Goal: Task Accomplishment & Management: Complete application form

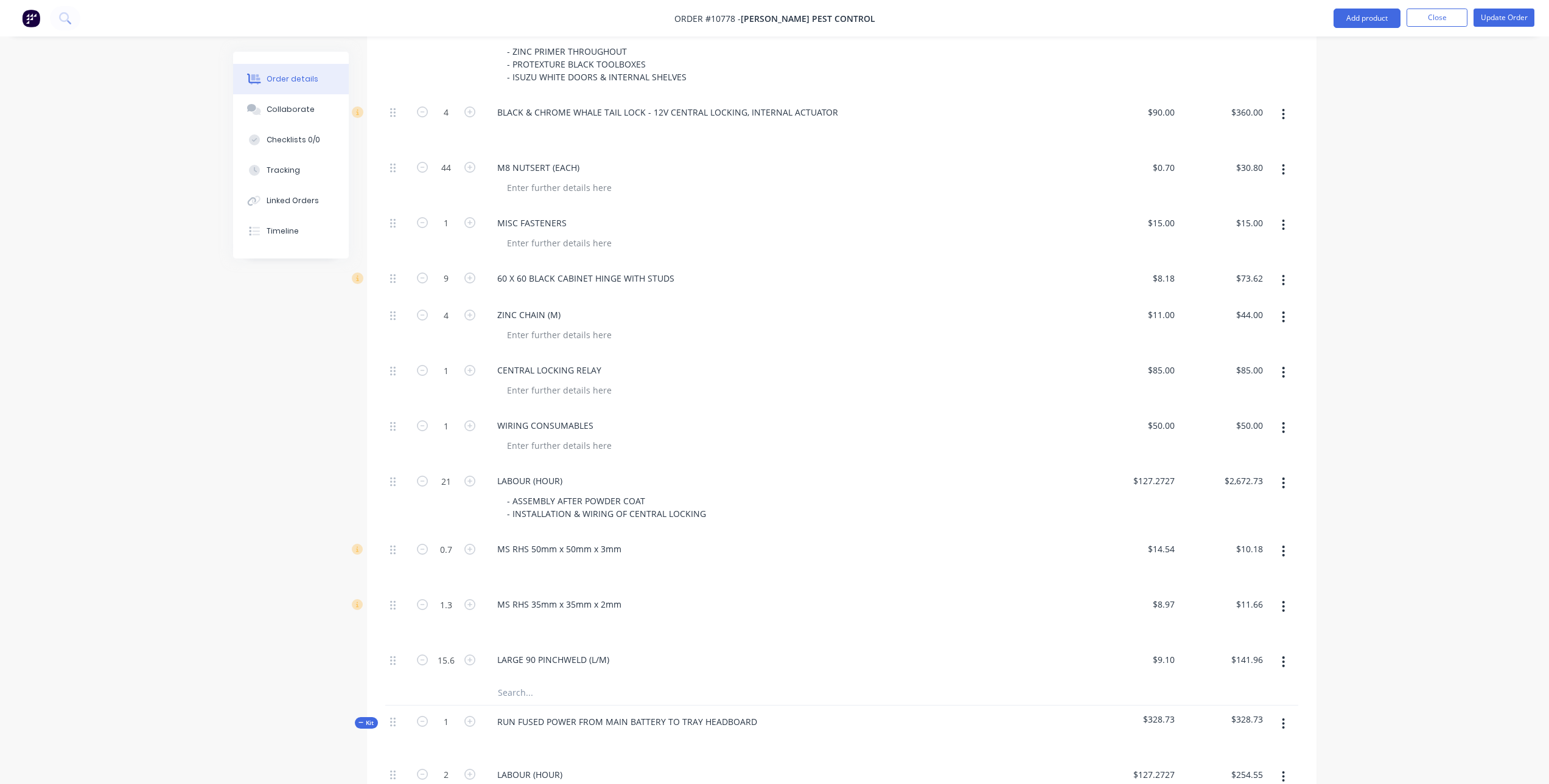
scroll to position [963, 0]
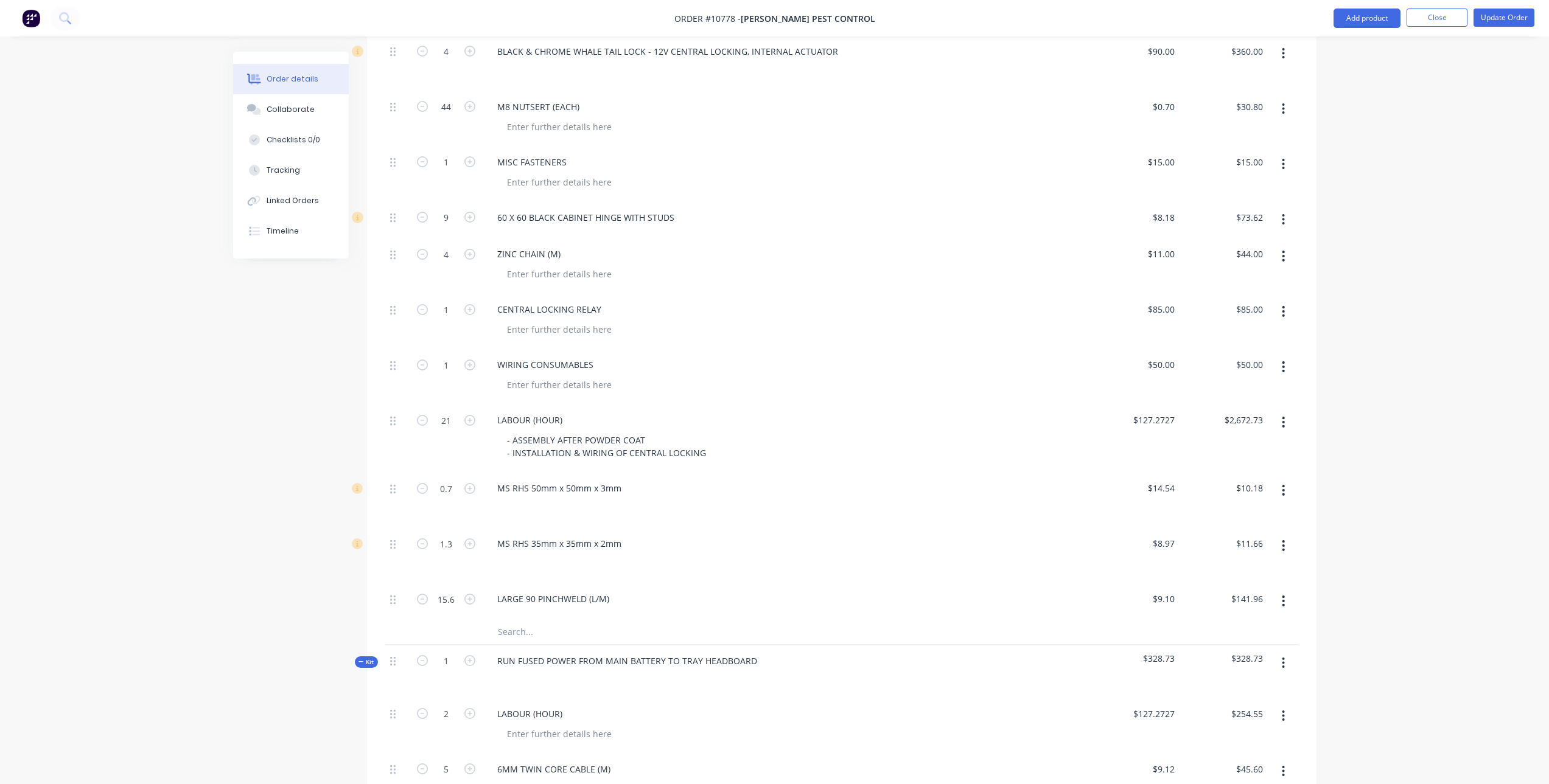
click at [534, 622] on input "text" at bounding box center [619, 632] width 244 height 24
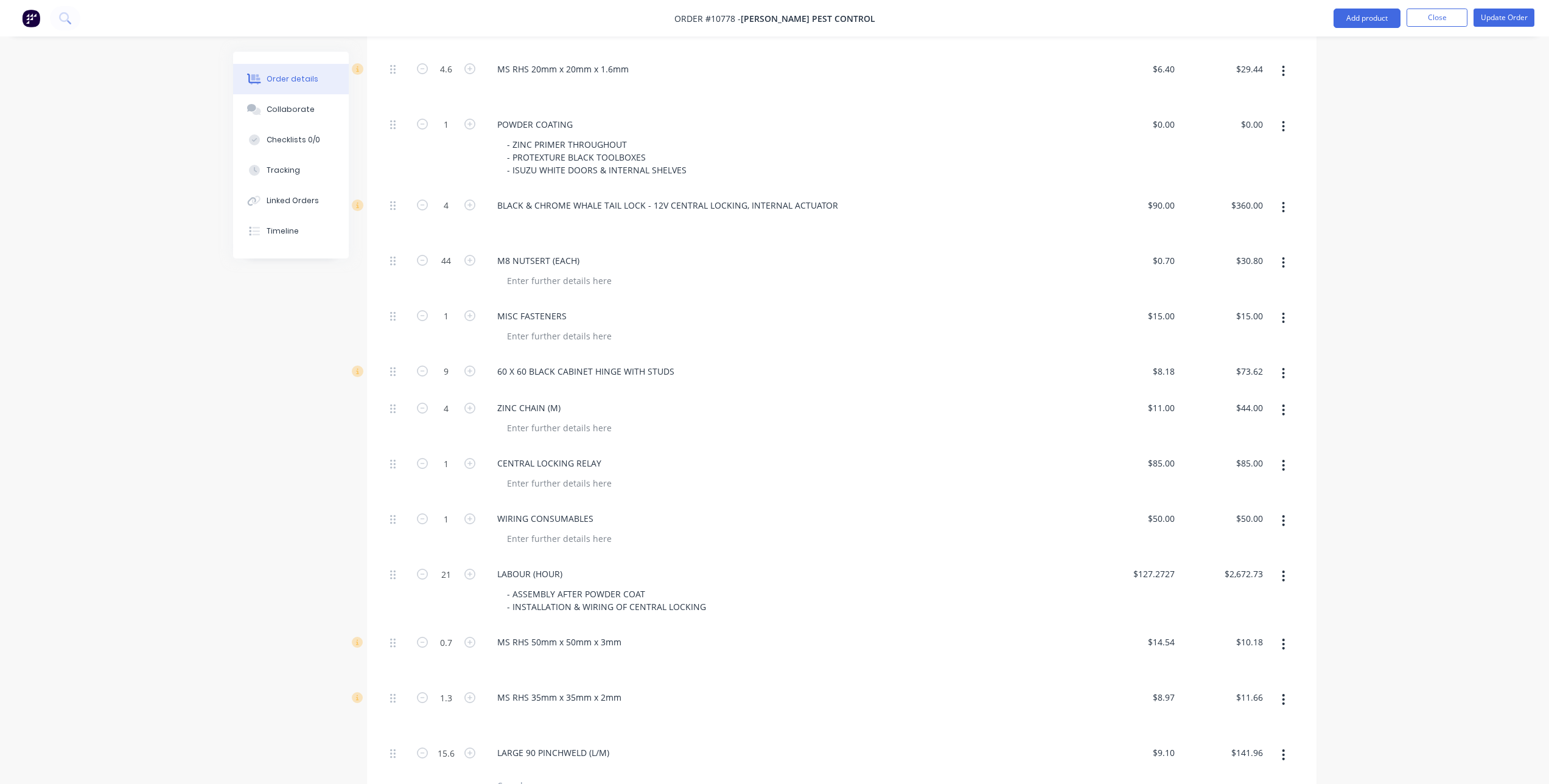
scroll to position [781, 0]
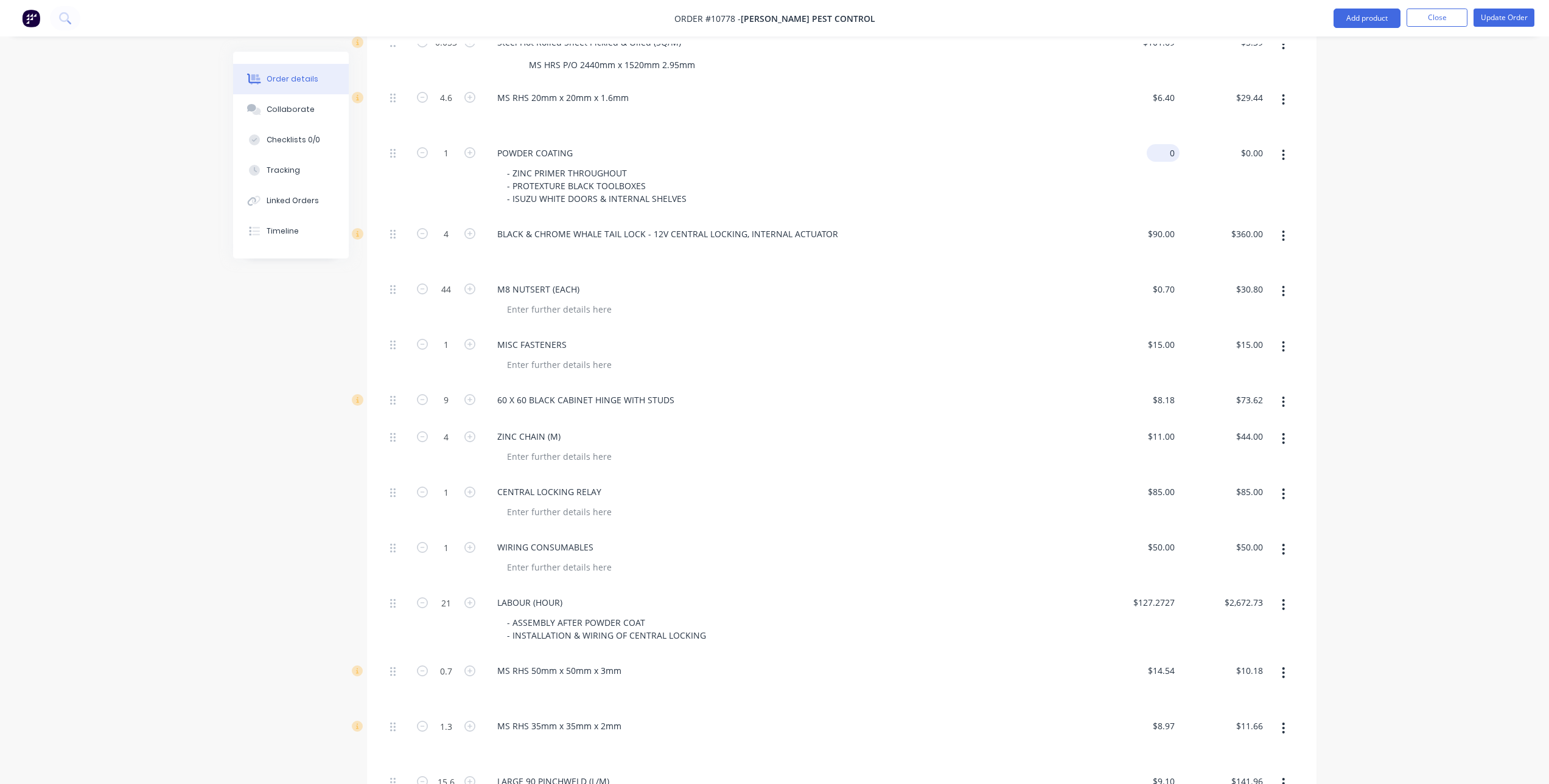
click at [1169, 144] on input "0" at bounding box center [1165, 153] width 28 height 18
click at [1169, 144] on input "0" at bounding box center [1172, 153] width 14 height 18
click at [1073, 200] on div "POWDER COATING - ZINC PRIMER THROUGHOUT - PROTEXTURE BLACK TOOLBOXES - ISUZU WH…" at bounding box center [787, 177] width 609 height 81
type input "$781.8181"
type input "$781.82"
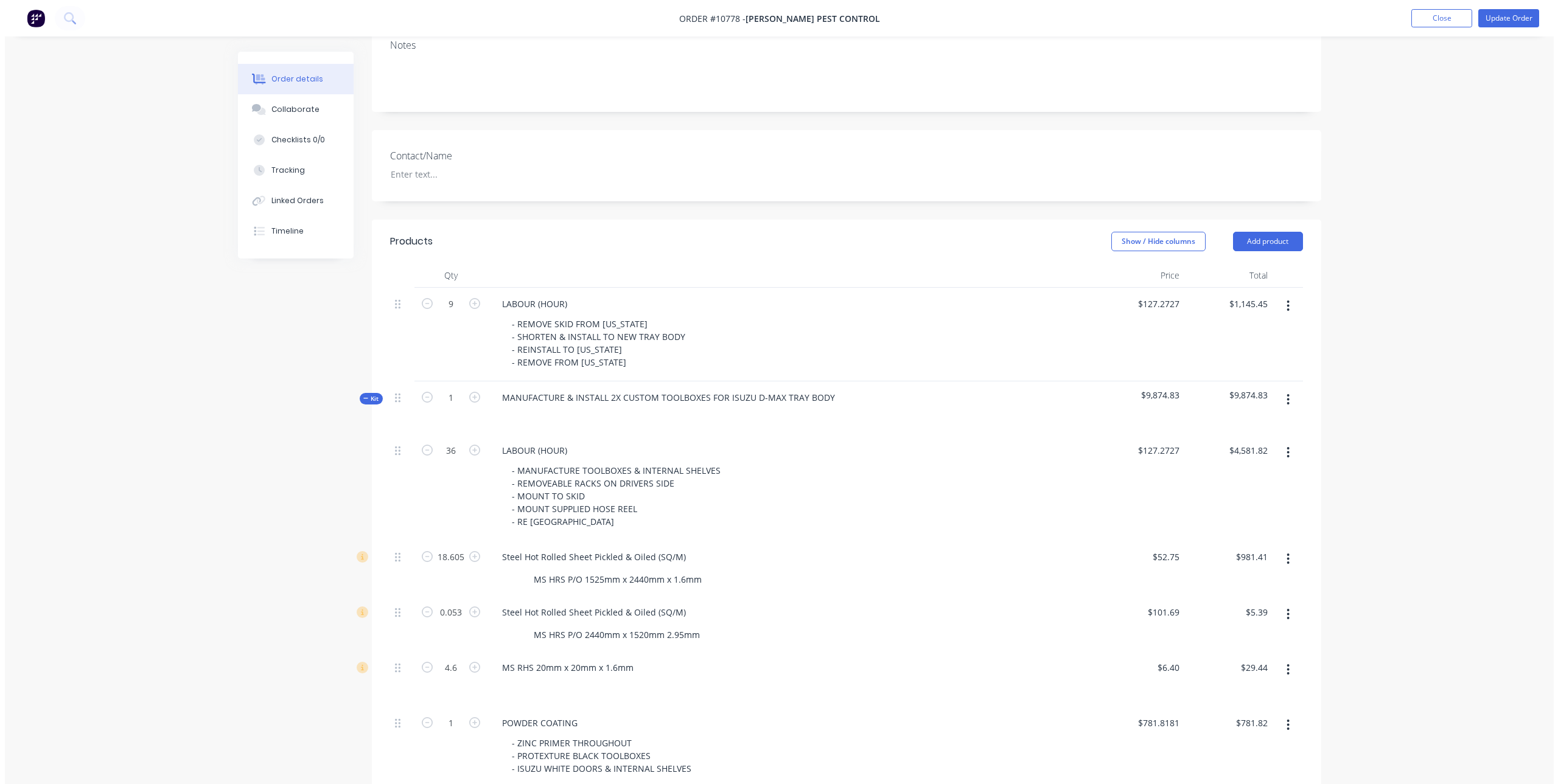
scroll to position [0, 0]
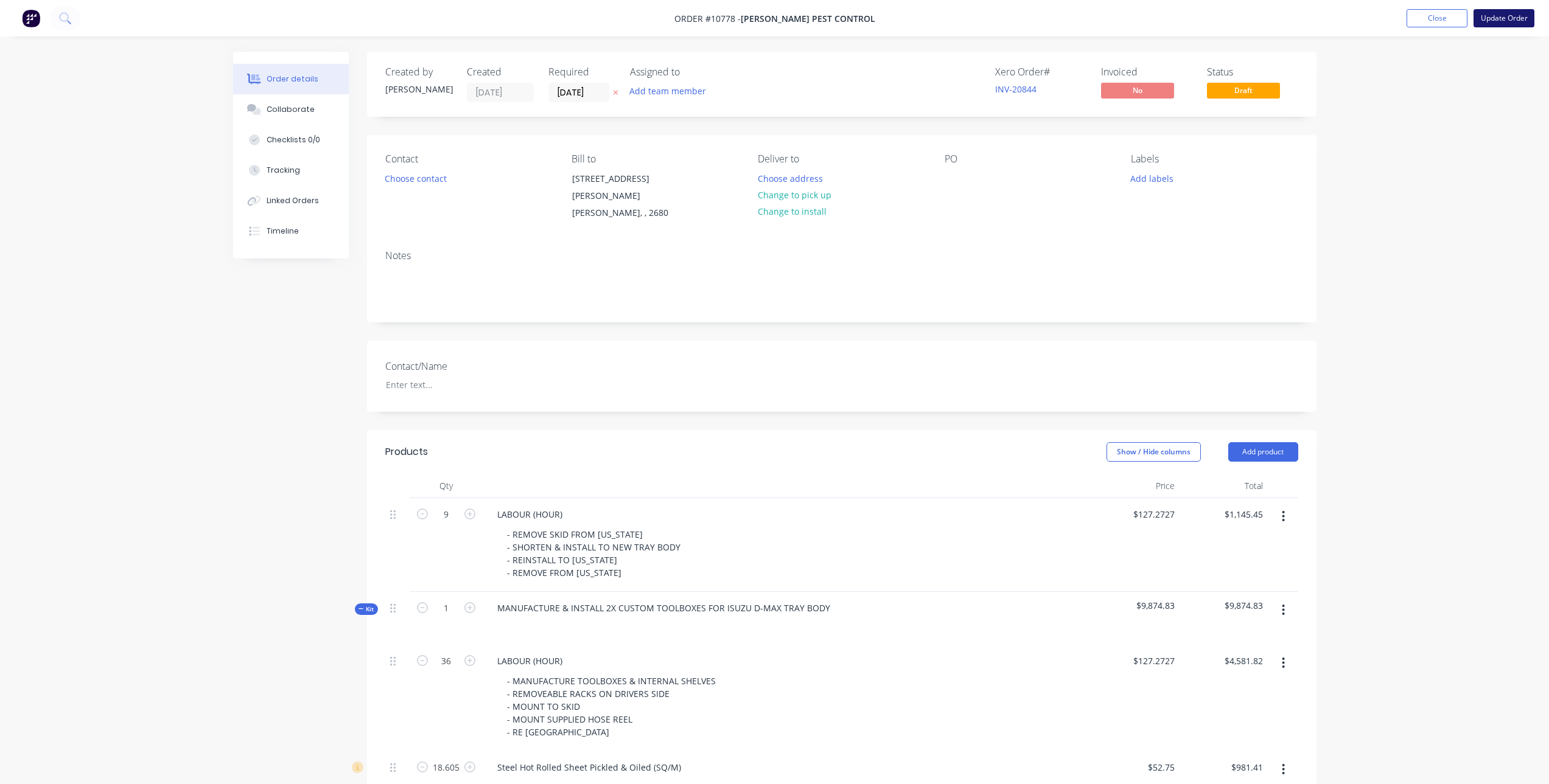
click at [1500, 19] on button "Update Order" at bounding box center [1504, 19] width 61 height 19
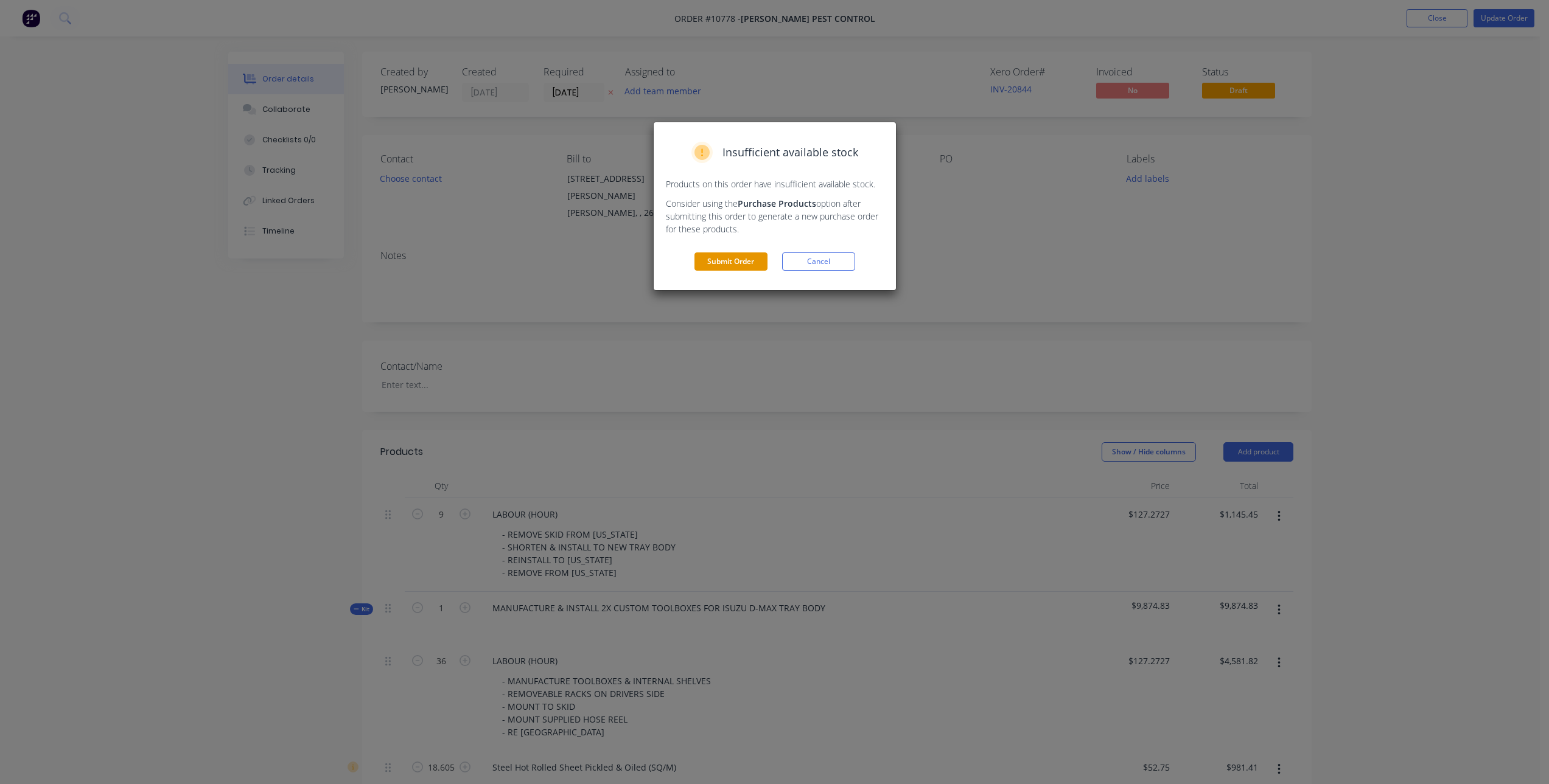
click at [737, 255] on button "Submit Order" at bounding box center [731, 262] width 73 height 19
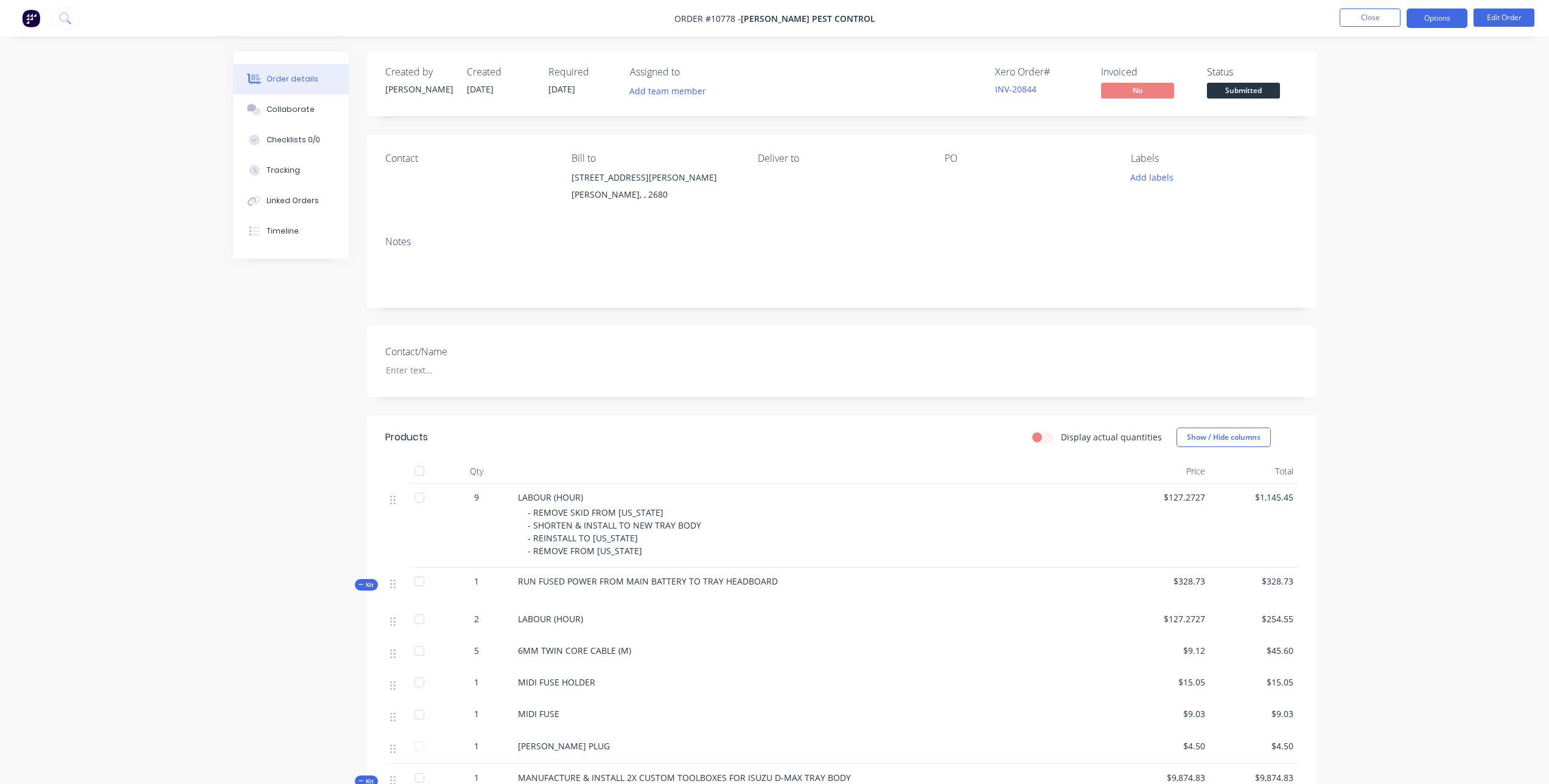
click at [1417, 20] on button "Options" at bounding box center [1437, 18] width 61 height 19
click at [1437, 19] on button "Options" at bounding box center [1437, 18] width 61 height 19
click at [1074, 158] on div "PO" at bounding box center [1028, 158] width 167 height 12
click at [1428, 15] on button "Options" at bounding box center [1437, 18] width 61 height 19
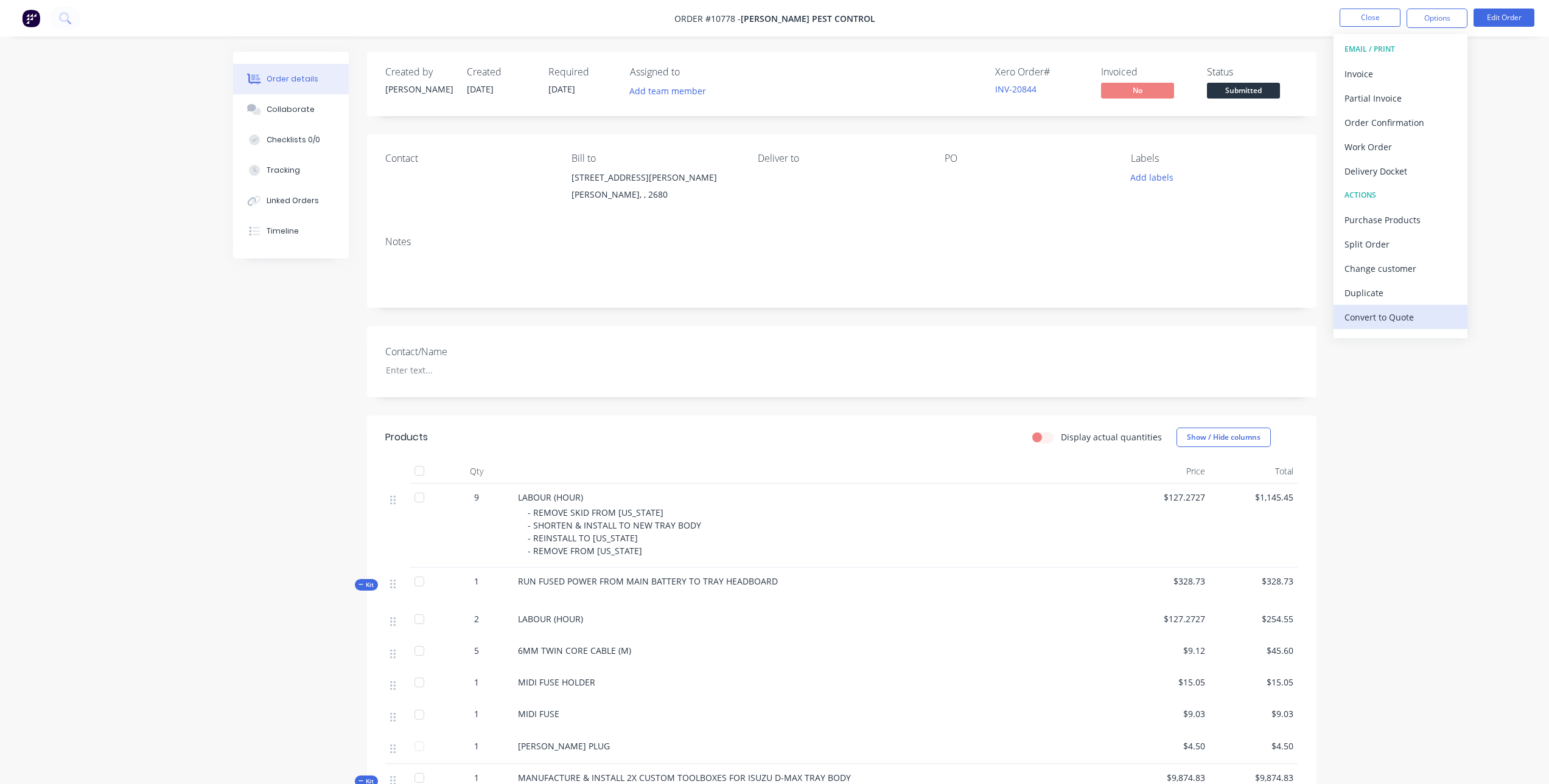
click at [1391, 320] on div "Convert to Quote" at bounding box center [1401, 317] width 112 height 18
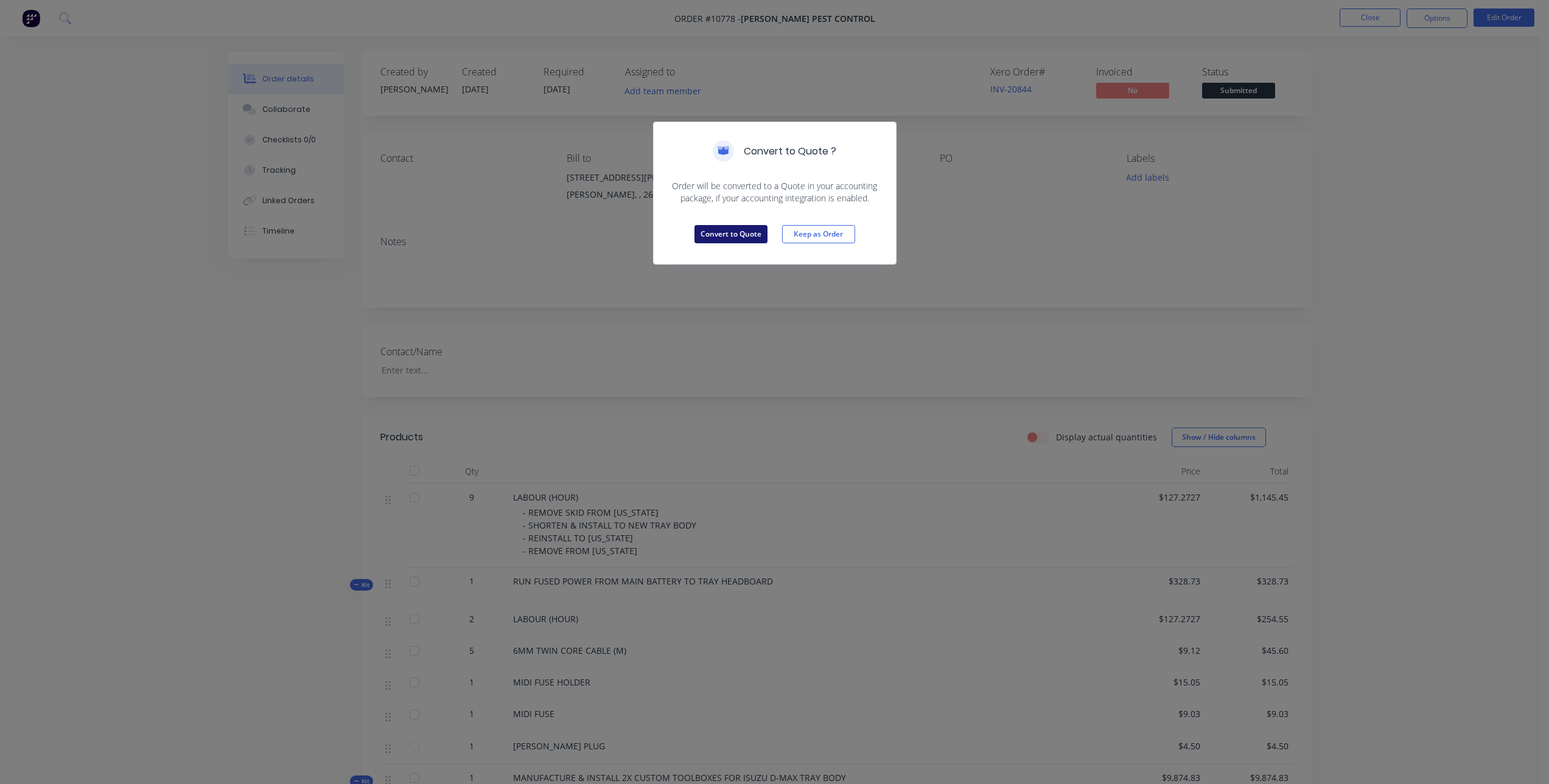
click at [734, 234] on button "Convert to Quote" at bounding box center [731, 234] width 73 height 19
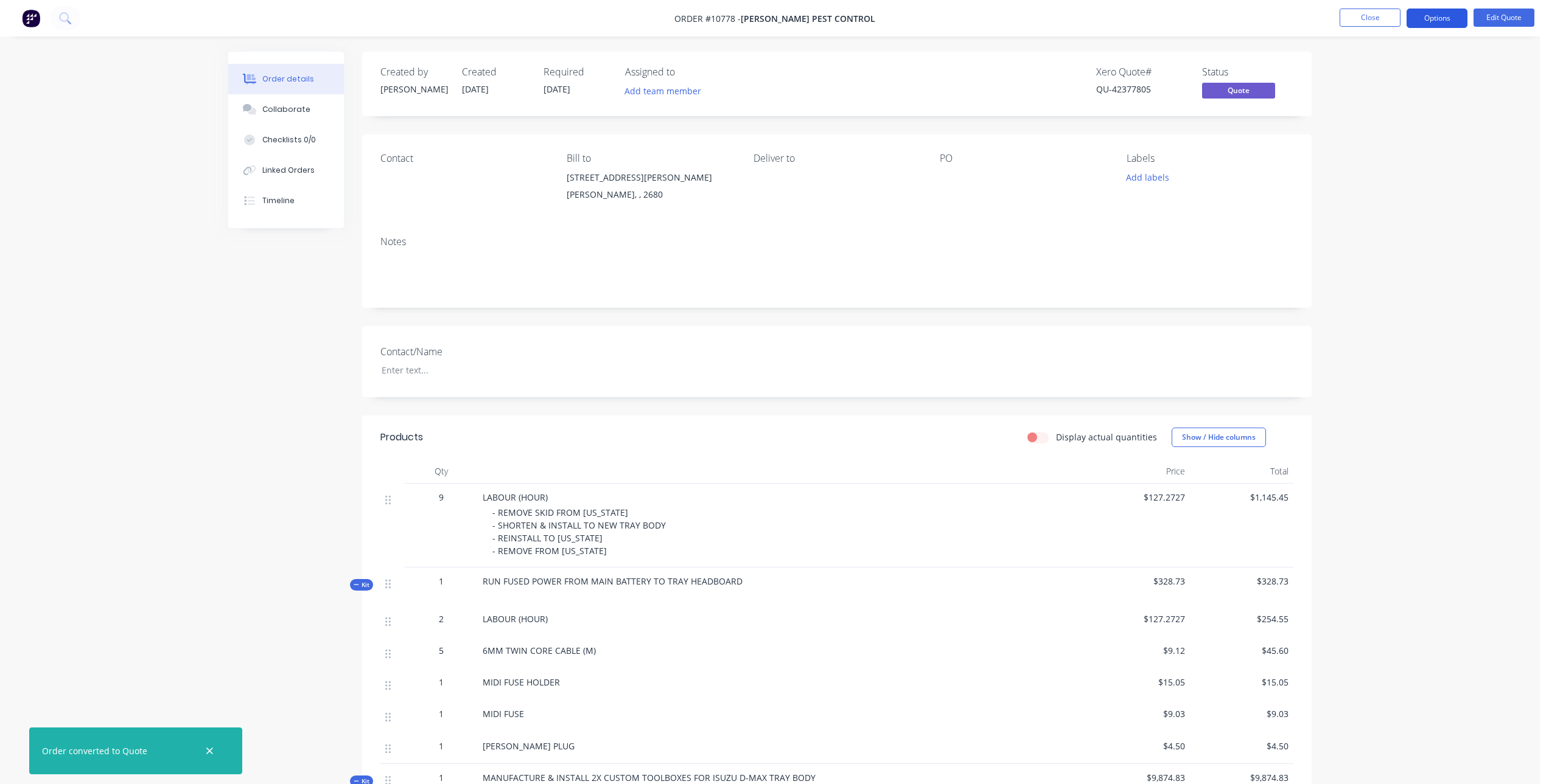
click at [1425, 14] on button "Options" at bounding box center [1437, 18] width 61 height 19
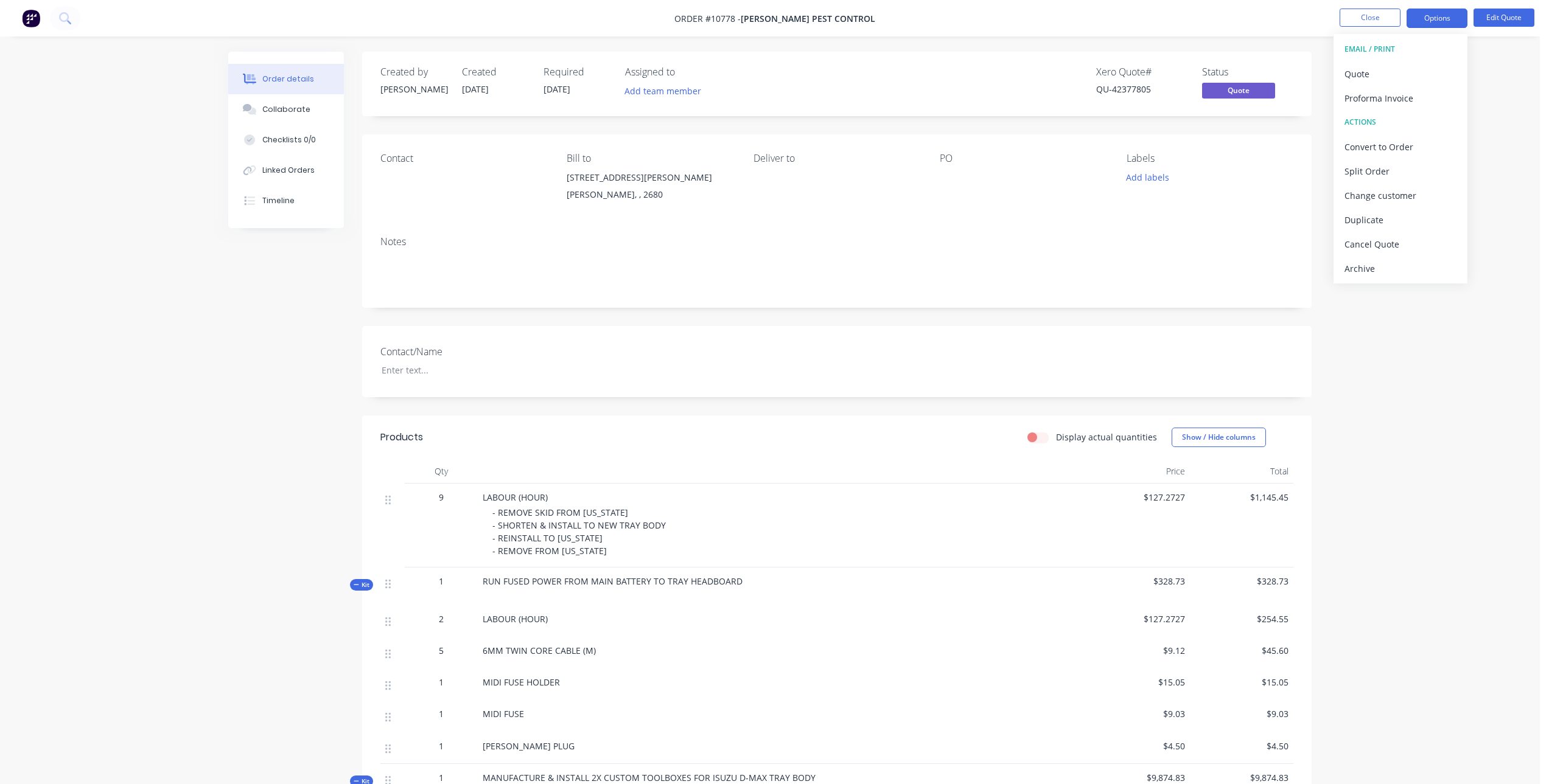
click at [1429, 22] on button "Options" at bounding box center [1437, 18] width 61 height 19
click at [1394, 70] on div "Quote" at bounding box center [1401, 74] width 112 height 18
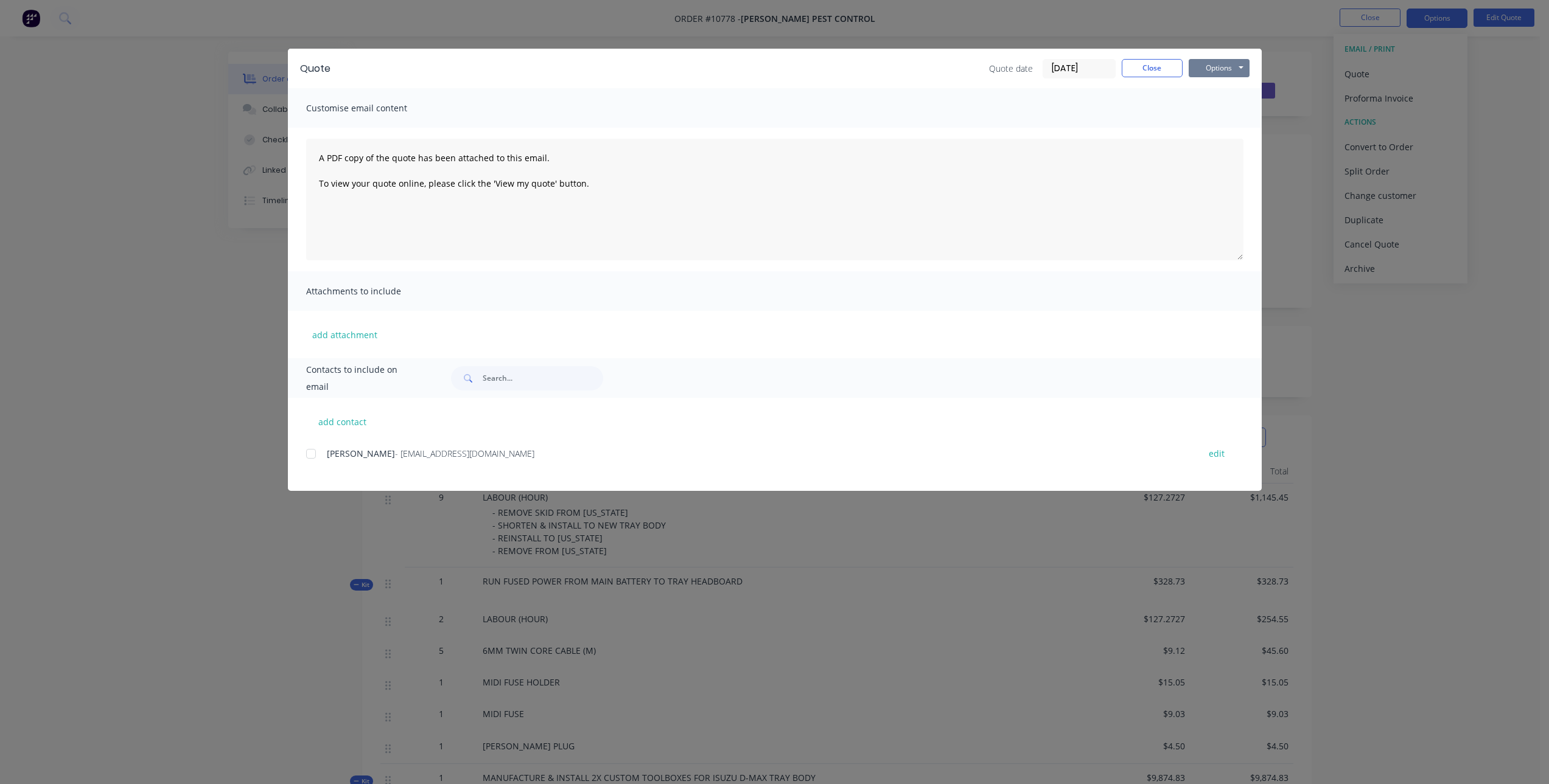
click at [1209, 62] on button "Options" at bounding box center [1219, 68] width 61 height 19
click at [1227, 90] on button "Preview" at bounding box center [1228, 90] width 78 height 20
click at [1152, 63] on button "Close" at bounding box center [1152, 68] width 61 height 19
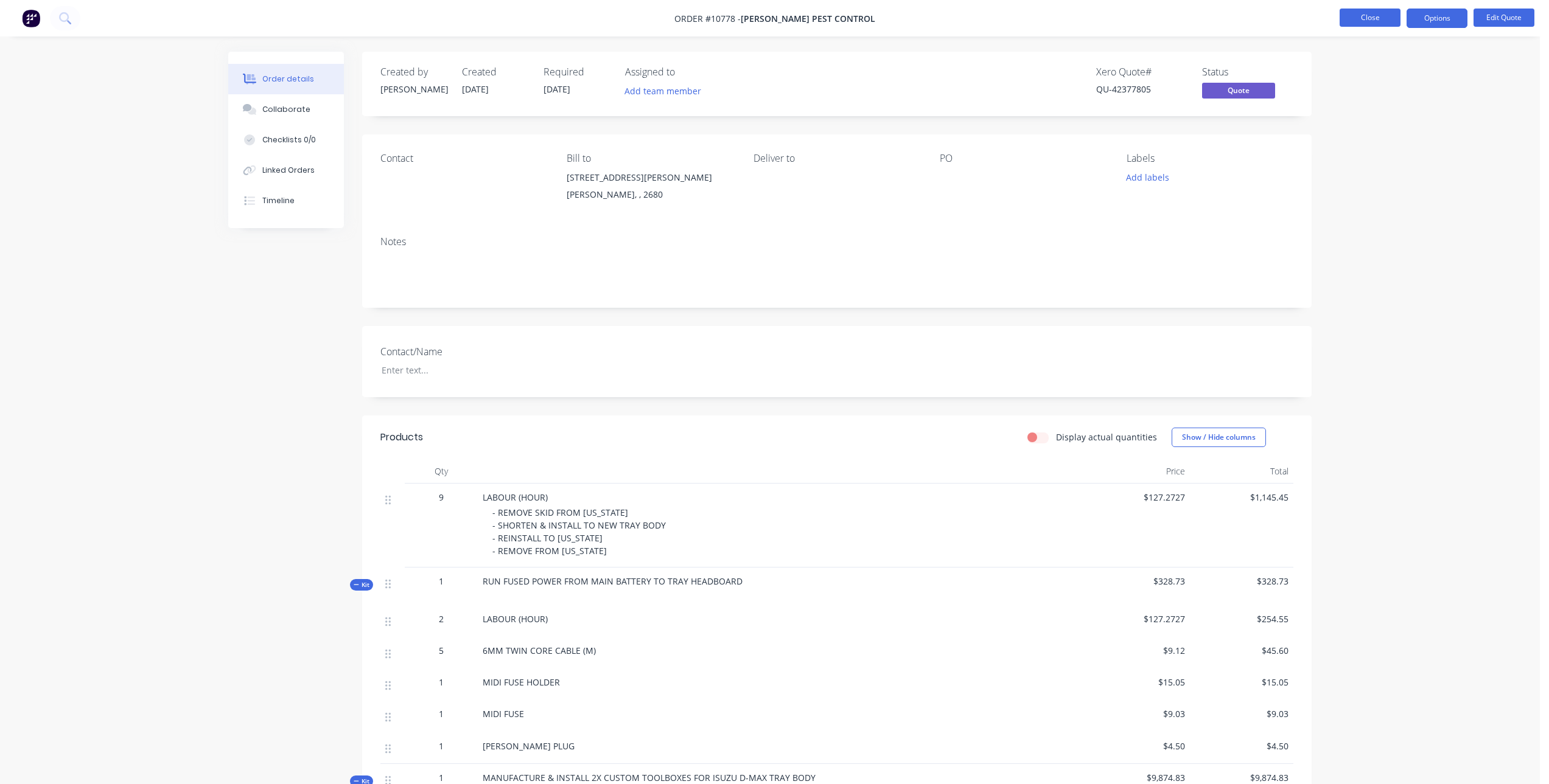
click at [1367, 17] on button "Close" at bounding box center [1370, 18] width 61 height 19
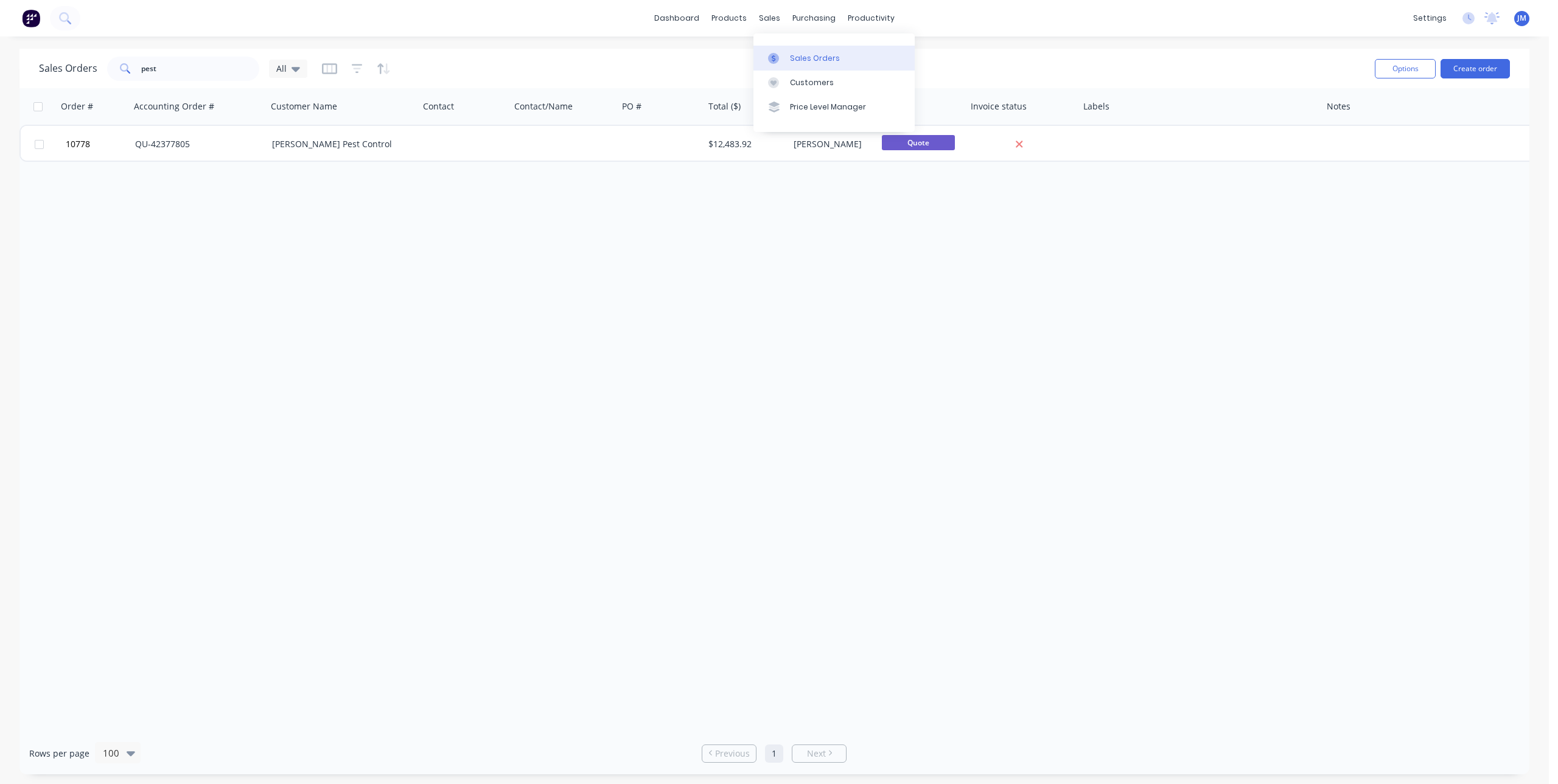
click at [771, 51] on link "Sales Orders" at bounding box center [834, 58] width 161 height 24
click at [807, 54] on div "Sales Orders" at bounding box center [815, 59] width 50 height 11
drag, startPoint x: 194, startPoint y: 66, endPoint x: 92, endPoint y: 77, distance: 102.6
click at [92, 79] on div "Sales Orders pest All" at bounding box center [173, 69] width 268 height 24
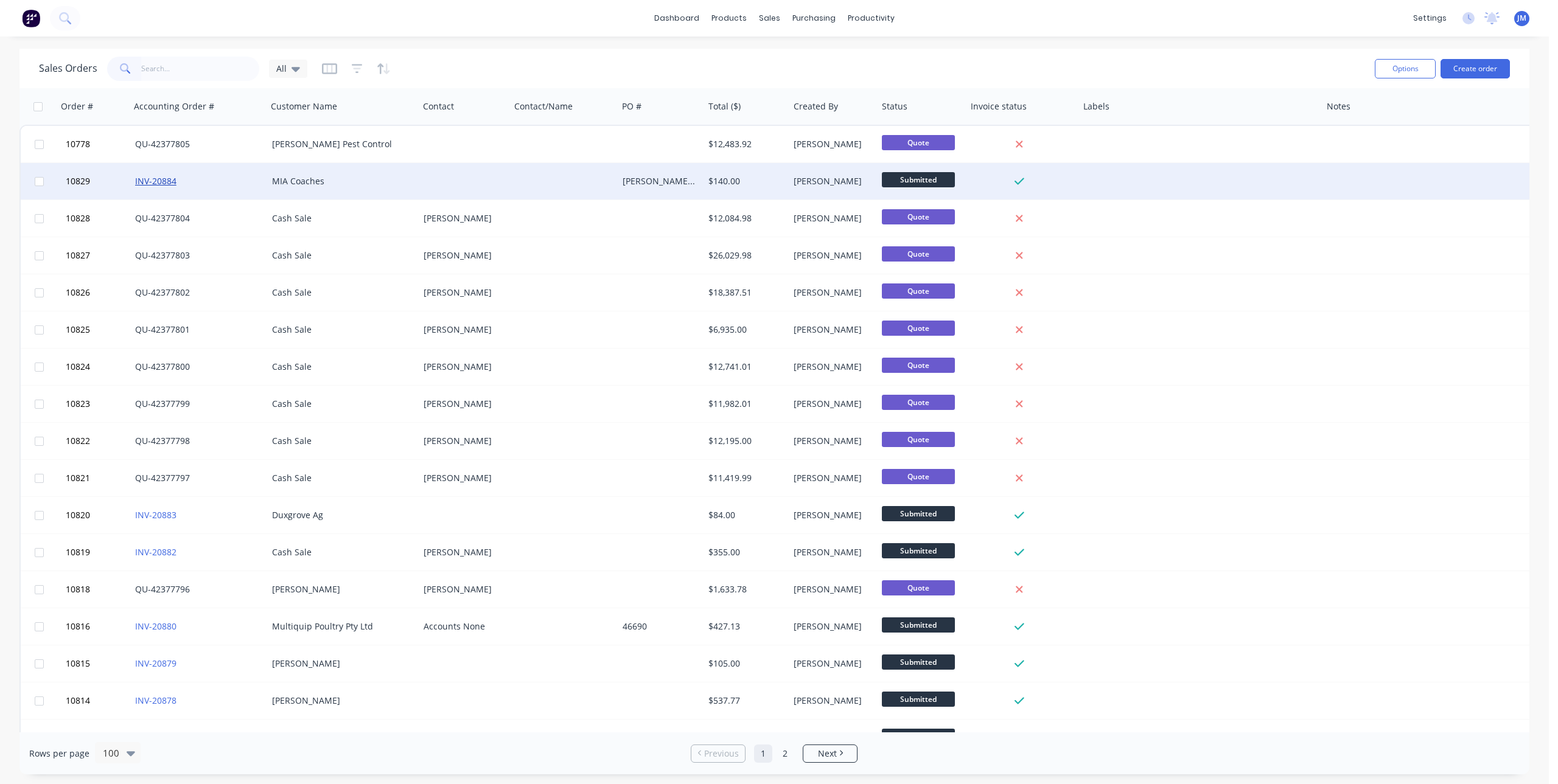
click at [164, 175] on link "INV-20884" at bounding box center [155, 181] width 41 height 12
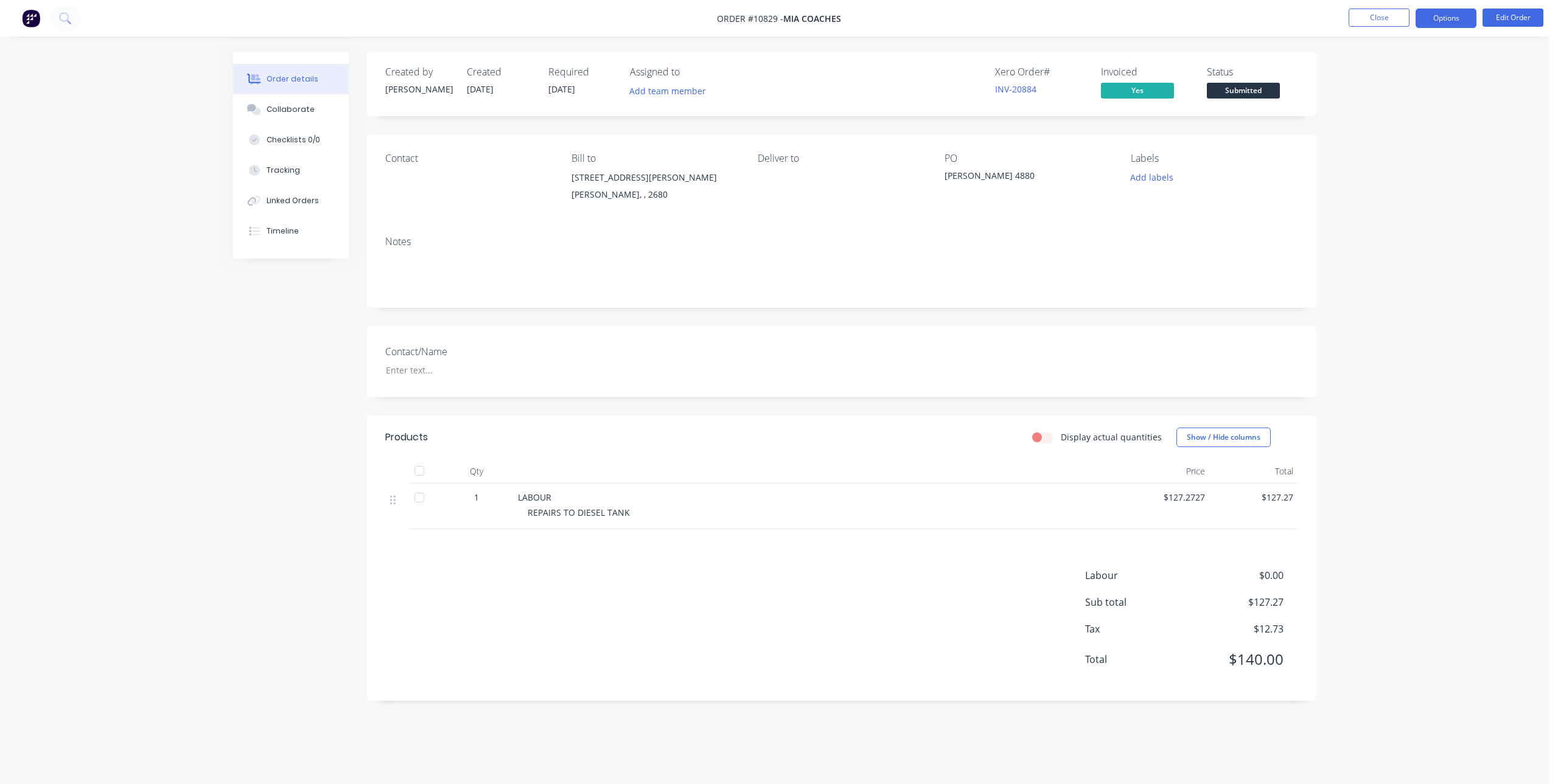
click at [1449, 20] on button "Options" at bounding box center [1446, 18] width 61 height 19
click at [1378, 69] on div "Invoice" at bounding box center [1409, 74] width 112 height 18
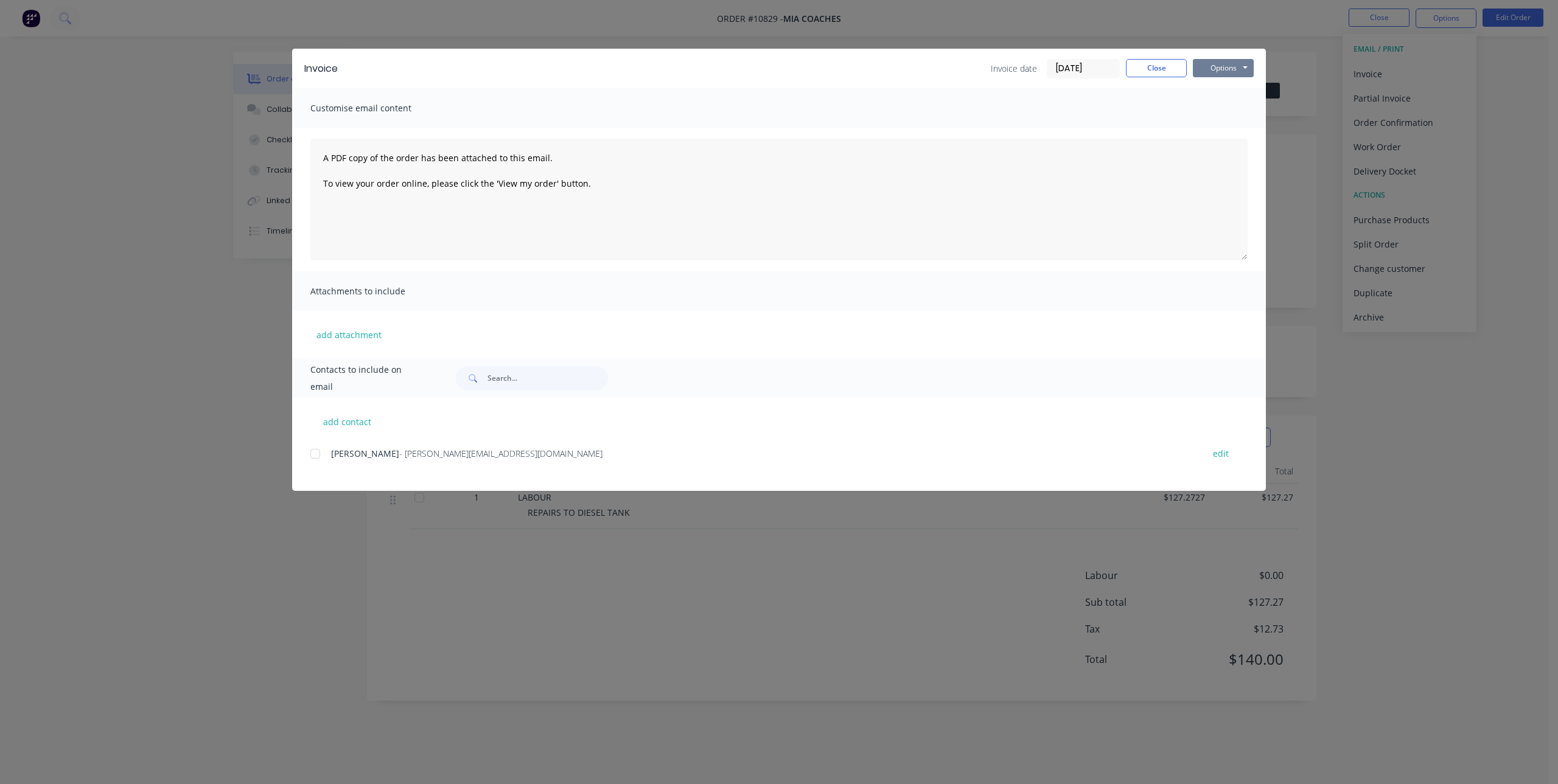
click at [1230, 64] on button "Options" at bounding box center [1223, 68] width 61 height 19
click at [1242, 82] on button "Preview" at bounding box center [1232, 90] width 78 height 20
click at [1140, 66] on button "Close" at bounding box center [1156, 68] width 61 height 19
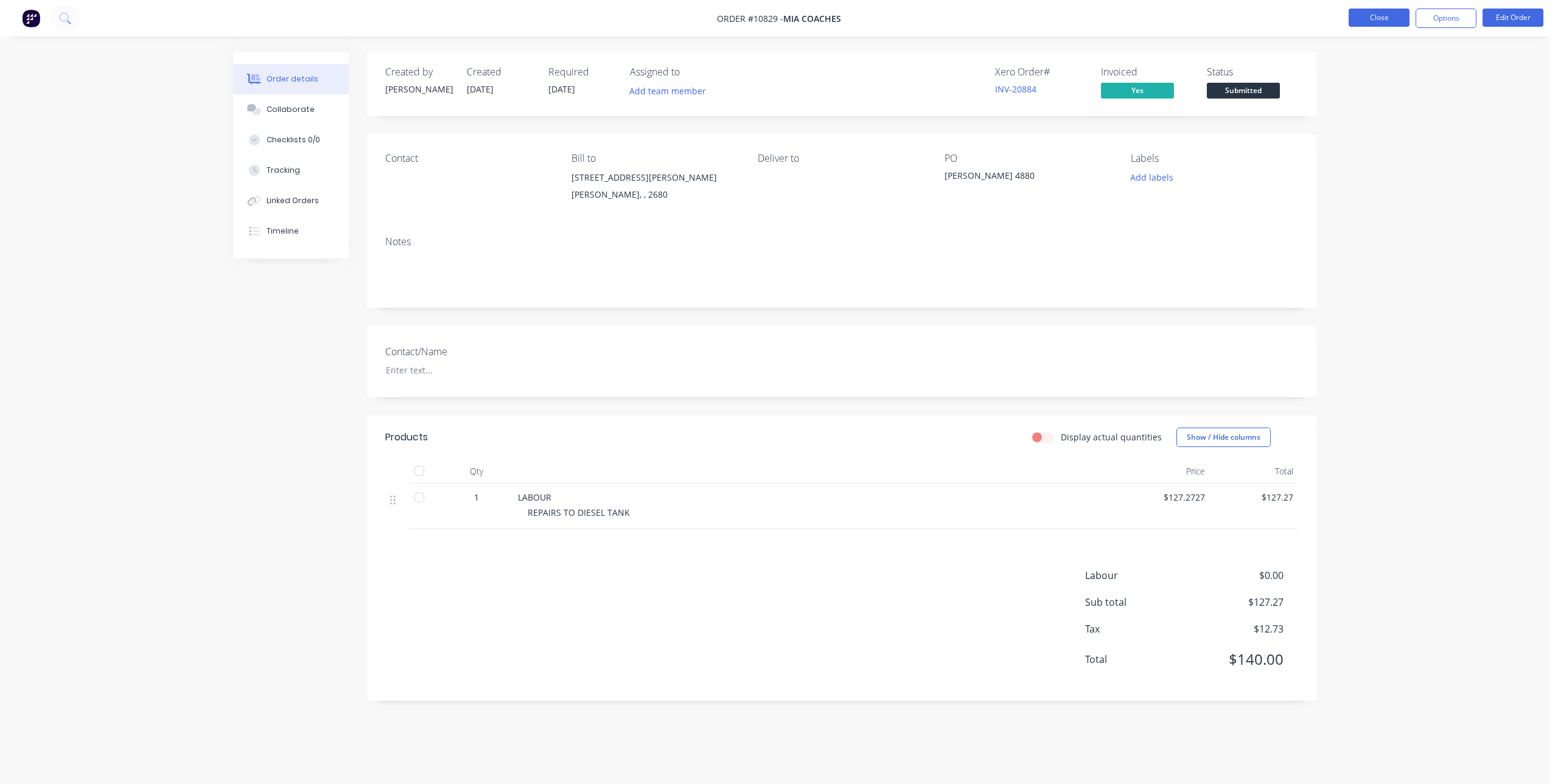
click at [1366, 20] on button "Close" at bounding box center [1379, 18] width 61 height 19
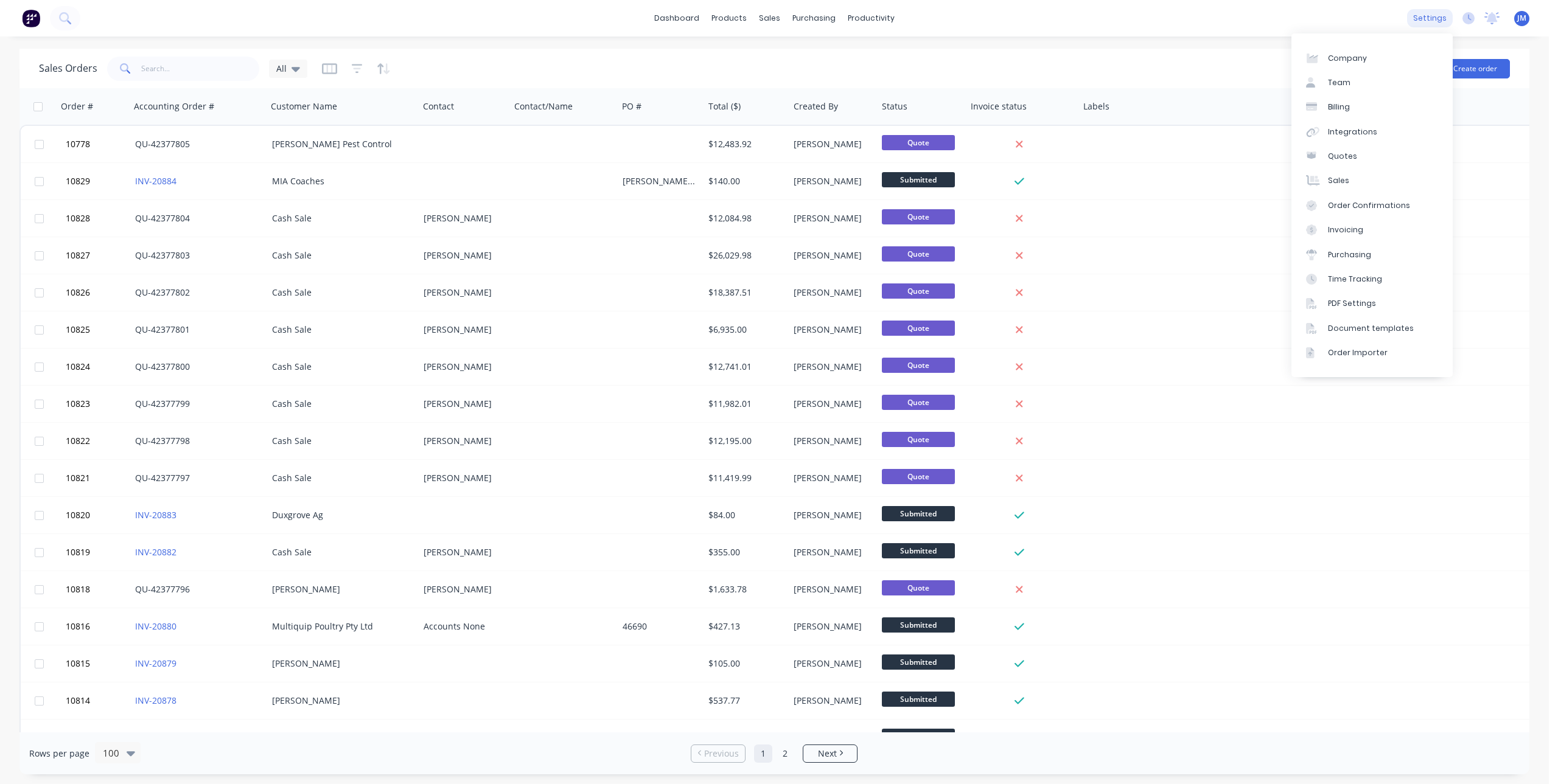
click at [1415, 16] on div "settings" at bounding box center [1430, 19] width 46 height 19
click at [1364, 304] on div "PDF Settings" at bounding box center [1352, 304] width 48 height 11
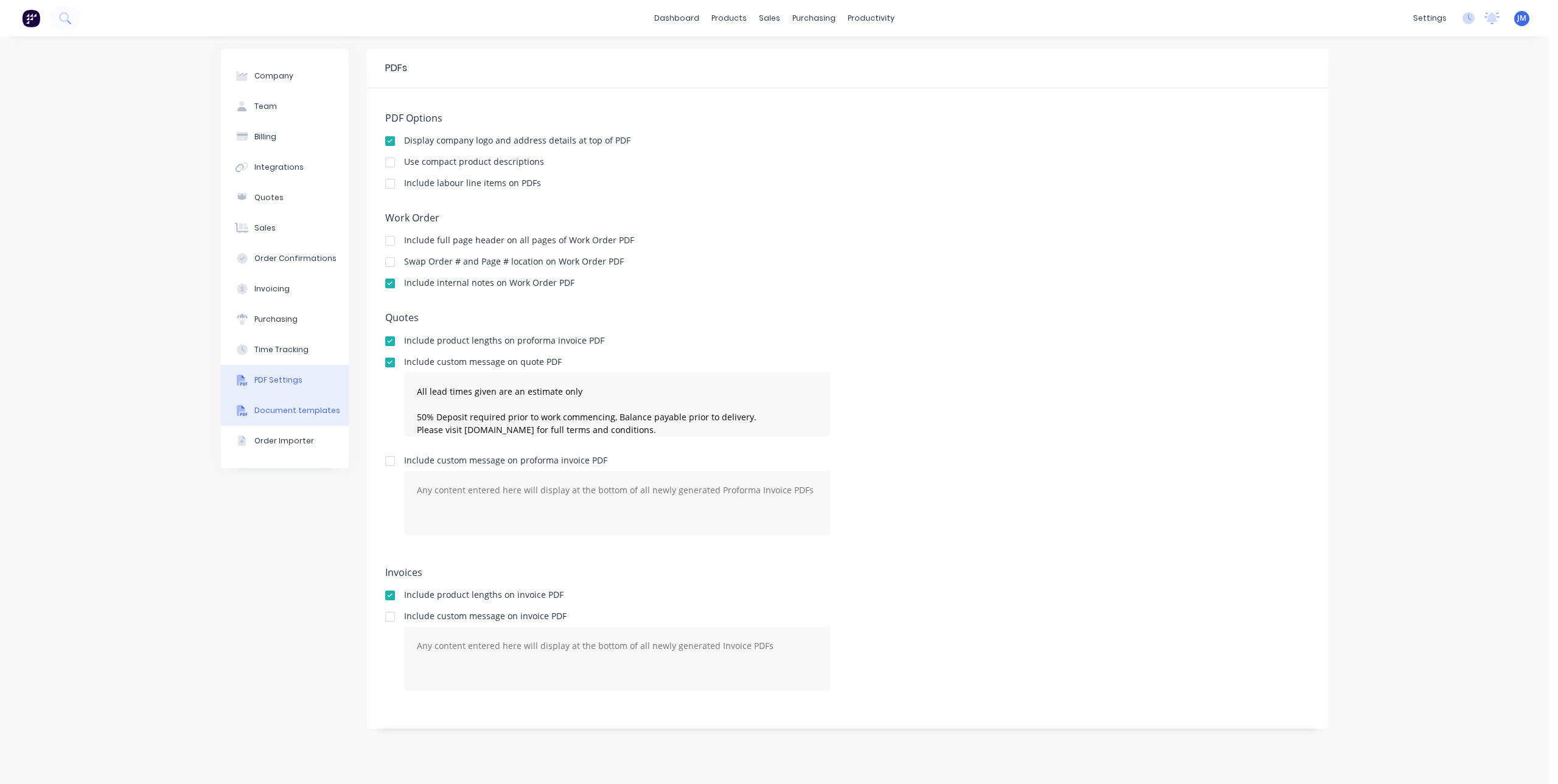
click at [286, 409] on div "Document templates" at bounding box center [297, 411] width 86 height 11
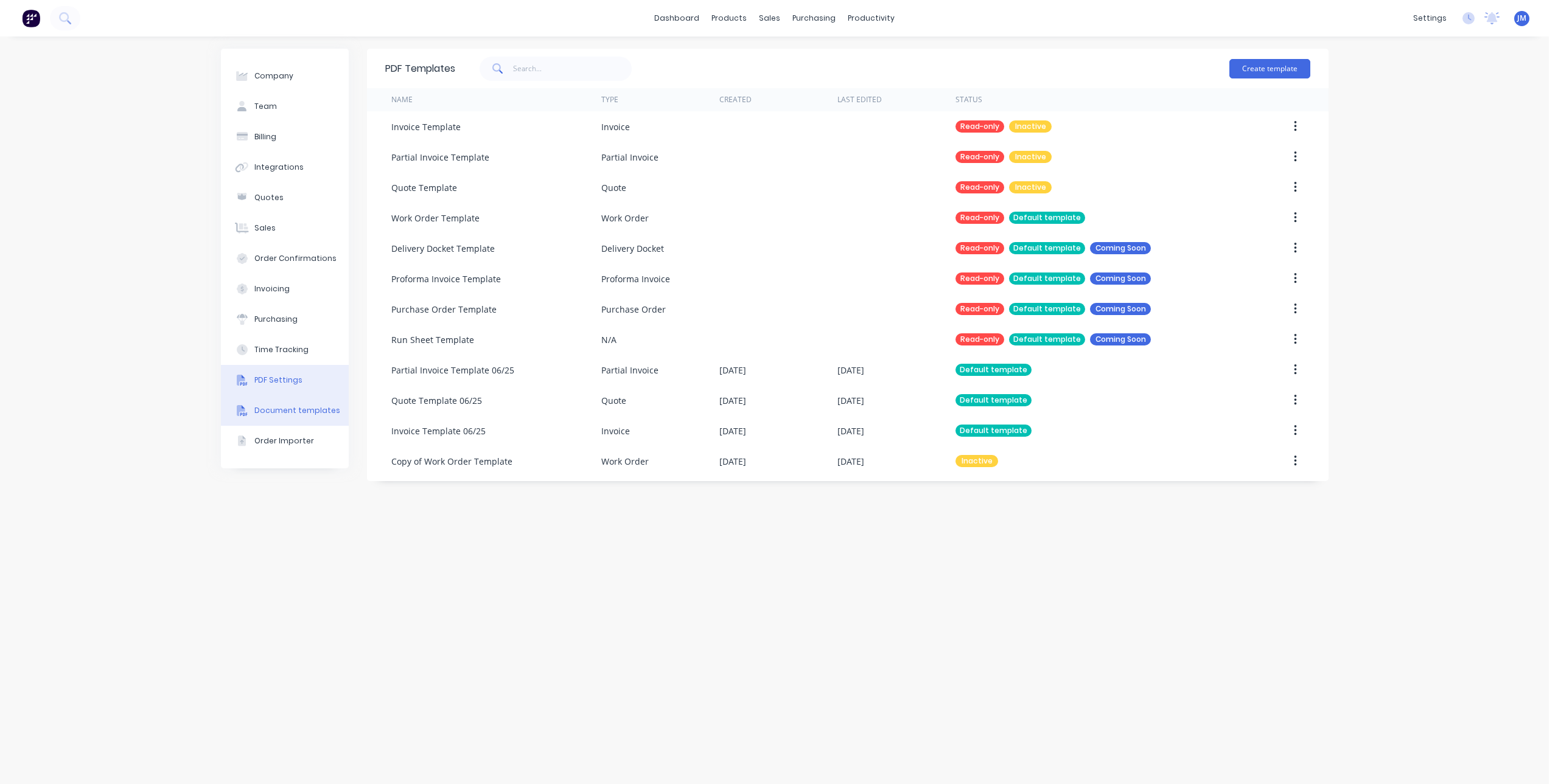
click at [273, 383] on div "PDF Settings" at bounding box center [278, 380] width 48 height 11
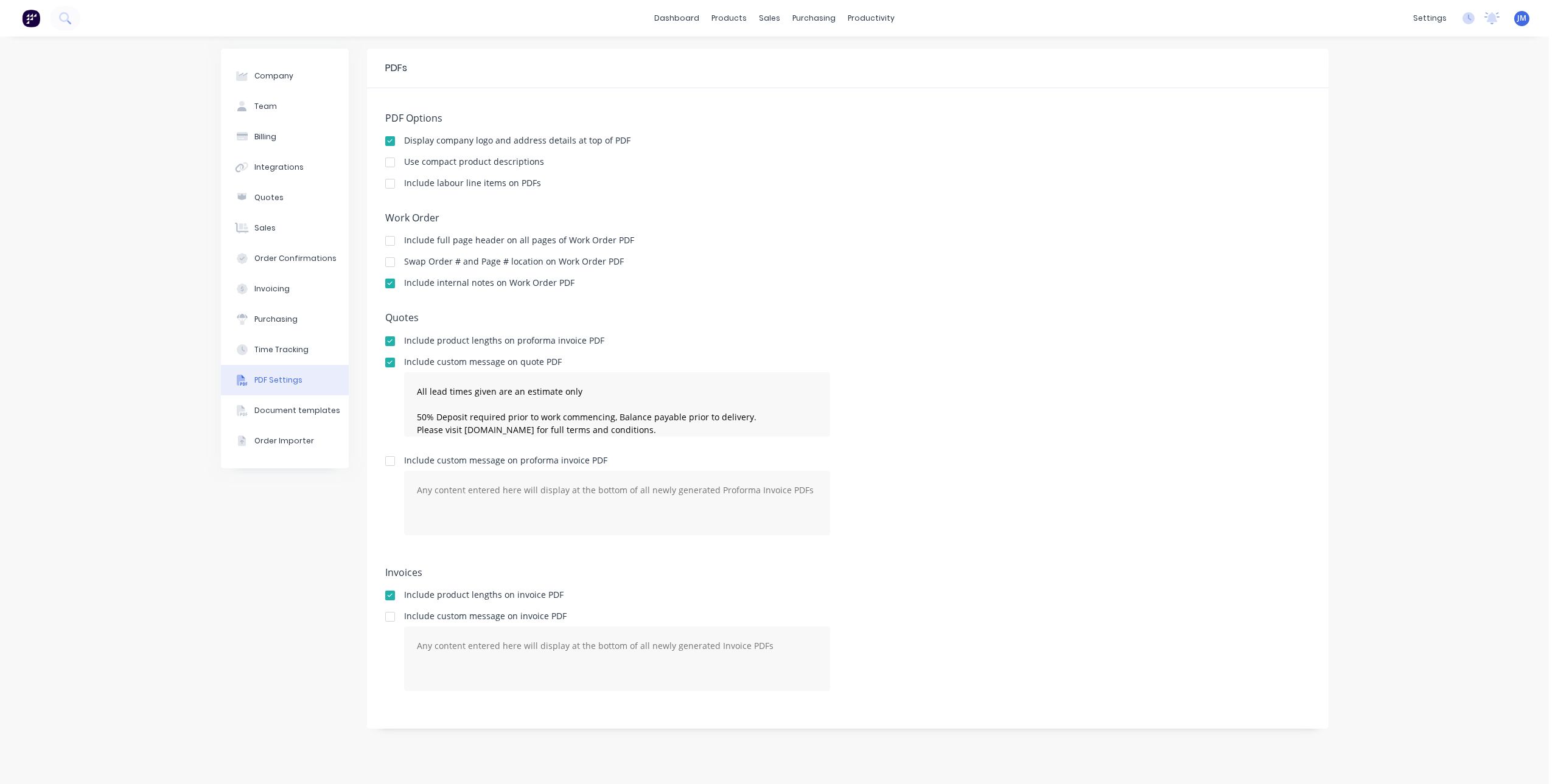
click at [390, 184] on div at bounding box center [390, 183] width 24 height 24
type textarea "All lead times given are an estimate only 50% Deposit required prior to work co…"
click at [307, 412] on div "Document templates" at bounding box center [297, 411] width 86 height 11
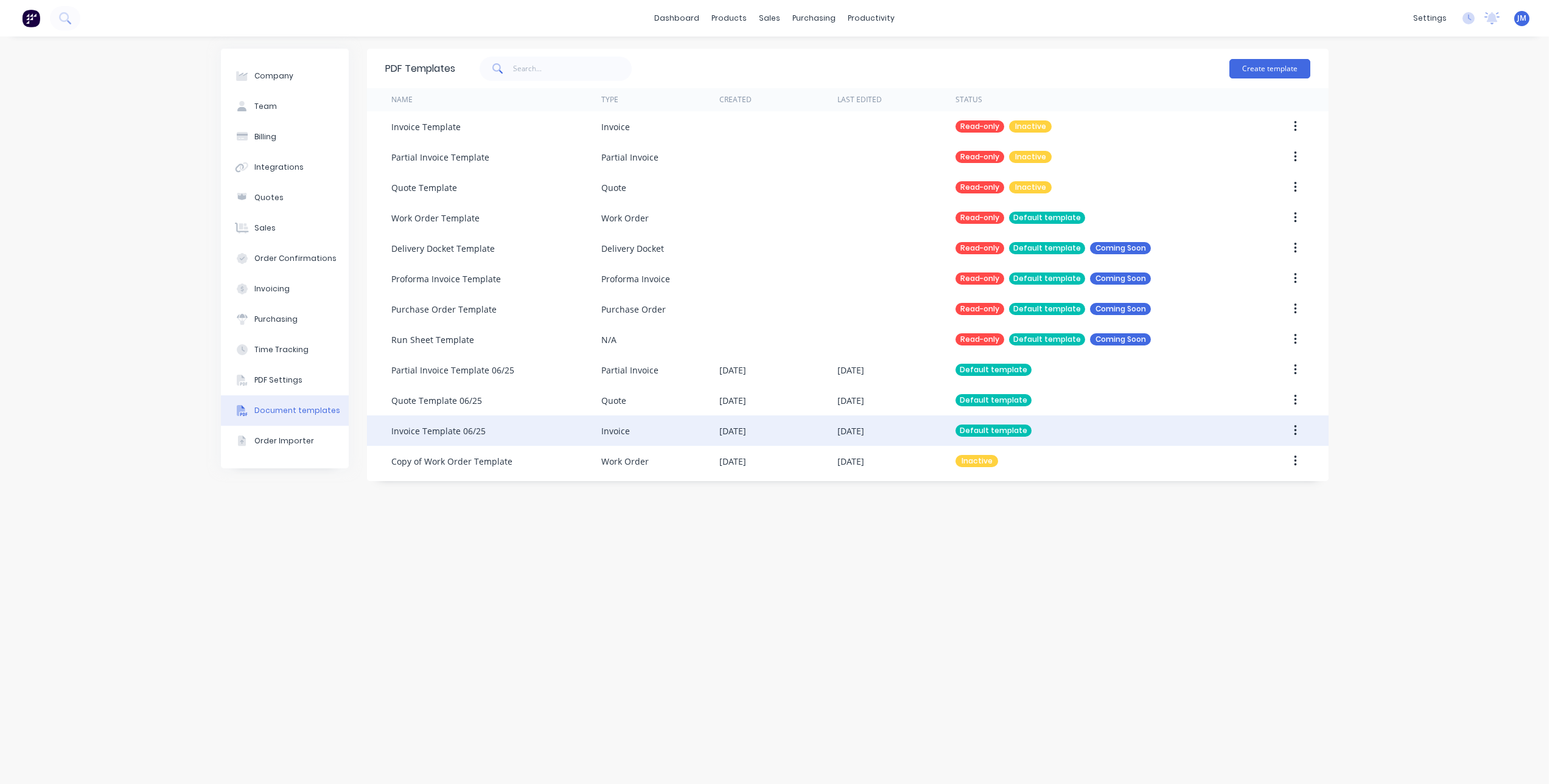
click at [466, 430] on div "Invoice Template 06/25" at bounding box center [439, 431] width 95 height 13
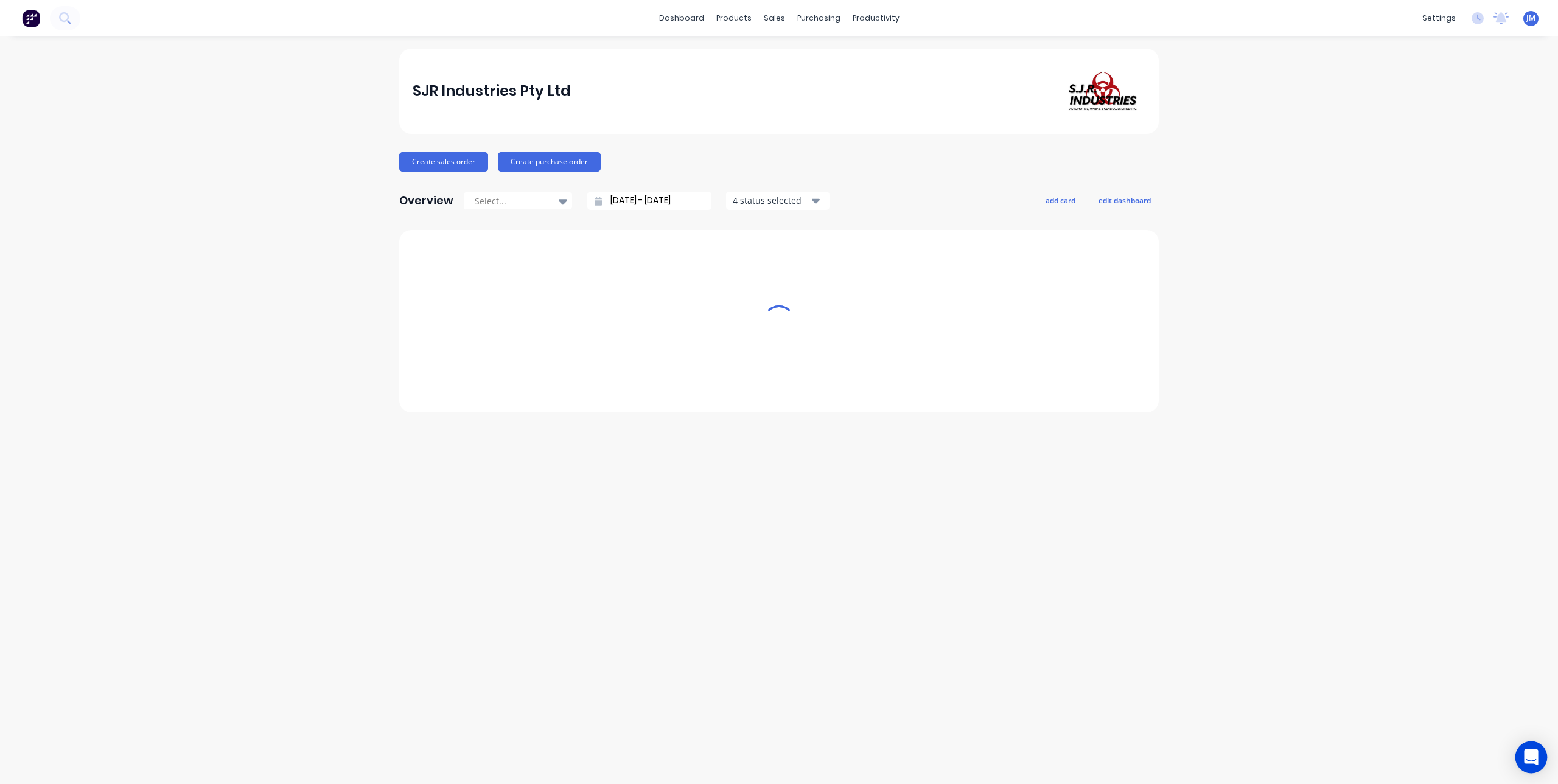
click at [1530, 759] on icon "Open Intercom Messenger" at bounding box center [1531, 757] width 14 height 16
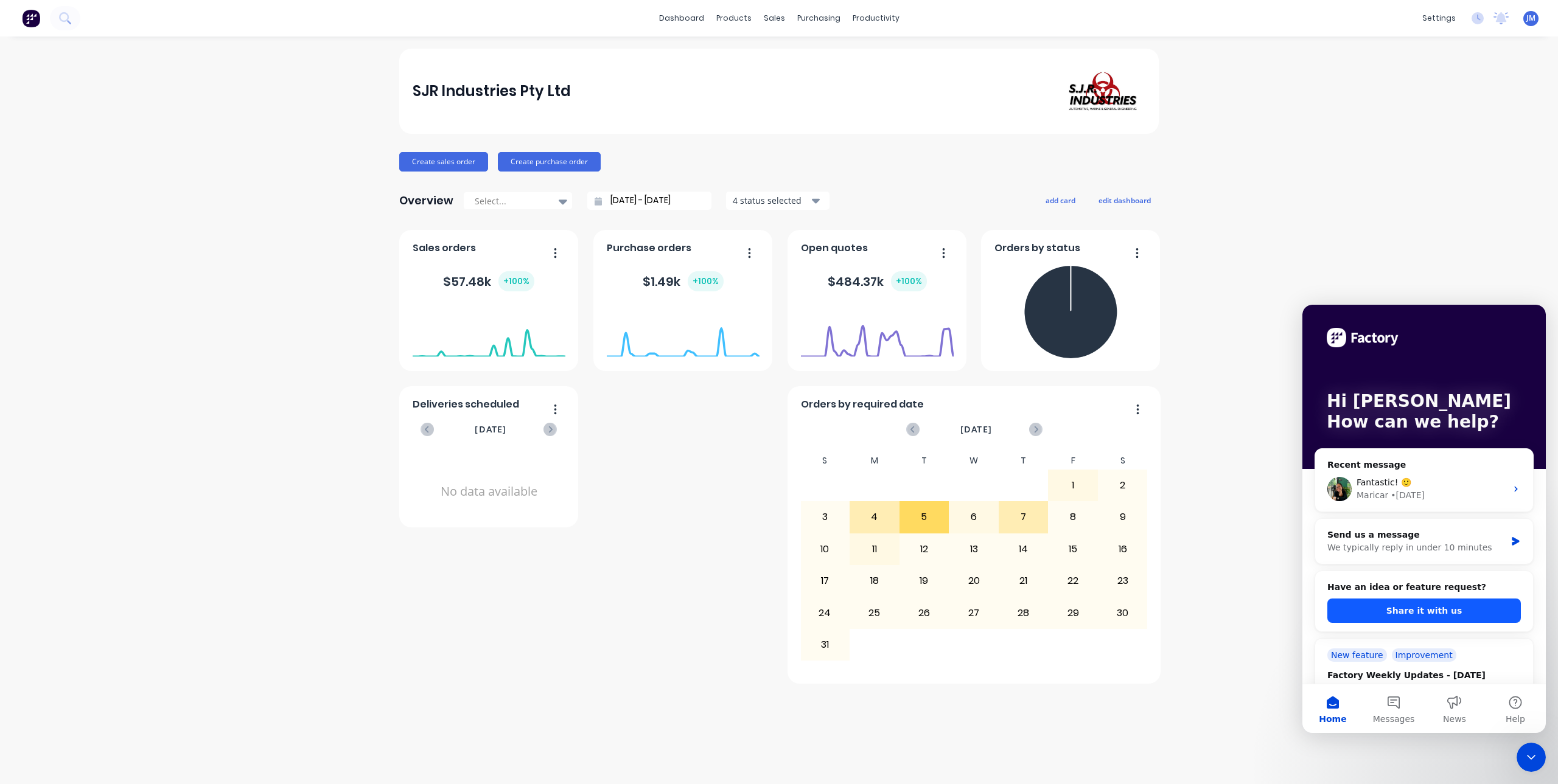
click at [1419, 609] on button "Share it with us" at bounding box center [1424, 610] width 194 height 24
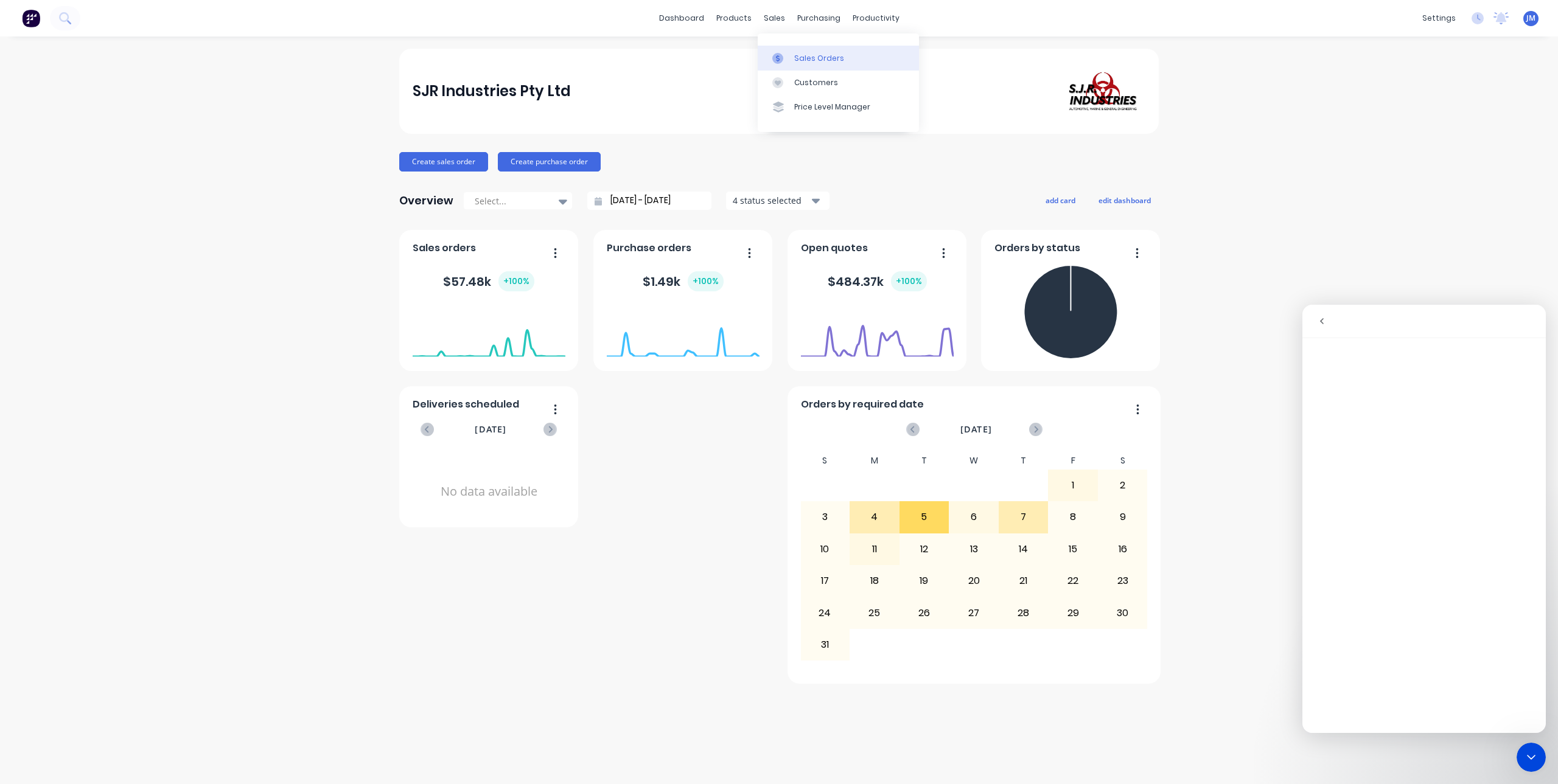
click at [776, 57] on icon at bounding box center [778, 59] width 11 height 11
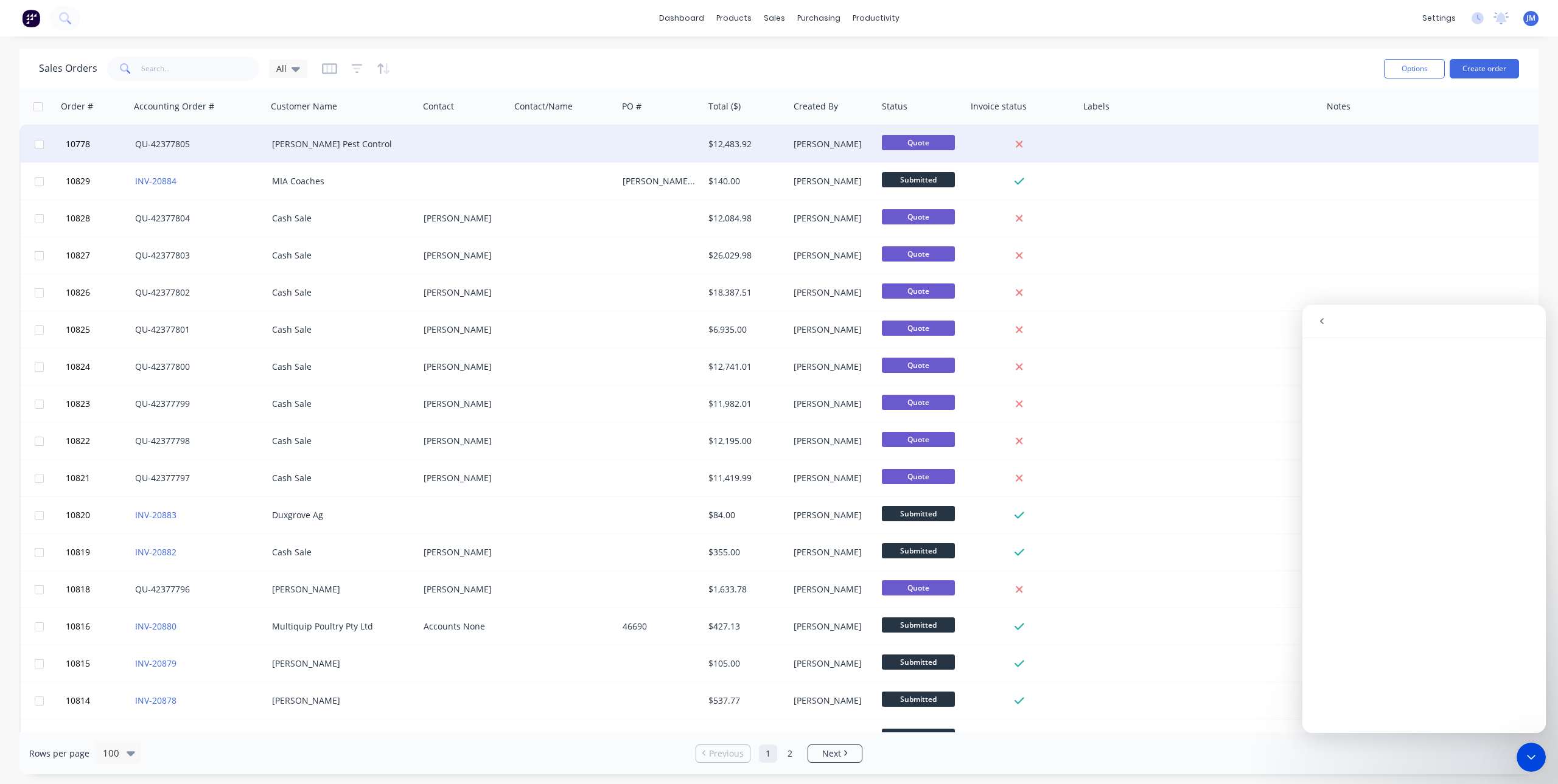
click at [332, 148] on div "[PERSON_NAME] Pest Control" at bounding box center [340, 144] width 135 height 12
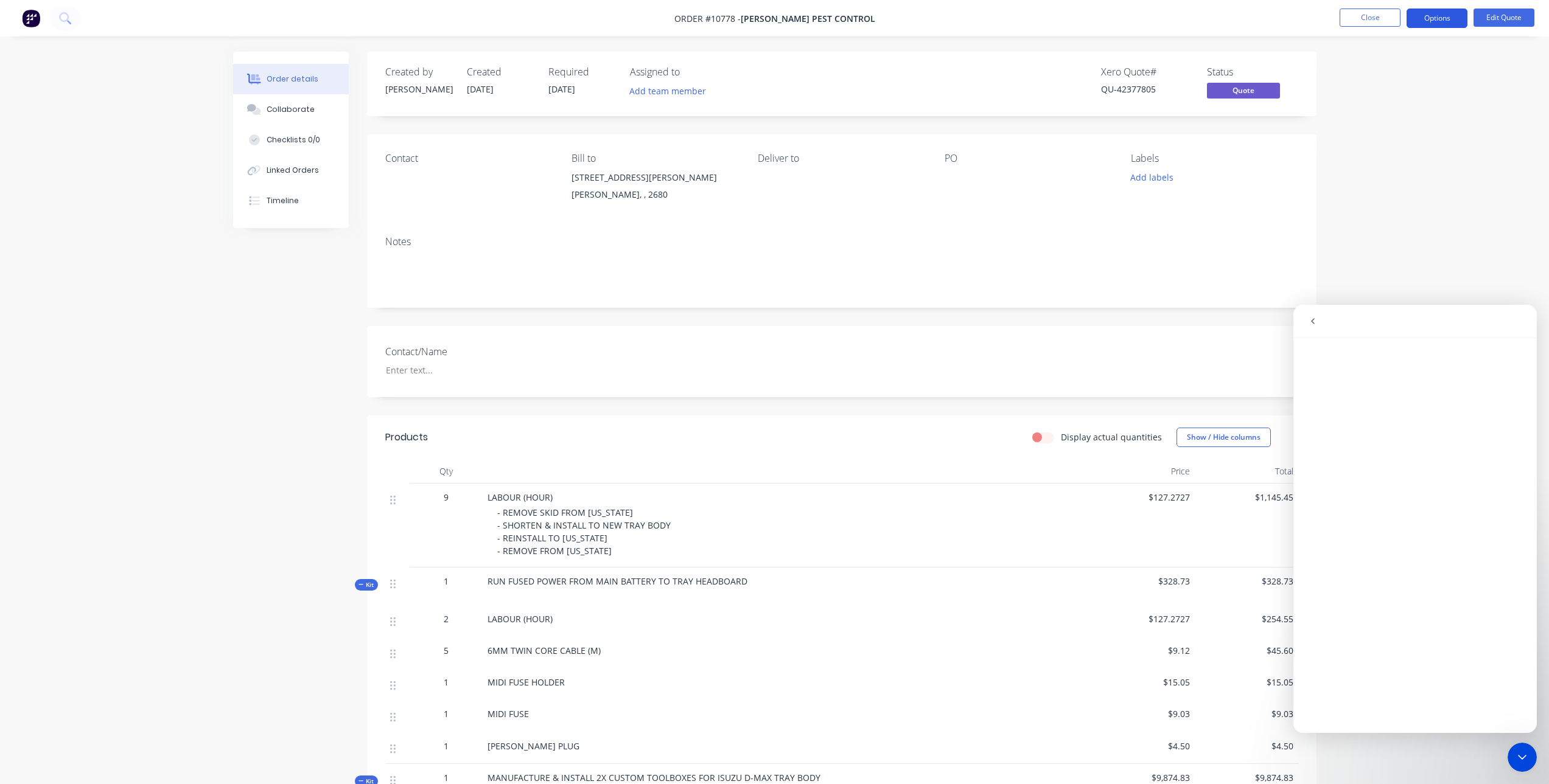
click at [1425, 17] on button "Options" at bounding box center [1437, 18] width 61 height 19
click at [1379, 74] on div "Quote" at bounding box center [1401, 74] width 112 height 18
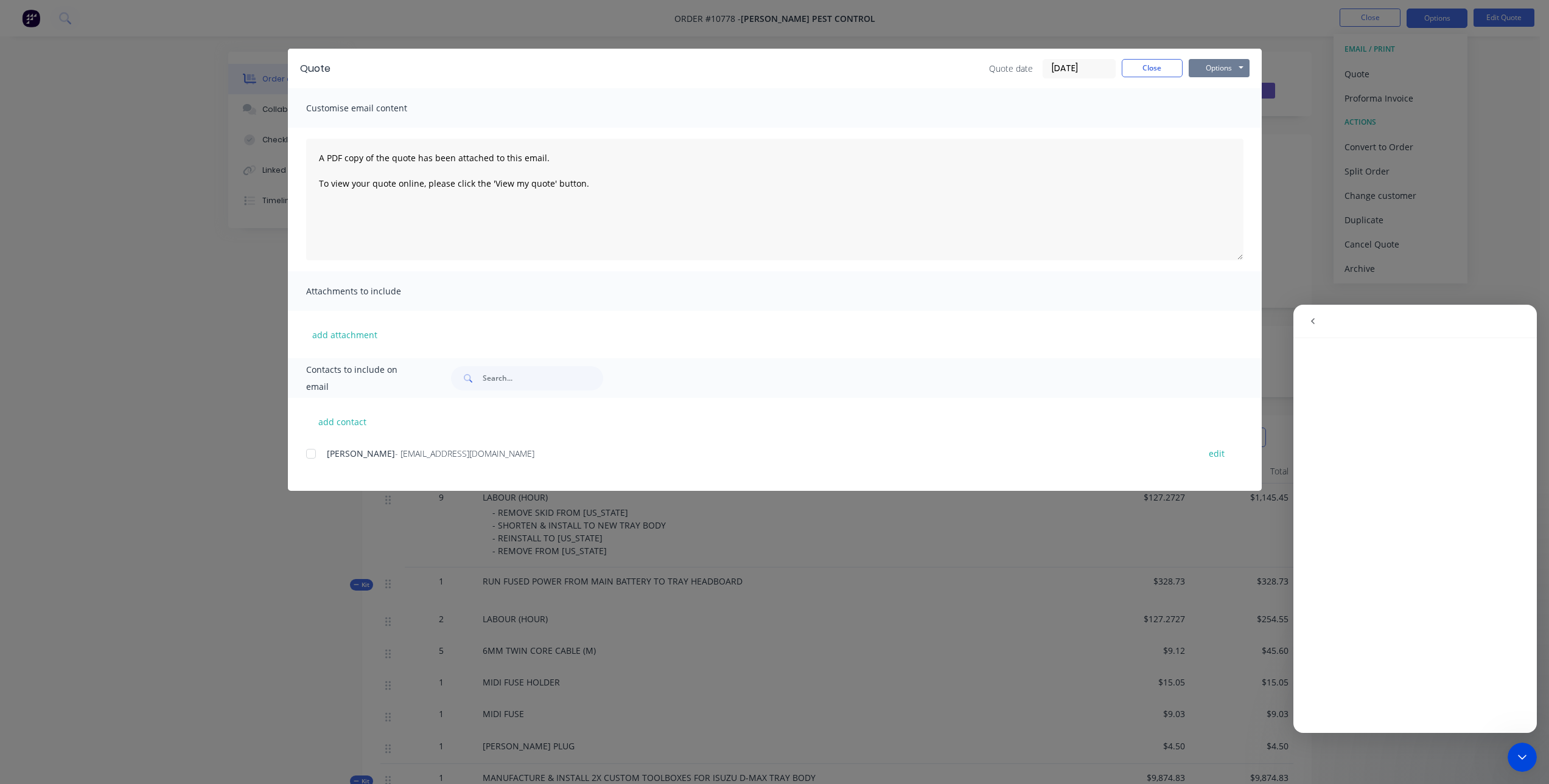
click at [1231, 65] on button "Options" at bounding box center [1219, 68] width 61 height 19
click at [1227, 92] on button "Preview" at bounding box center [1228, 90] width 78 height 20
click at [1150, 71] on button "Close" at bounding box center [1152, 68] width 61 height 19
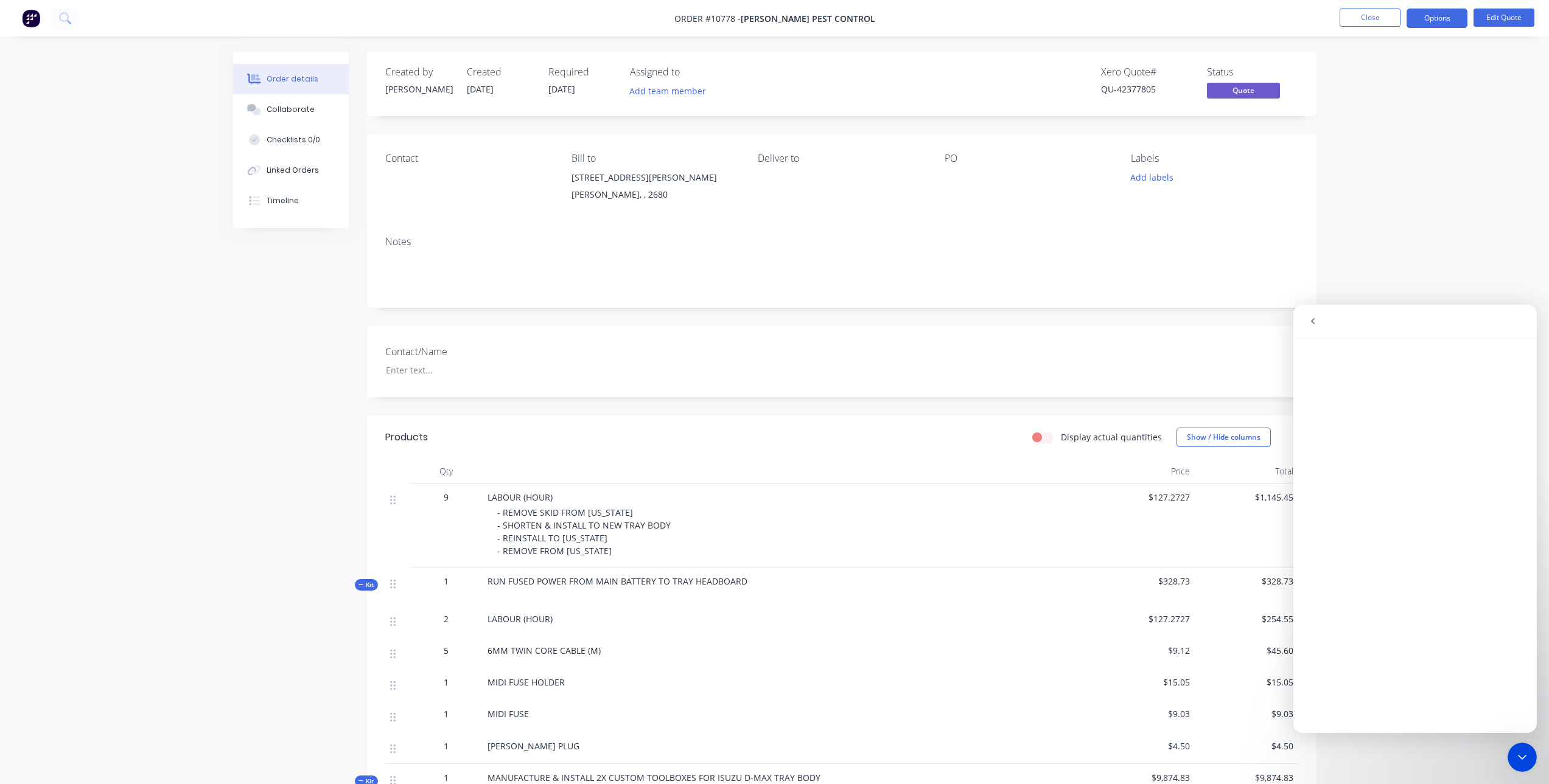
click at [1311, 324] on icon "go back" at bounding box center [1313, 322] width 10 height 10
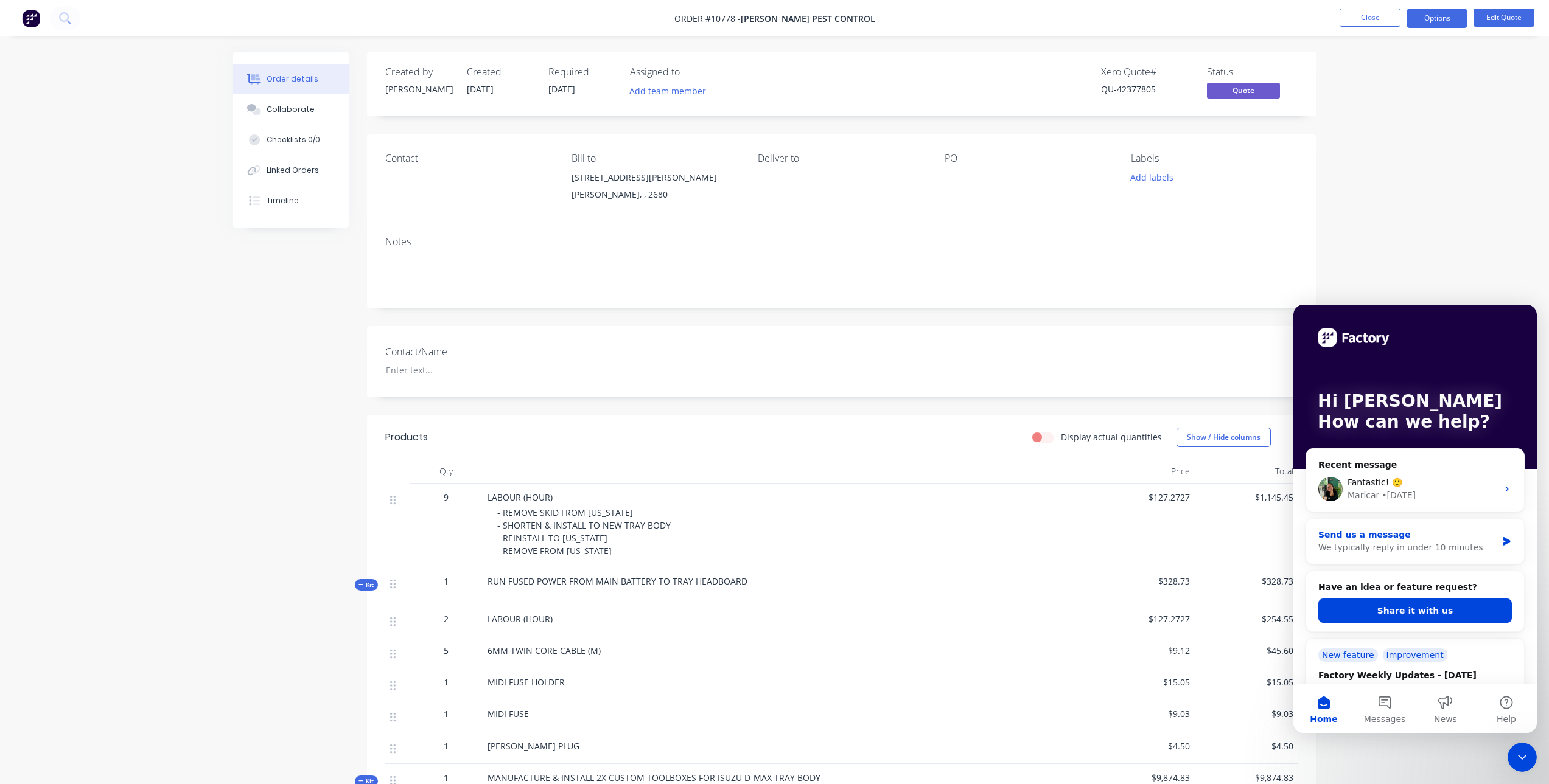
click at [1386, 537] on div "Send us a message" at bounding box center [1407, 535] width 178 height 13
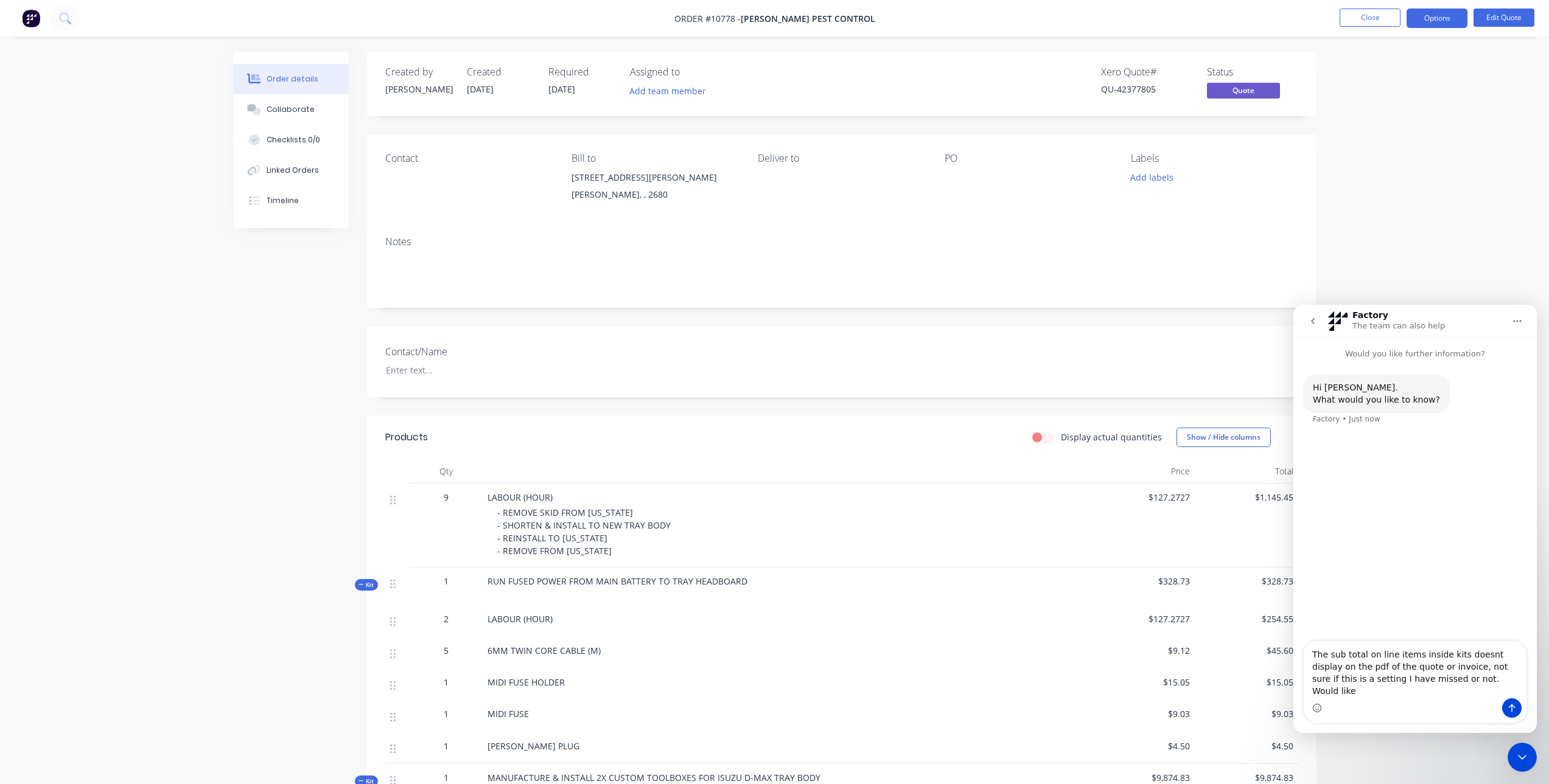
click at [1311, 665] on textarea "The sub total on line items inside kits doesnt display on the pdf of the quote …" at bounding box center [1415, 670] width 223 height 57
click at [1461, 690] on textarea "IThe sub total on line items inside kits doesnt display on the pdf of the quote…" at bounding box center [1415, 670] width 223 height 57
type textarea "IThe sub total on line items inside kits doesnt display on the pdf of the quote…"
click at [1511, 712] on icon "Send a message…" at bounding box center [1512, 709] width 10 height 10
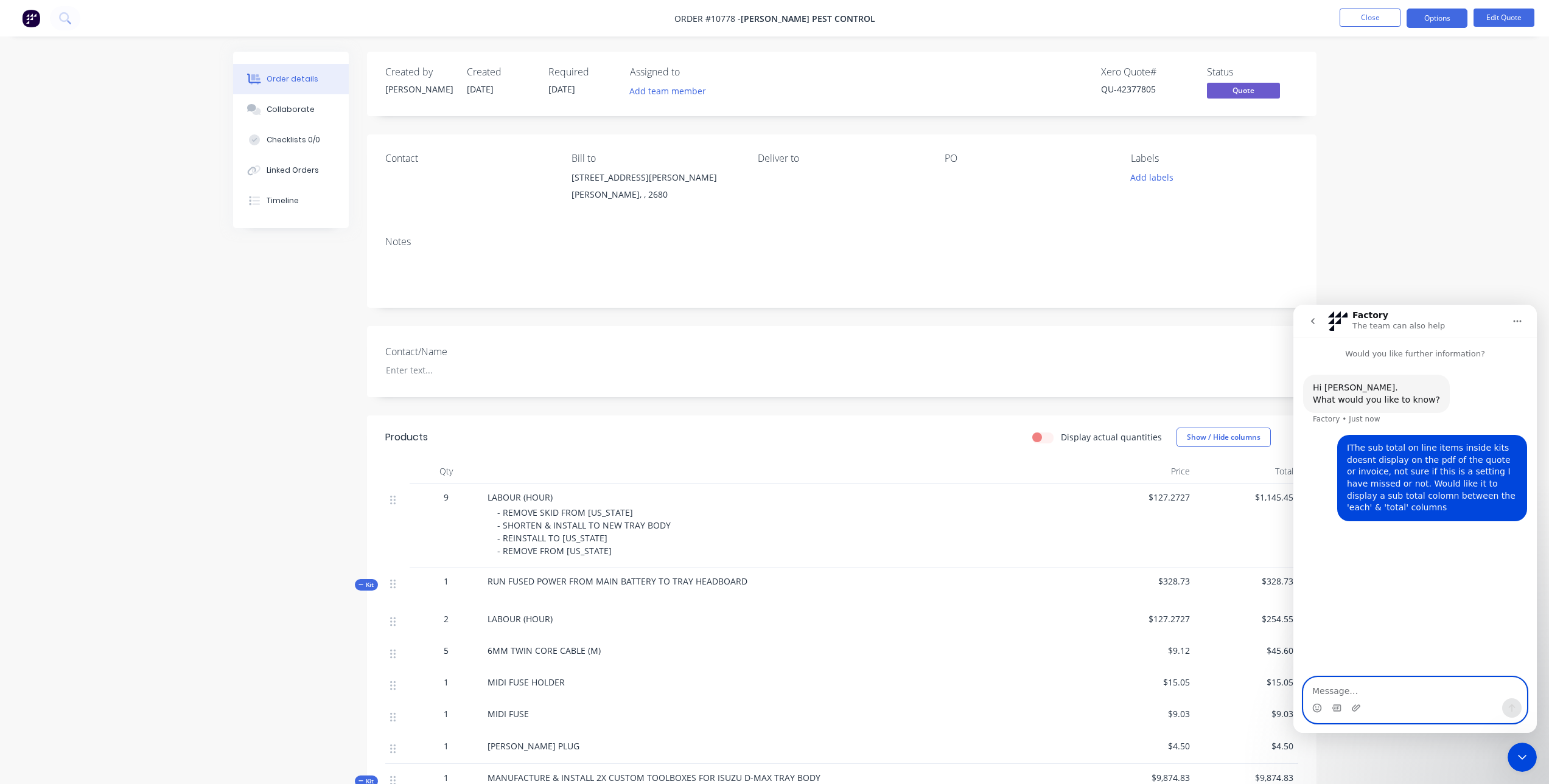
click at [1357, 686] on textarea "Message…" at bounding box center [1415, 688] width 223 height 20
click at [1356, 707] on icon "Upload attachment" at bounding box center [1357, 708] width 9 height 7
click at [1520, 759] on icon "Close Intercom Messenger" at bounding box center [1522, 757] width 15 height 15
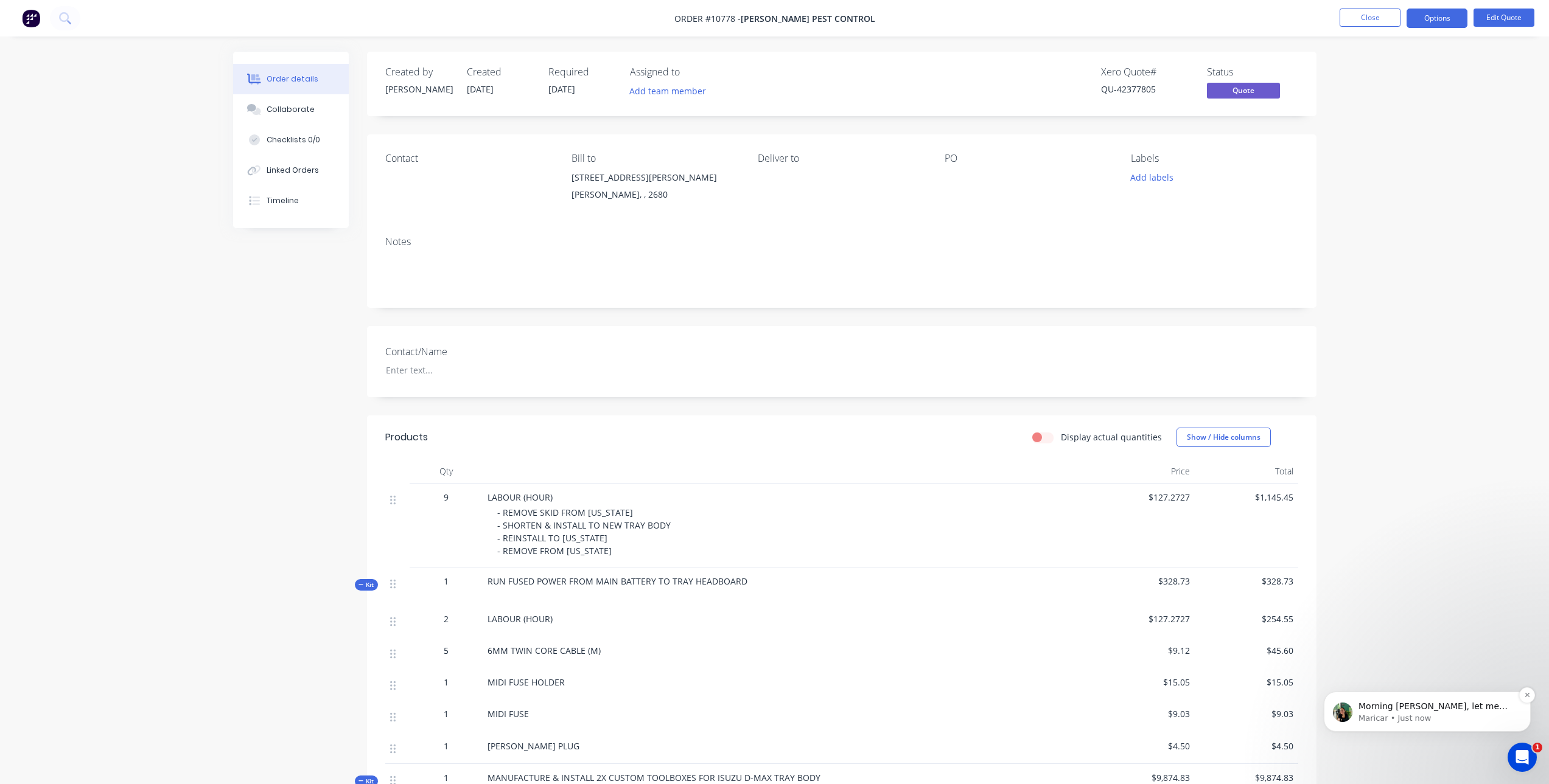
click at [1399, 710] on p "Morning [PERSON_NAME], let me take a look at your kit settings and I’ll get bac…" at bounding box center [1437, 707] width 157 height 12
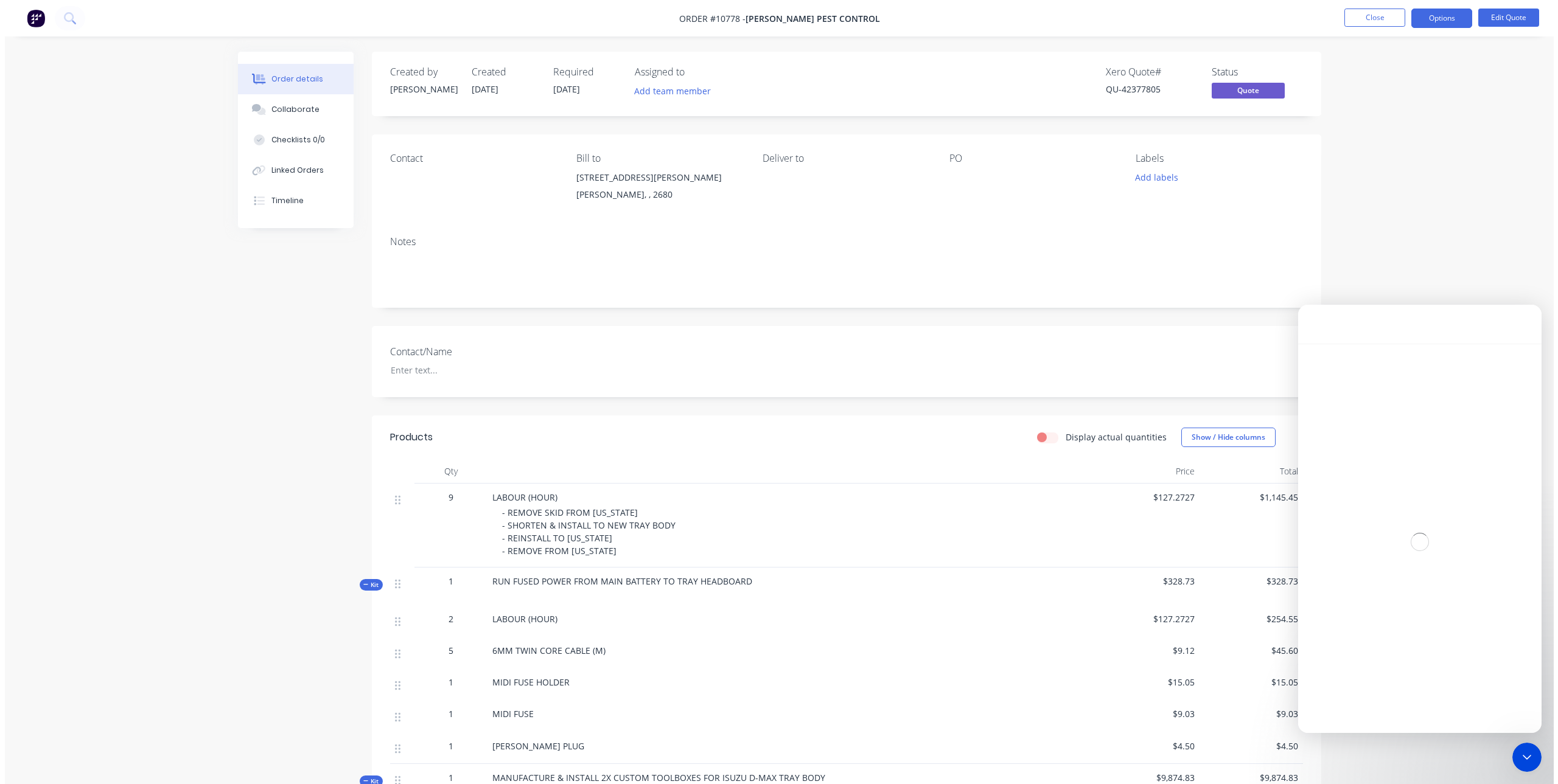
scroll to position [2, 0]
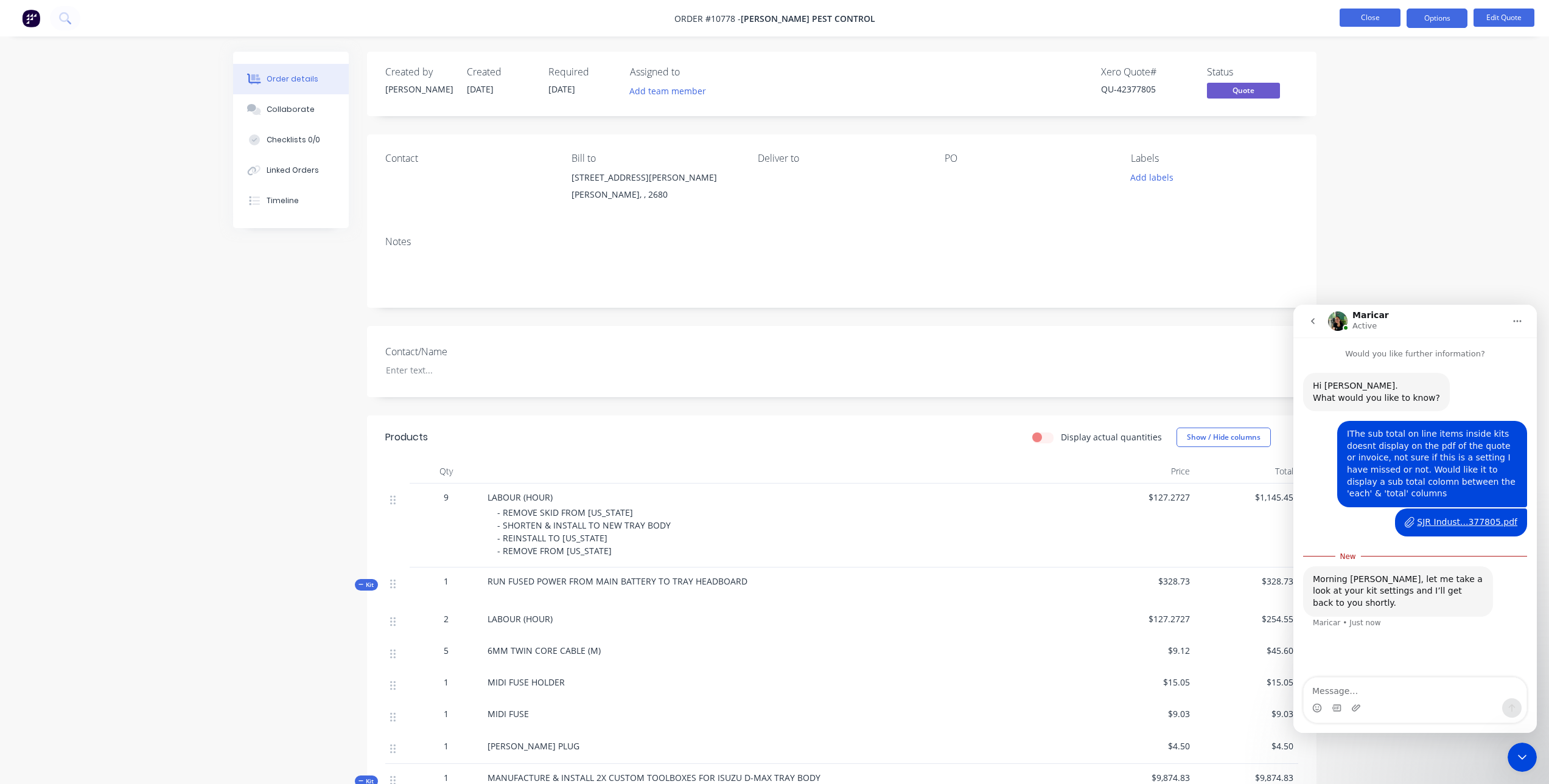
click at [1360, 13] on button "Close" at bounding box center [1370, 18] width 61 height 19
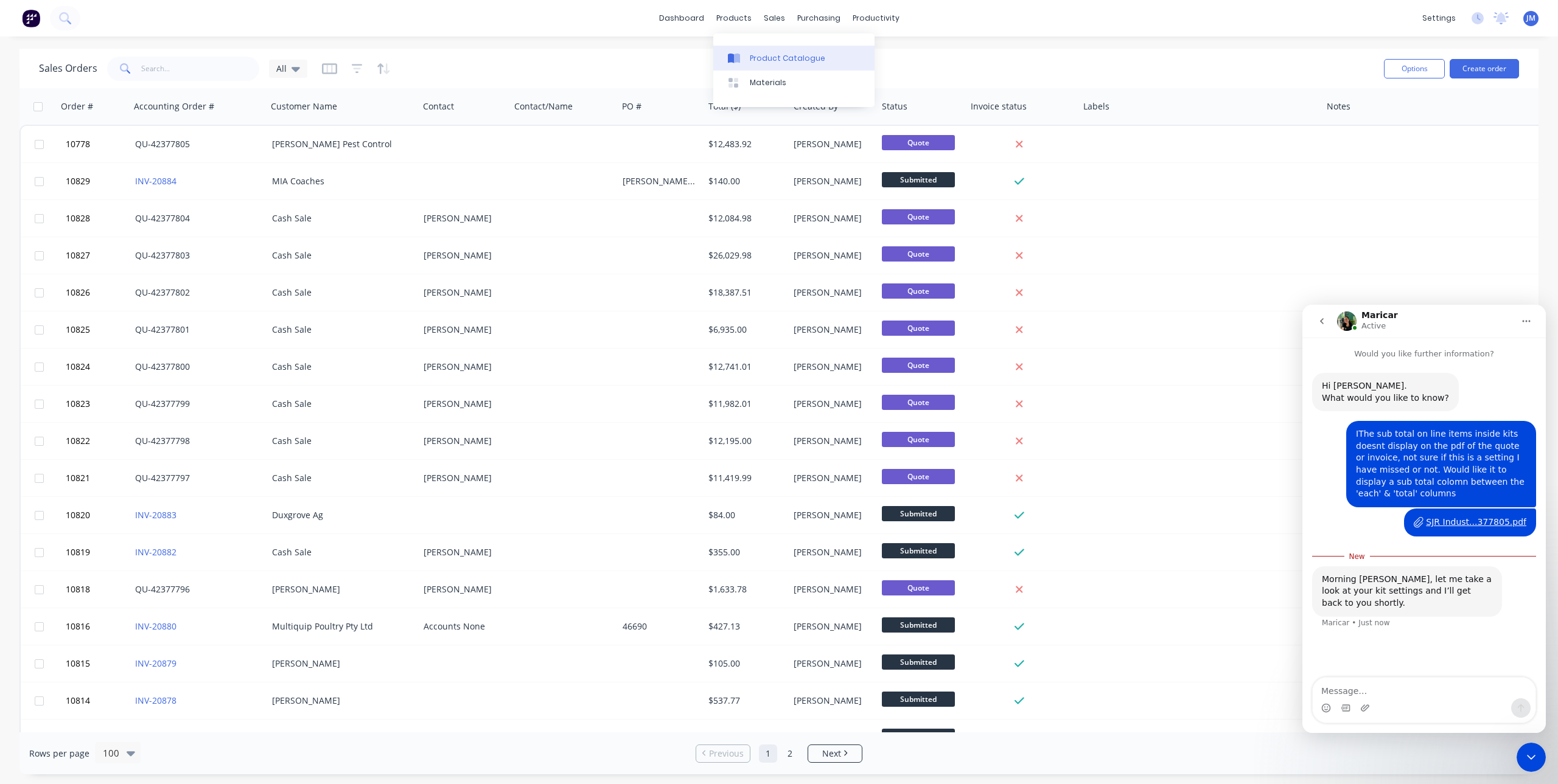
click at [745, 59] on div at bounding box center [737, 59] width 19 height 11
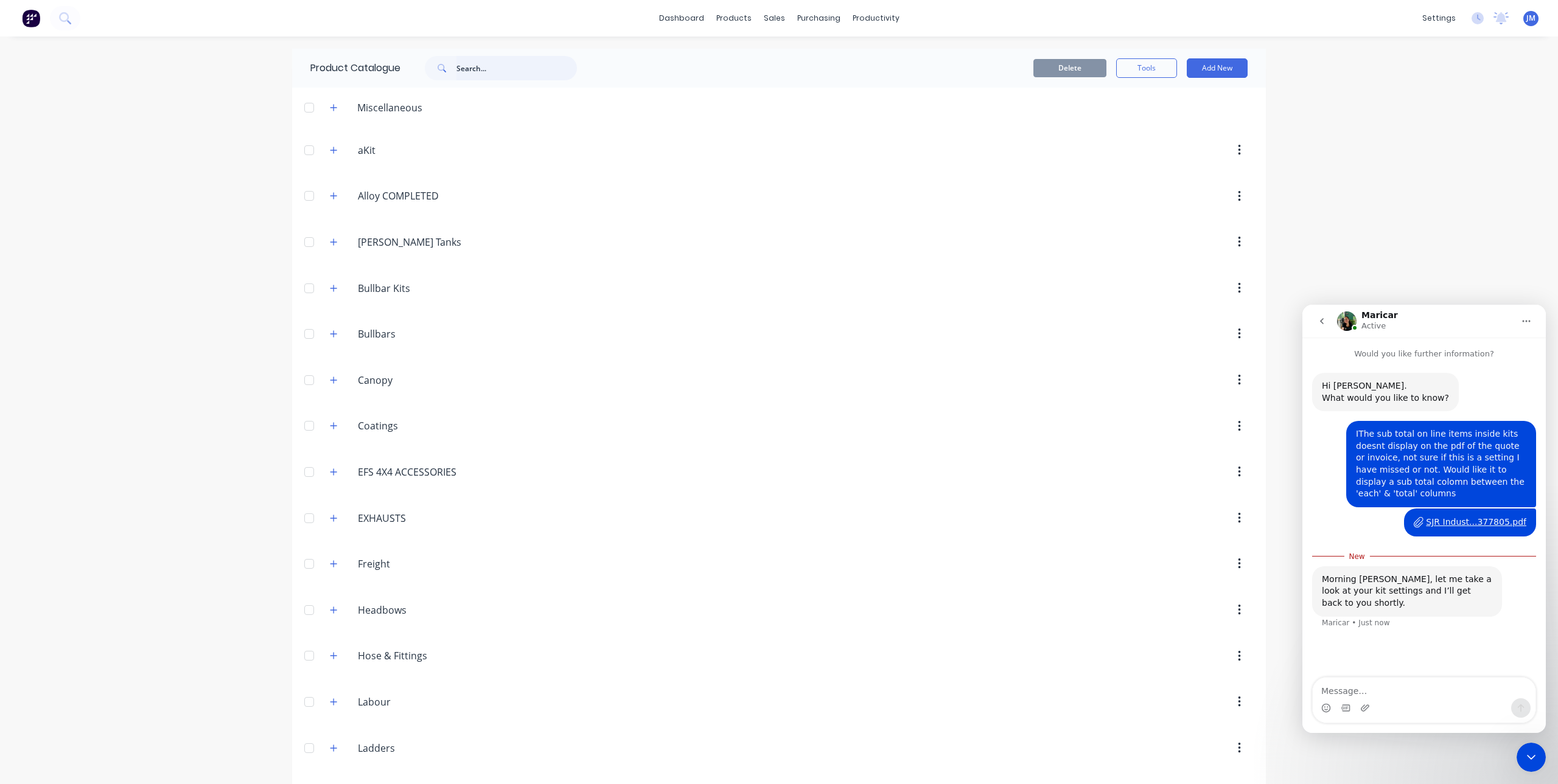
click at [508, 75] on input "text" at bounding box center [516, 68] width 121 height 24
type input "k"
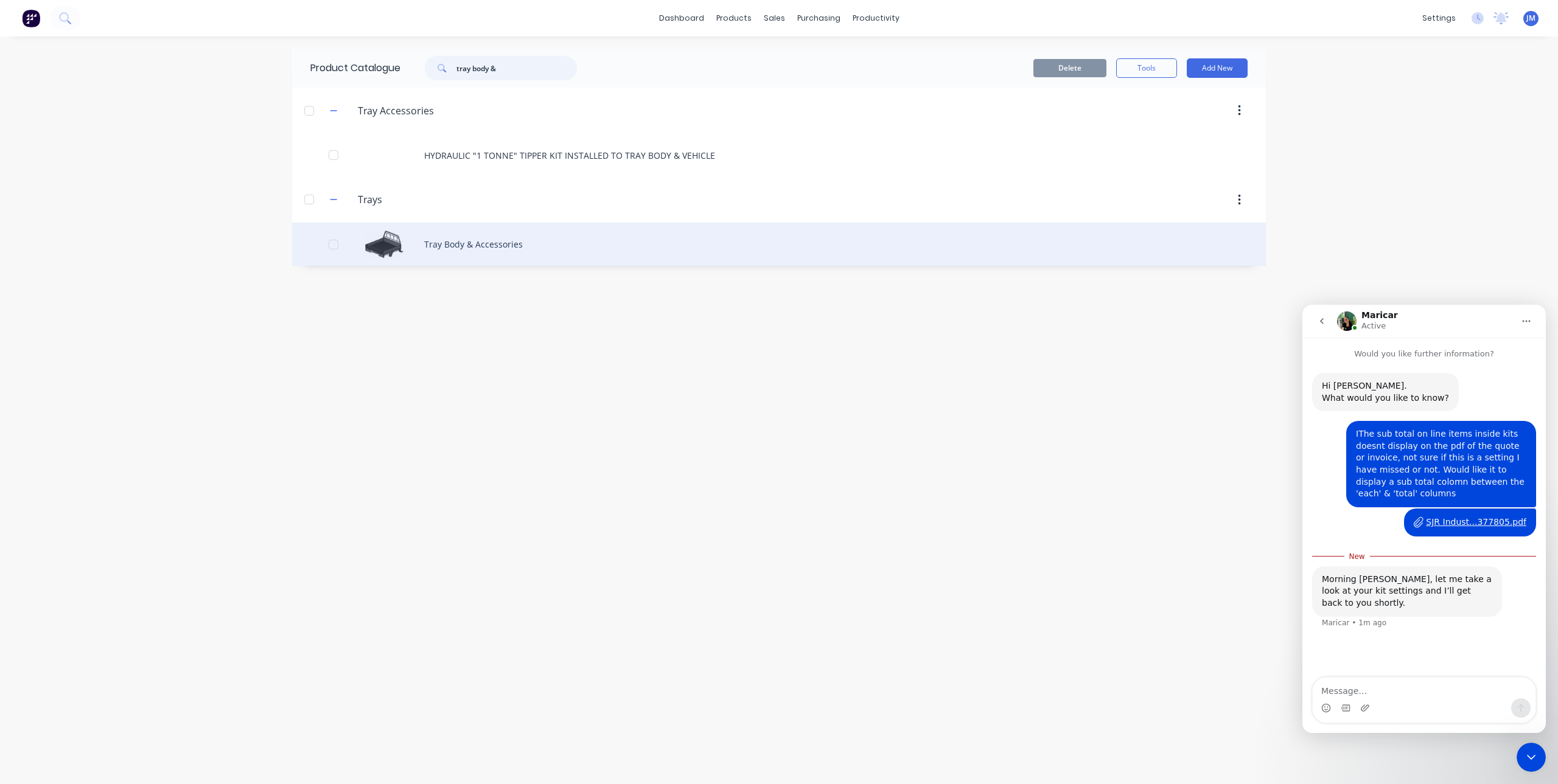
type input "tray body &"
click at [483, 240] on div "Tray Body & Accessories" at bounding box center [779, 244] width 974 height 43
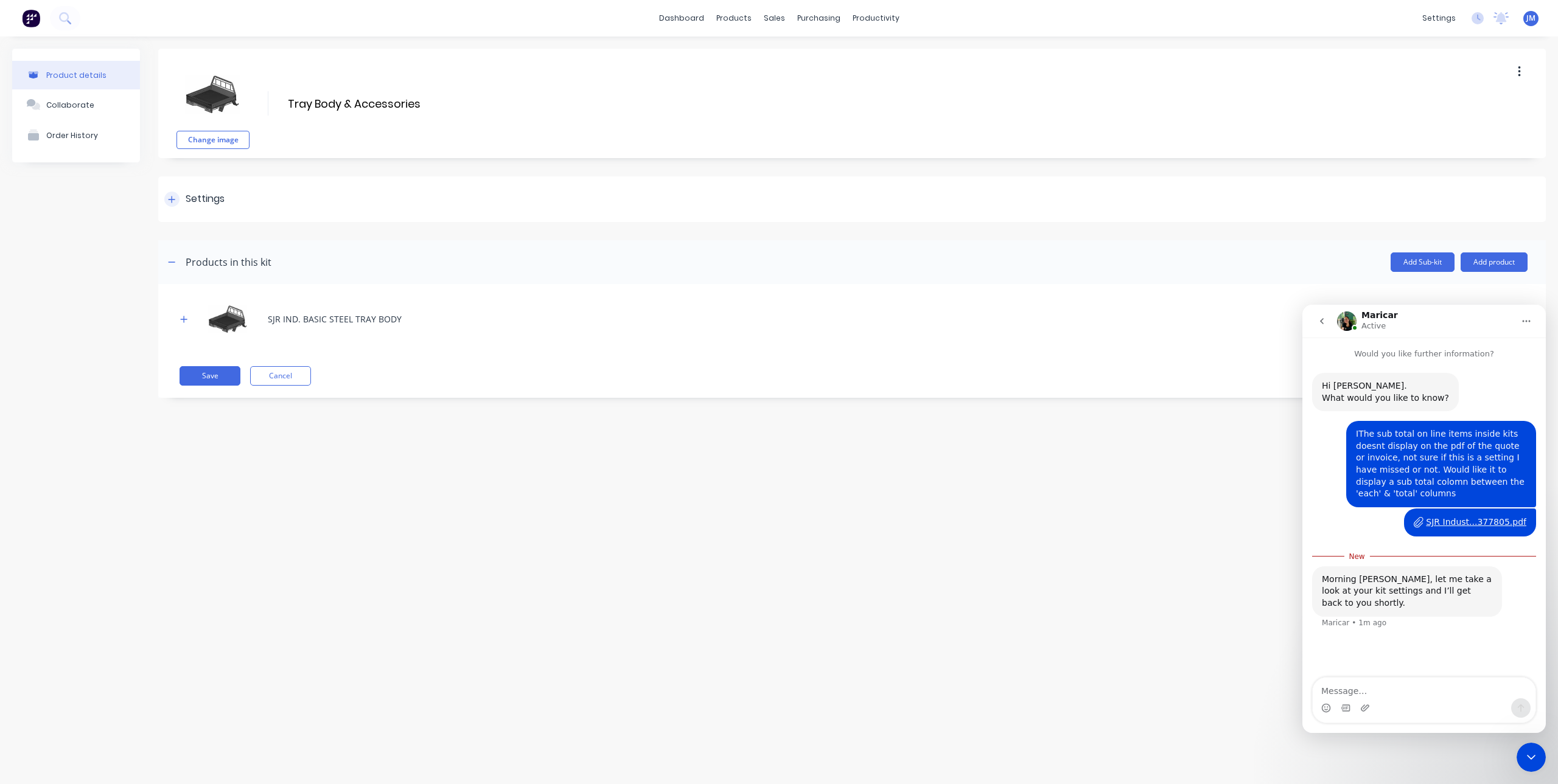
click at [169, 203] on icon at bounding box center [172, 200] width 7 height 9
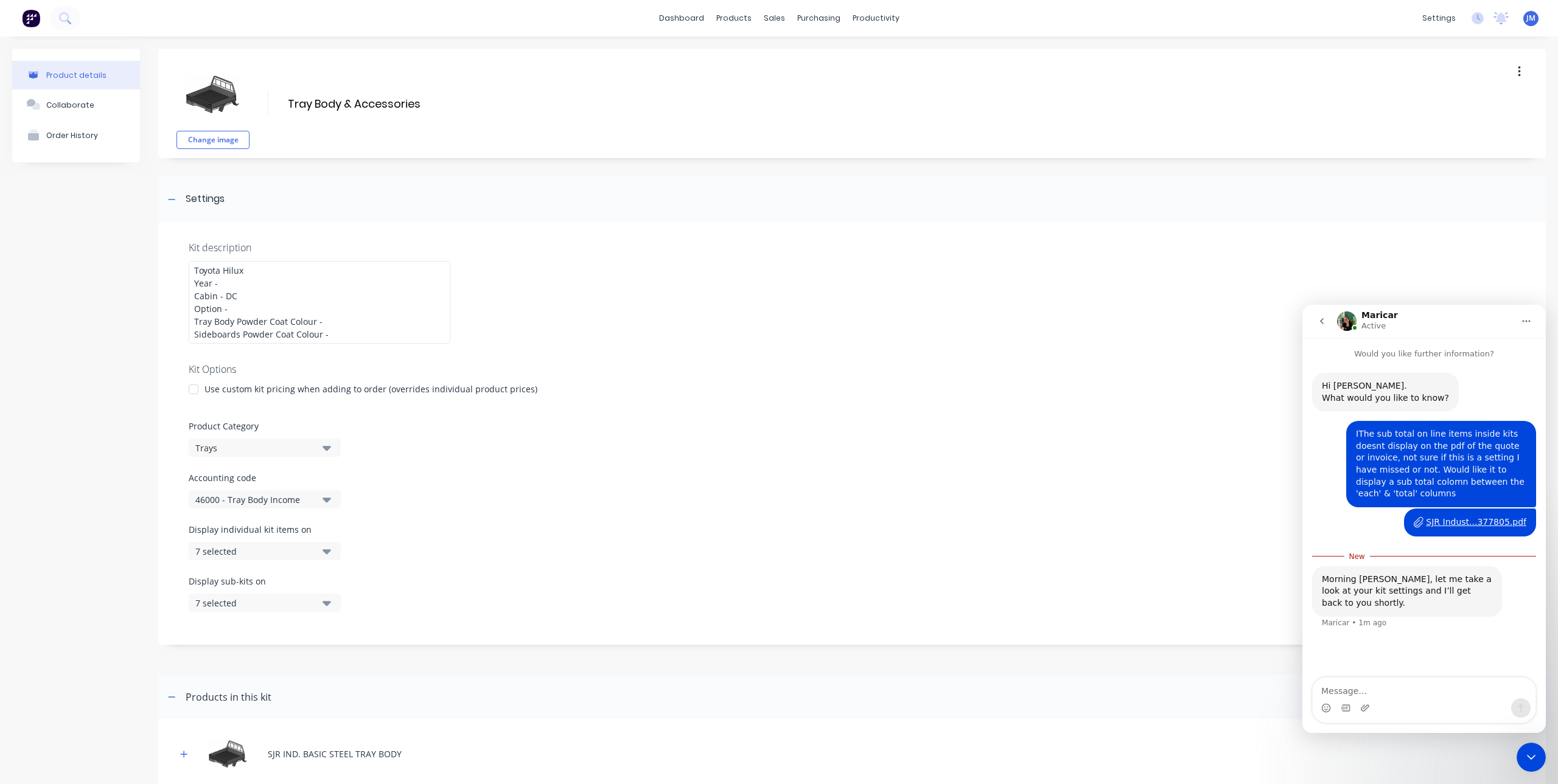
click at [309, 601] on div "7 selected" at bounding box center [254, 603] width 118 height 13
click at [313, 549] on div "7 selected" at bounding box center [254, 552] width 118 height 13
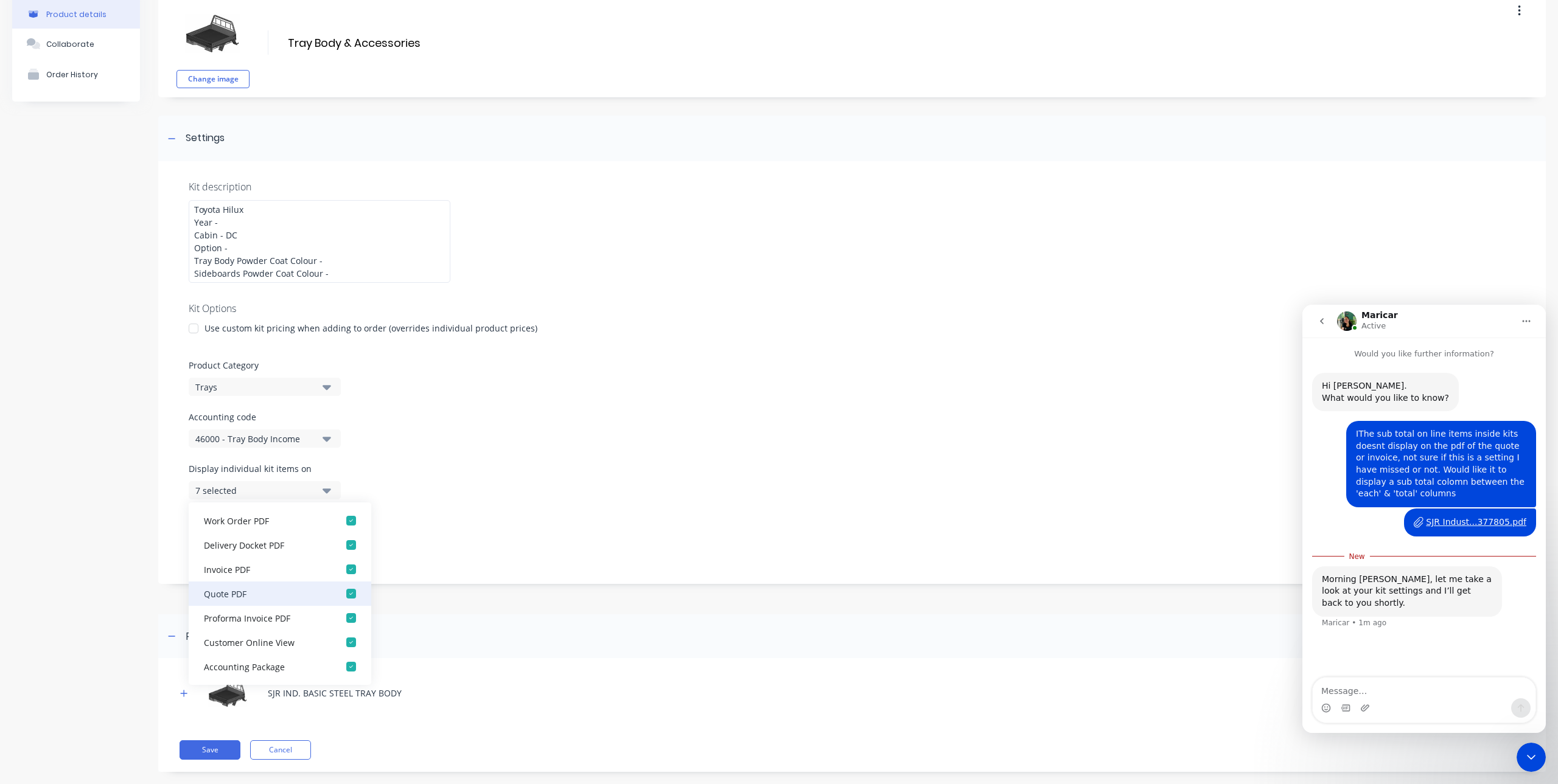
scroll to position [79, 0]
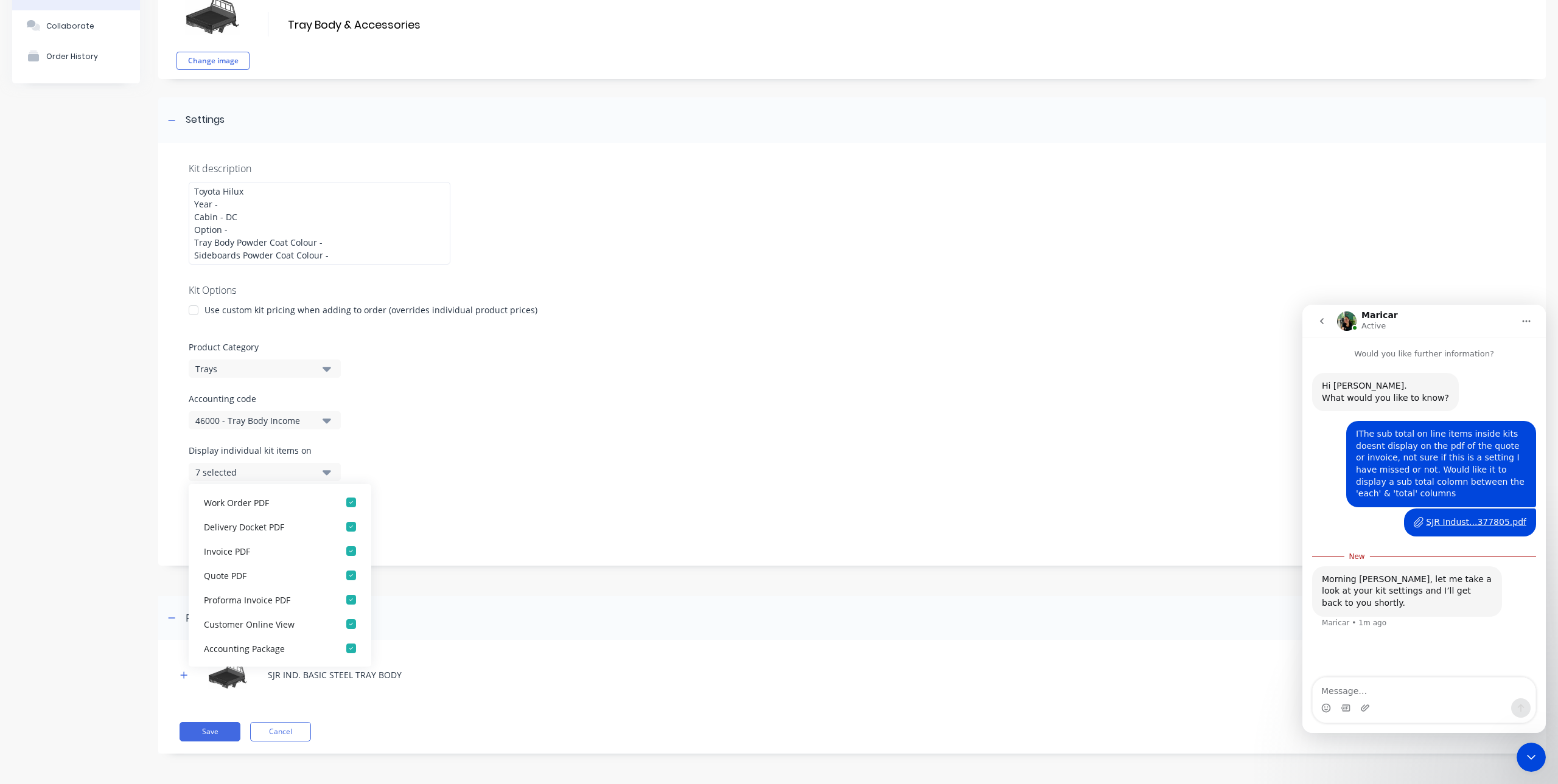
click at [522, 488] on div "Display individual kit items on 7 selected" at bounding box center [852, 470] width 1327 height 52
click at [530, 446] on div "Display individual kit items on 7 selected" at bounding box center [852, 470] width 1327 height 52
click at [481, 402] on label "Accounting code" at bounding box center [852, 399] width 1327 height 13
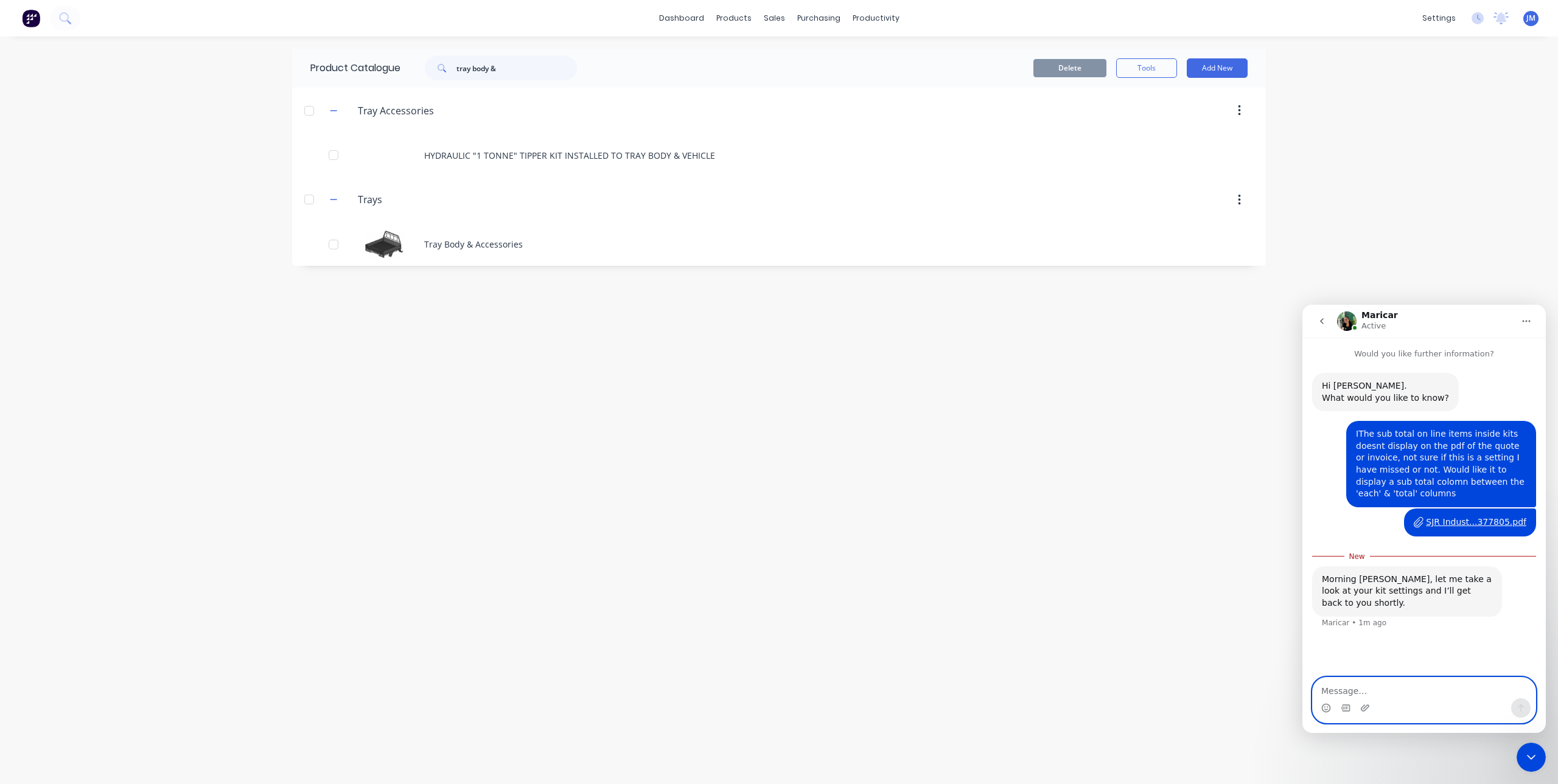
click at [1335, 689] on textarea "Message…" at bounding box center [1424, 688] width 223 height 20
type textarea "Thank you, I was about to submit it as an enhancement but thought I should chec…"
click at [1522, 705] on icon "Send a message…" at bounding box center [1521, 709] width 10 height 10
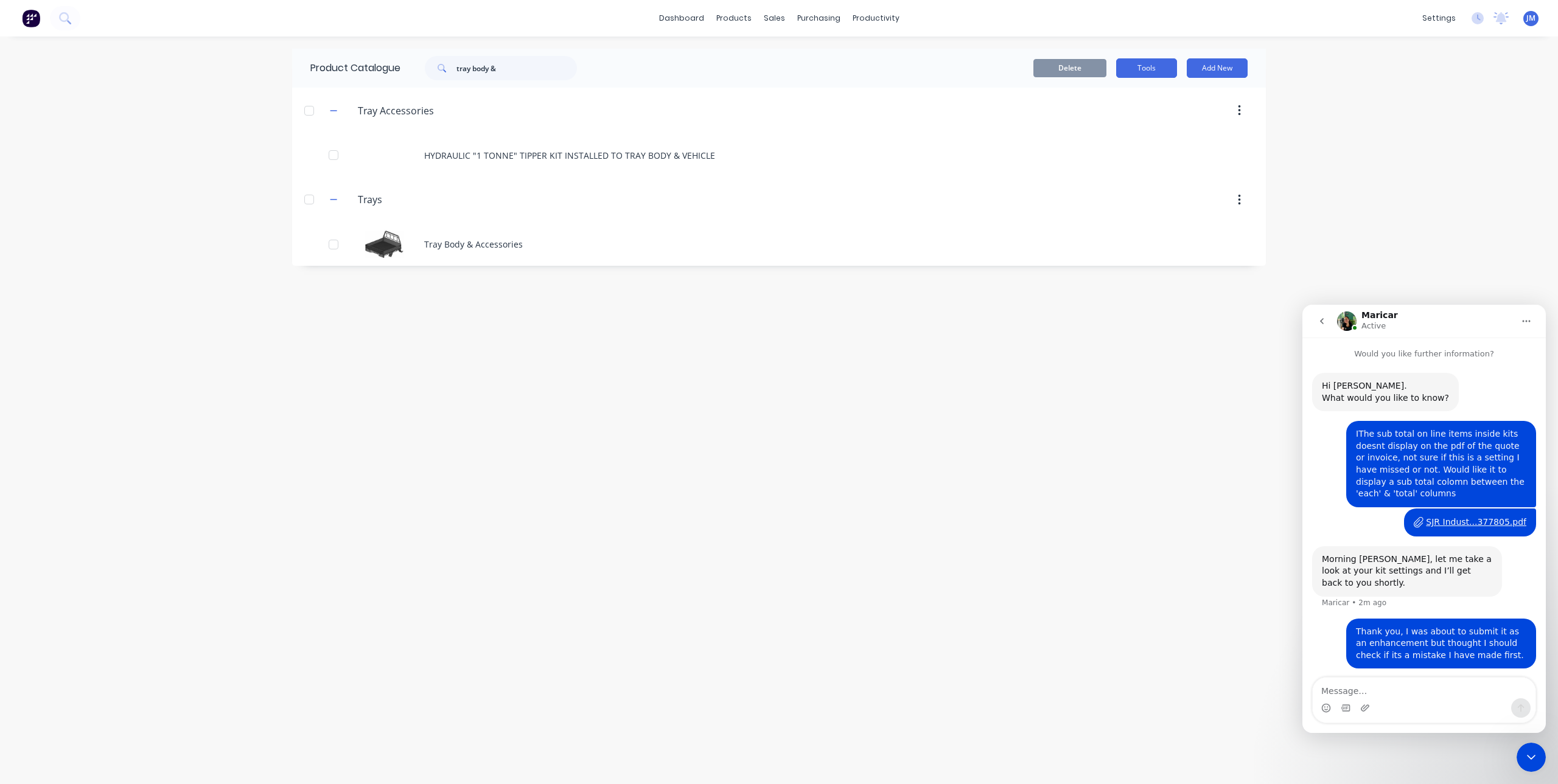
click at [1156, 67] on button "Tools" at bounding box center [1147, 67] width 61 height 19
click at [1089, 370] on div "Product Catalogue tray body & Delete Tools Duplicate product Stocktake Add New …" at bounding box center [779, 411] width 974 height 723
click at [787, 54] on div at bounding box center [782, 59] width 19 height 11
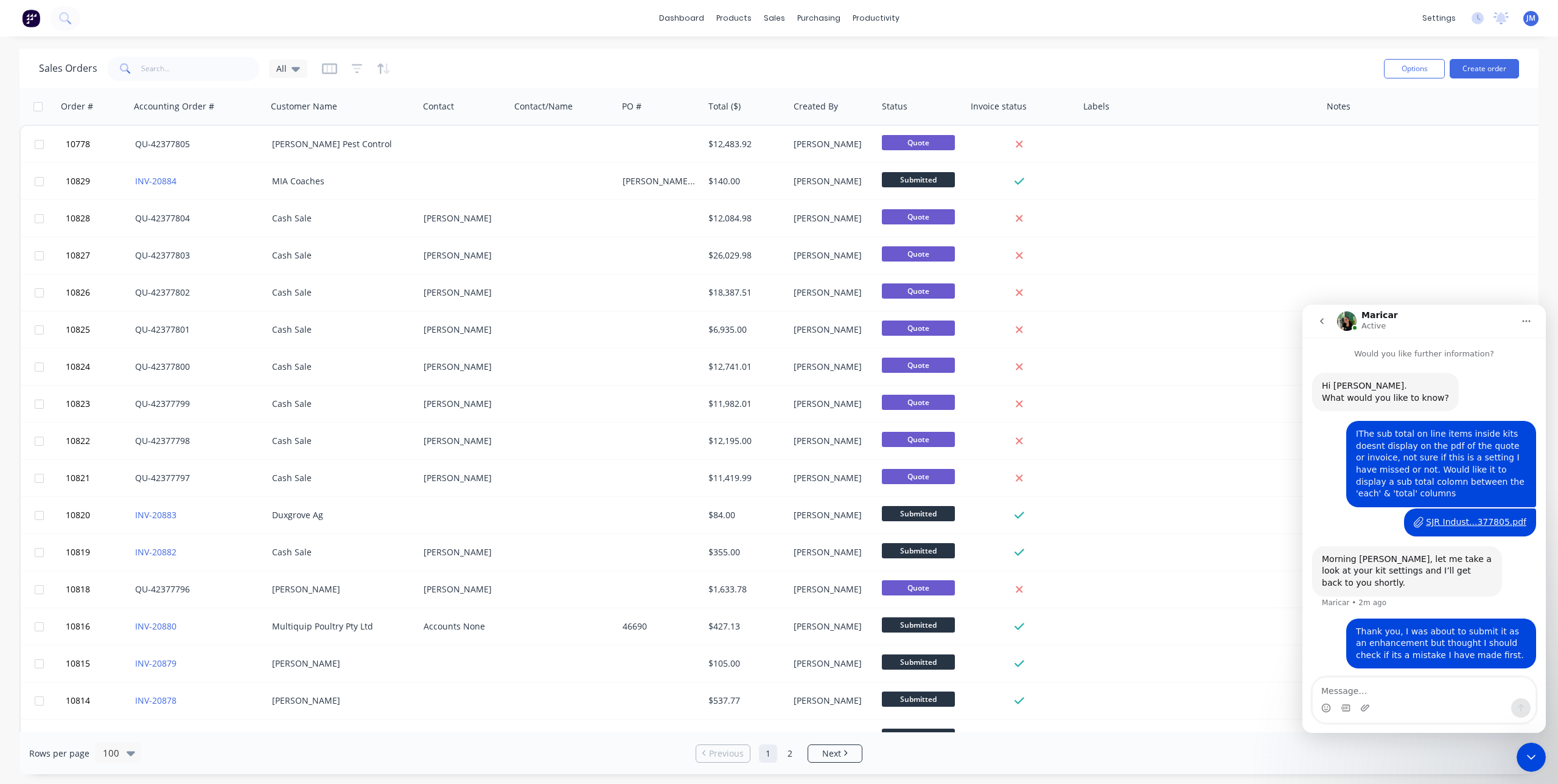
drag, startPoint x: 1535, startPoint y: 753, endPoint x: 1530, endPoint y: 749, distance: 6.4
click at [1535, 752] on icon "Close Intercom Messenger" at bounding box center [1531, 757] width 15 height 15
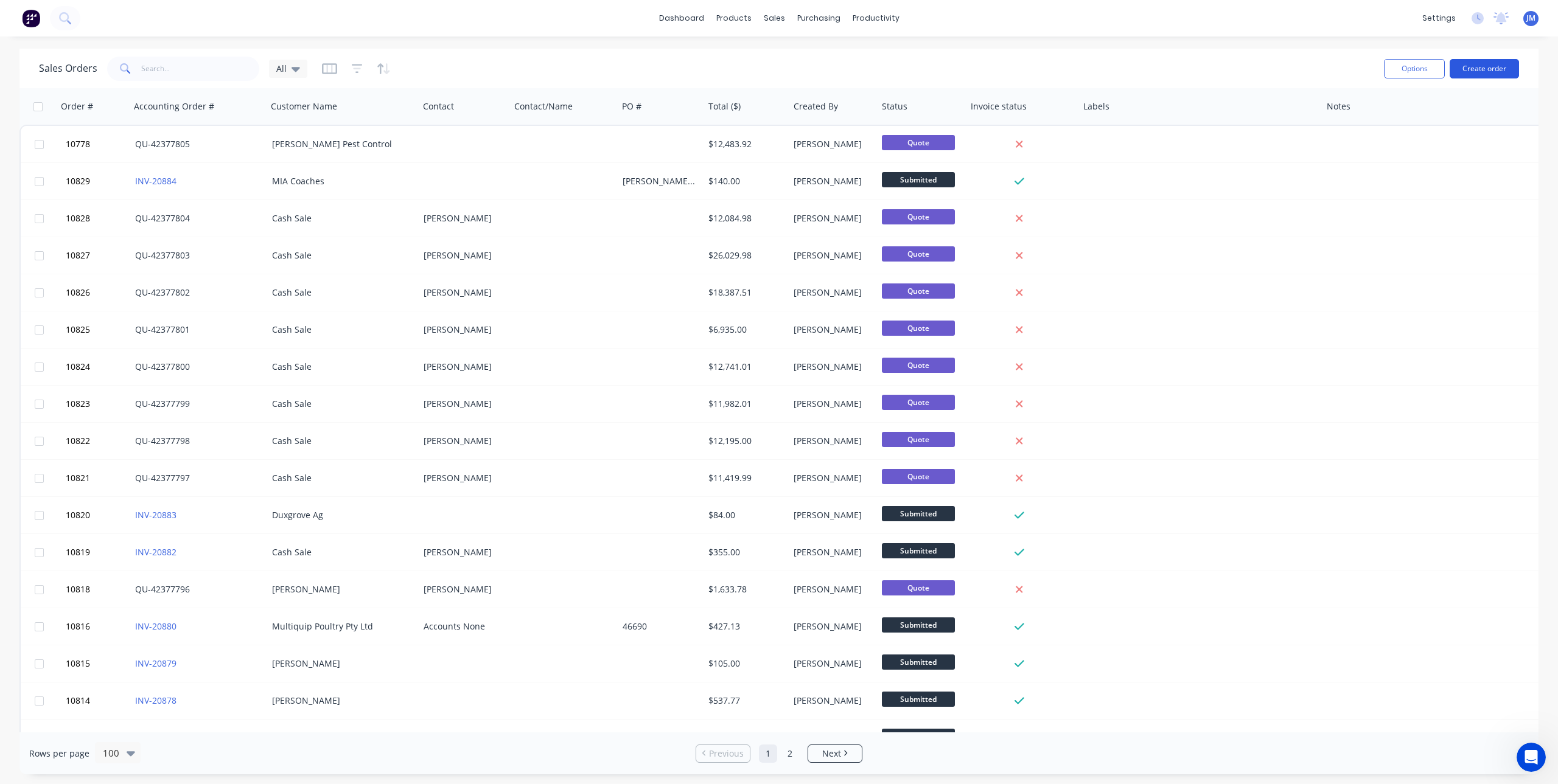
click at [1484, 70] on button "Create order" at bounding box center [1484, 68] width 69 height 19
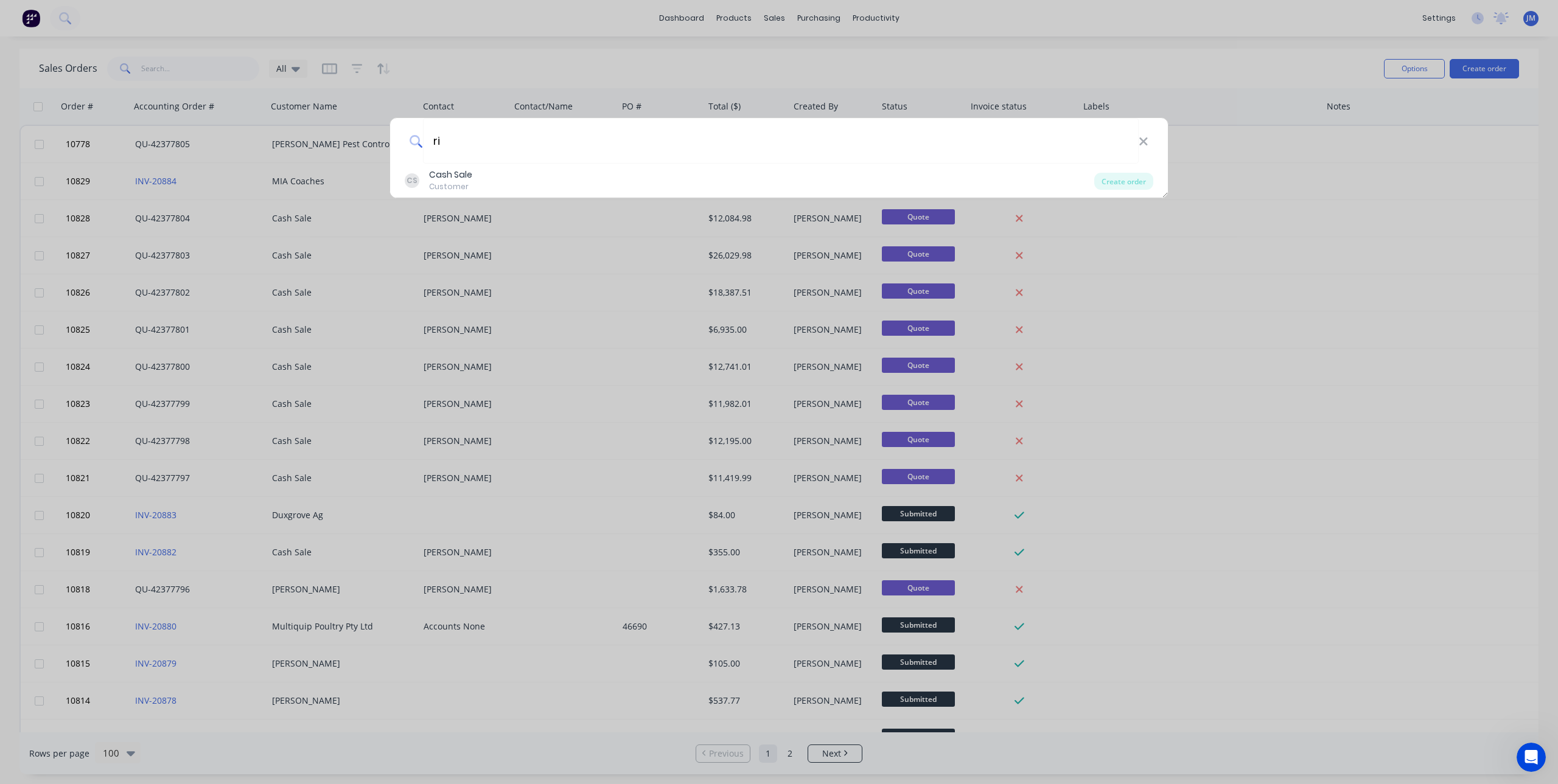
type input "r"
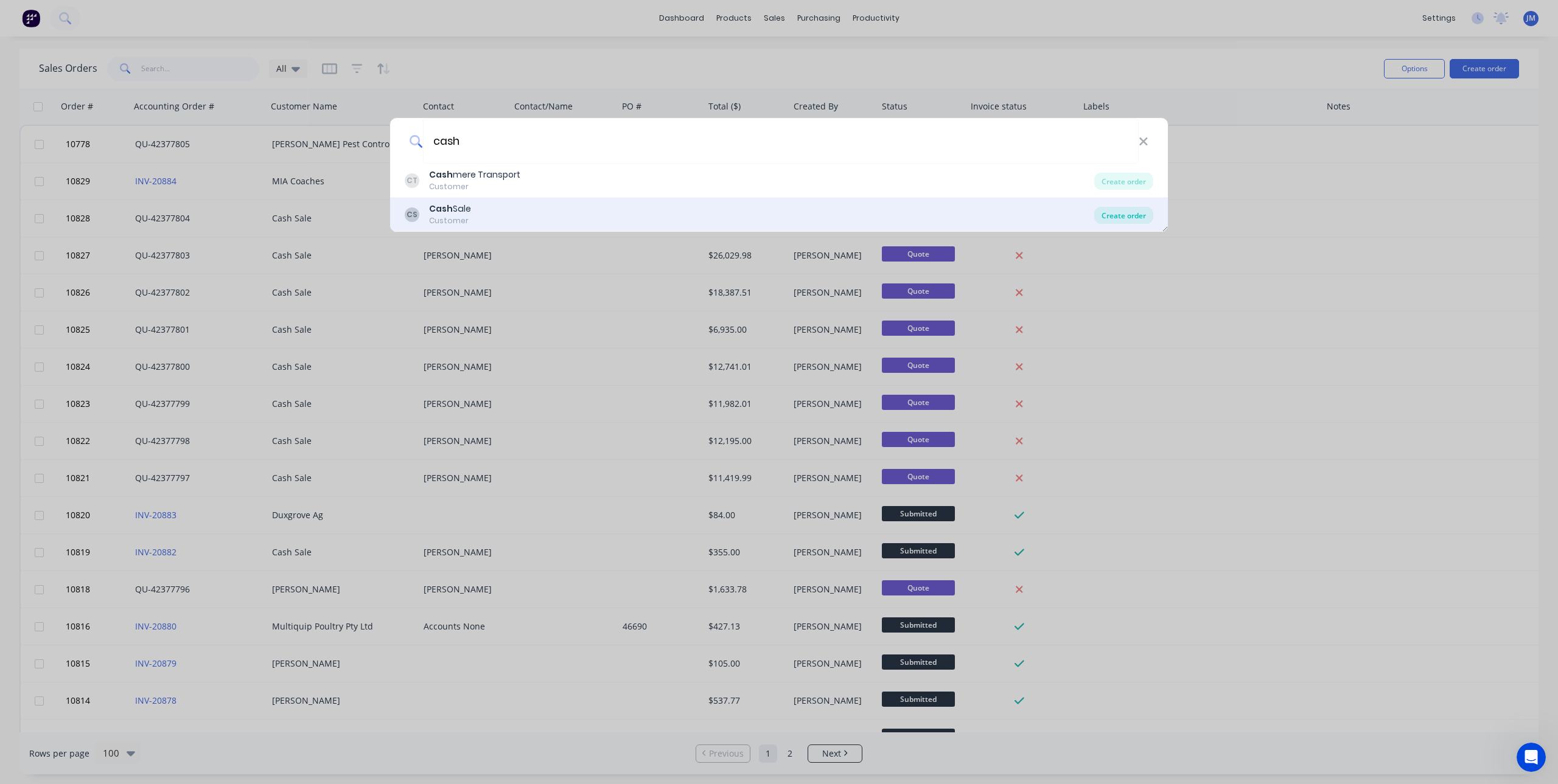
type input "cash"
click at [1124, 215] on div "Create order" at bounding box center [1123, 216] width 59 height 17
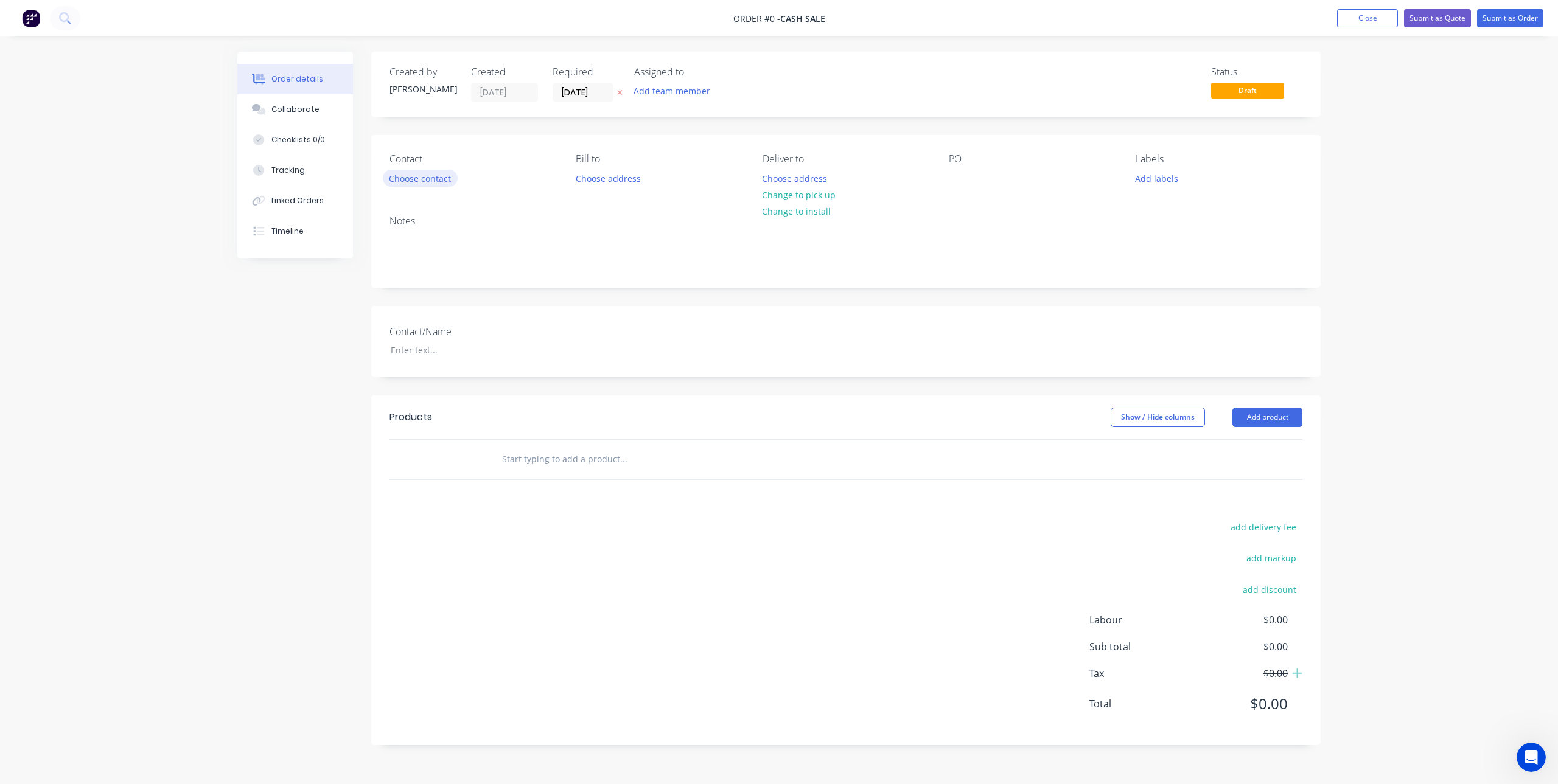
click at [436, 180] on button "Choose contact" at bounding box center [420, 178] width 75 height 17
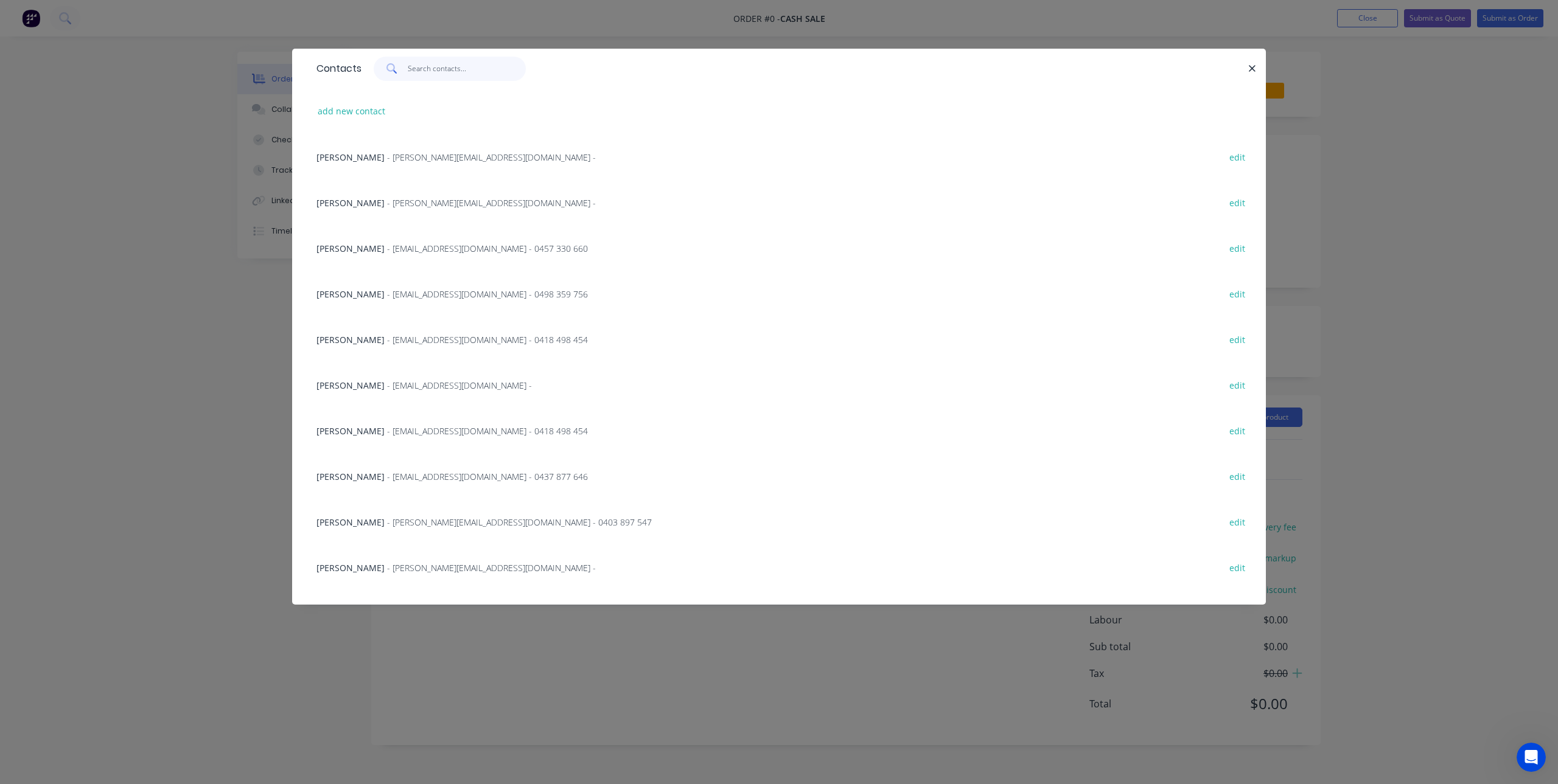
click at [471, 71] on input "text" at bounding box center [467, 69] width 119 height 24
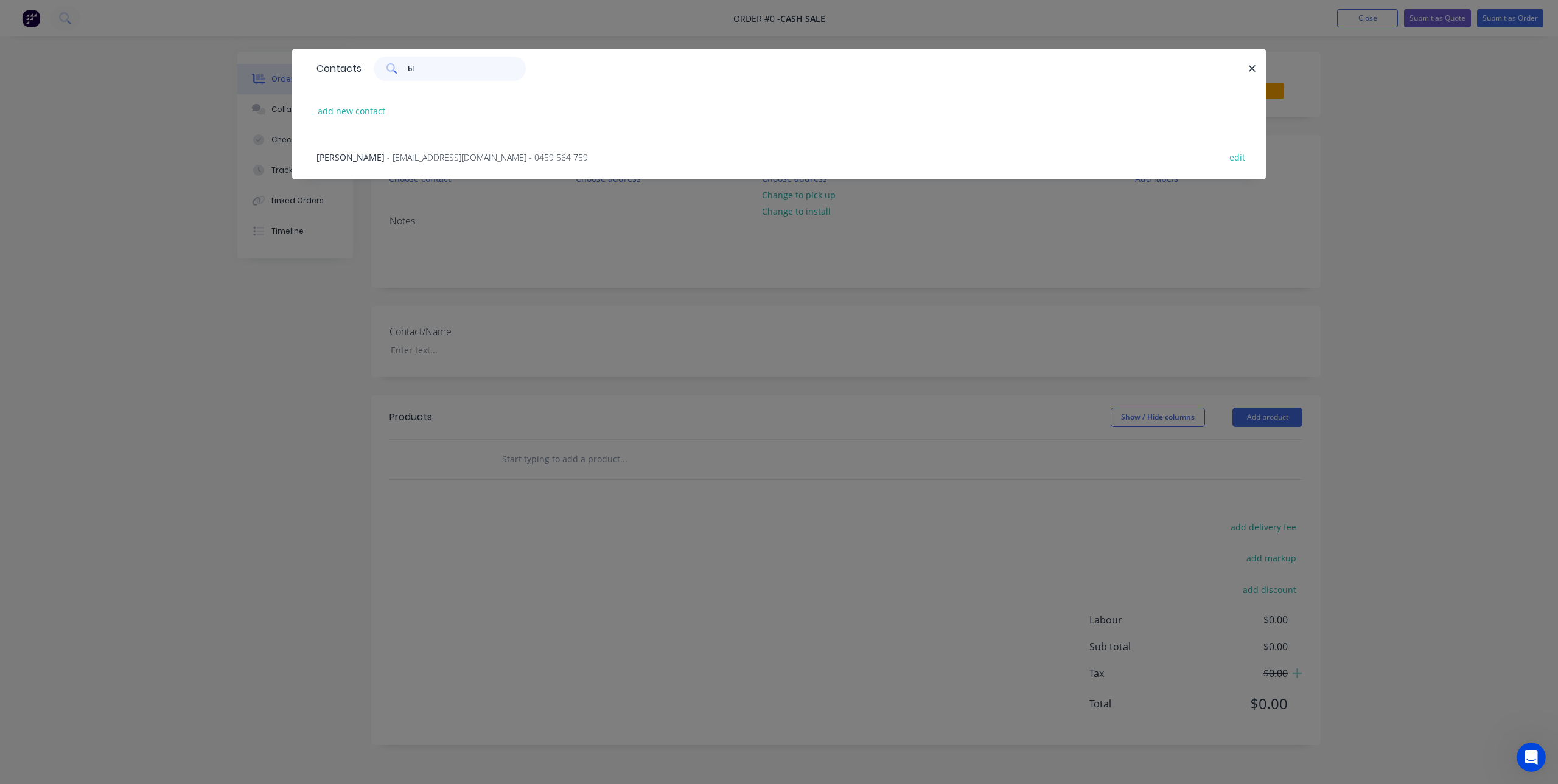
type input "b"
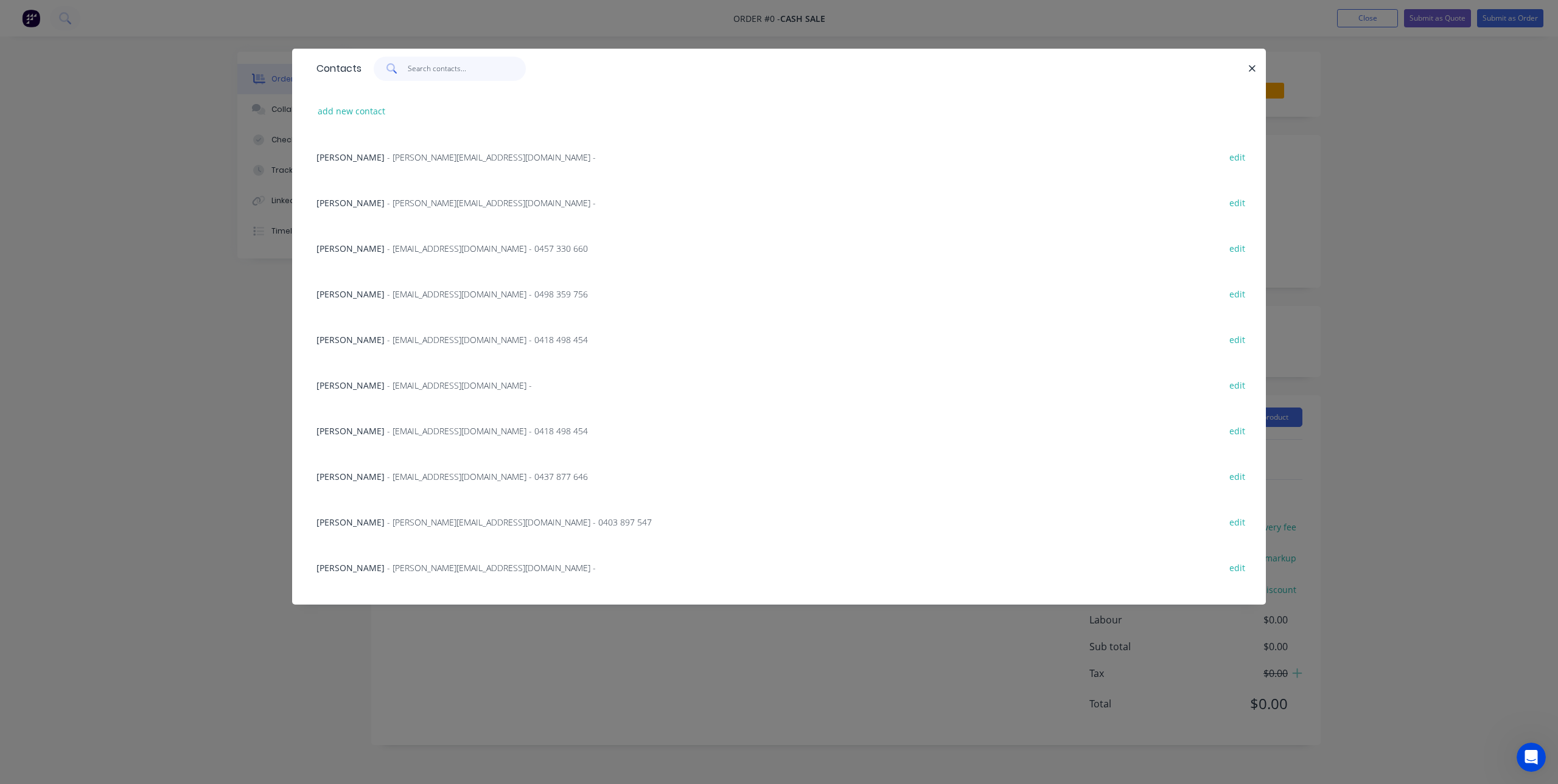
type input "c"
click at [350, 116] on button "add new contact" at bounding box center [352, 111] width 80 height 17
select select "AU"
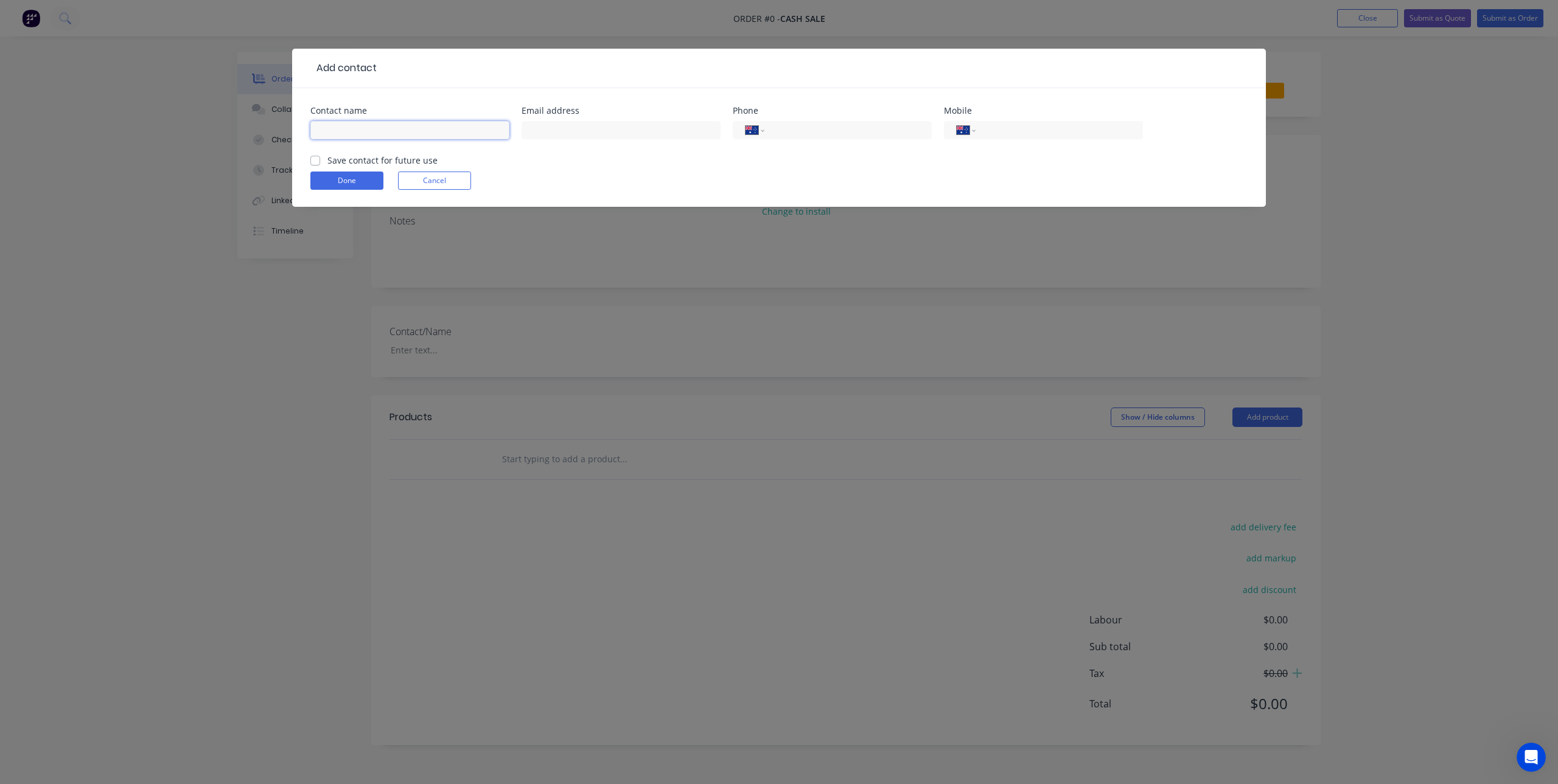
click at [393, 129] on input "text" at bounding box center [410, 130] width 199 height 19
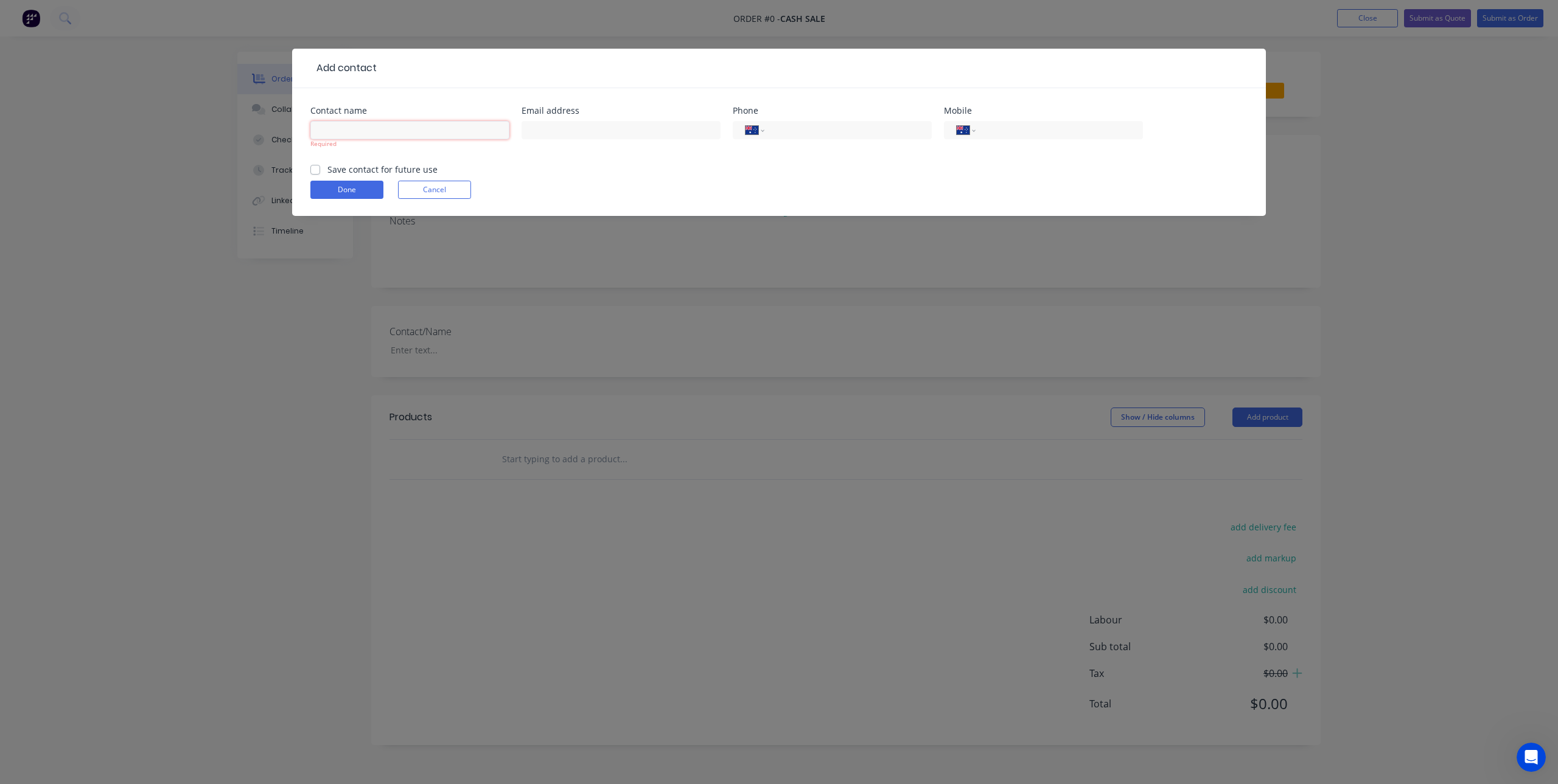
click at [363, 130] on input "text" at bounding box center [410, 130] width 199 height 19
paste input "[PERSON_NAME]"
type input "[PERSON_NAME]"
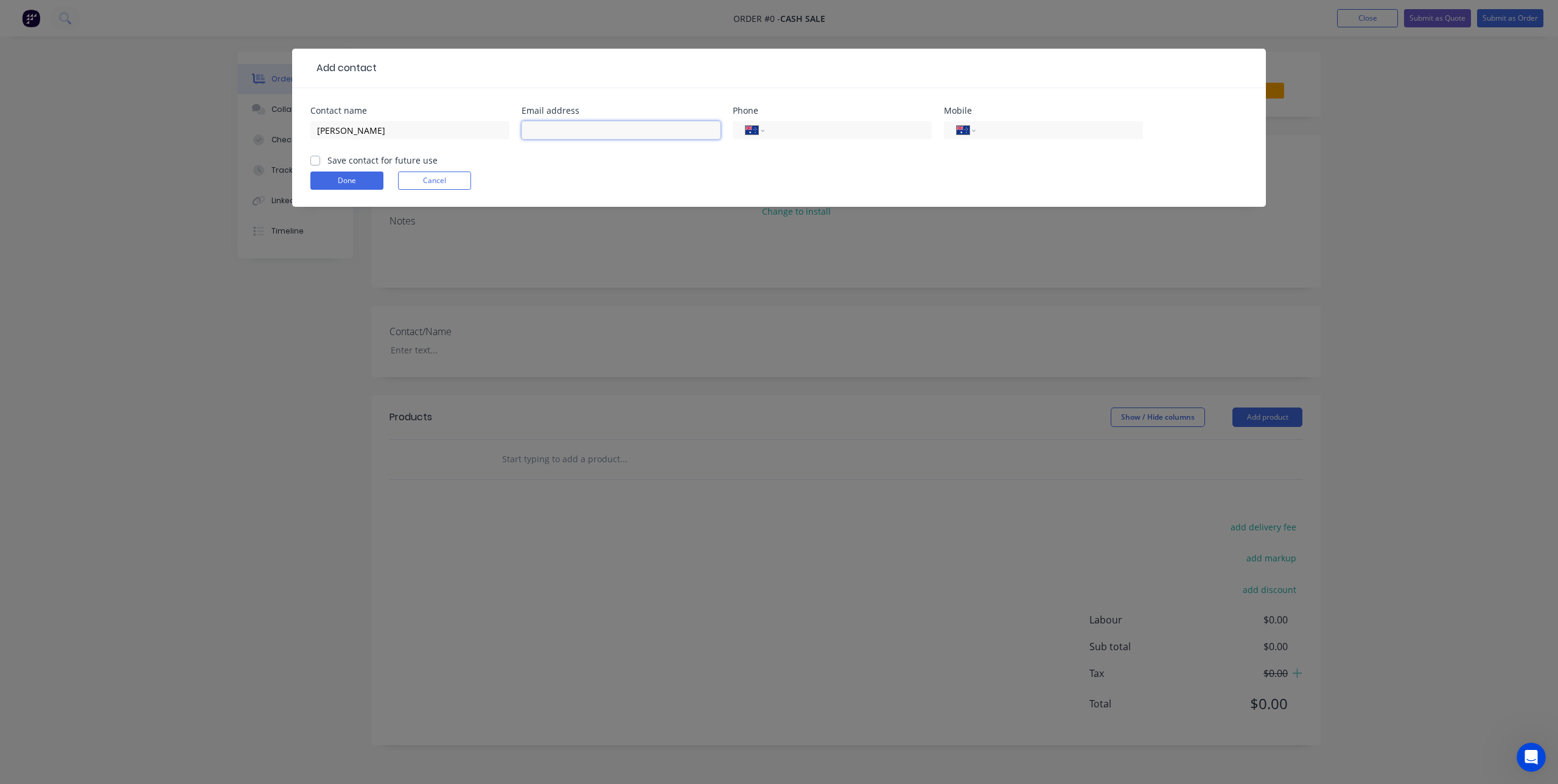
click at [593, 130] on input "text" at bounding box center [621, 130] width 199 height 19
click at [1049, 134] on input "tel" at bounding box center [1057, 130] width 146 height 14
paste input "0428 362 652"
type input "0428 362 652"
click at [587, 129] on input "text" at bounding box center [621, 130] width 199 height 19
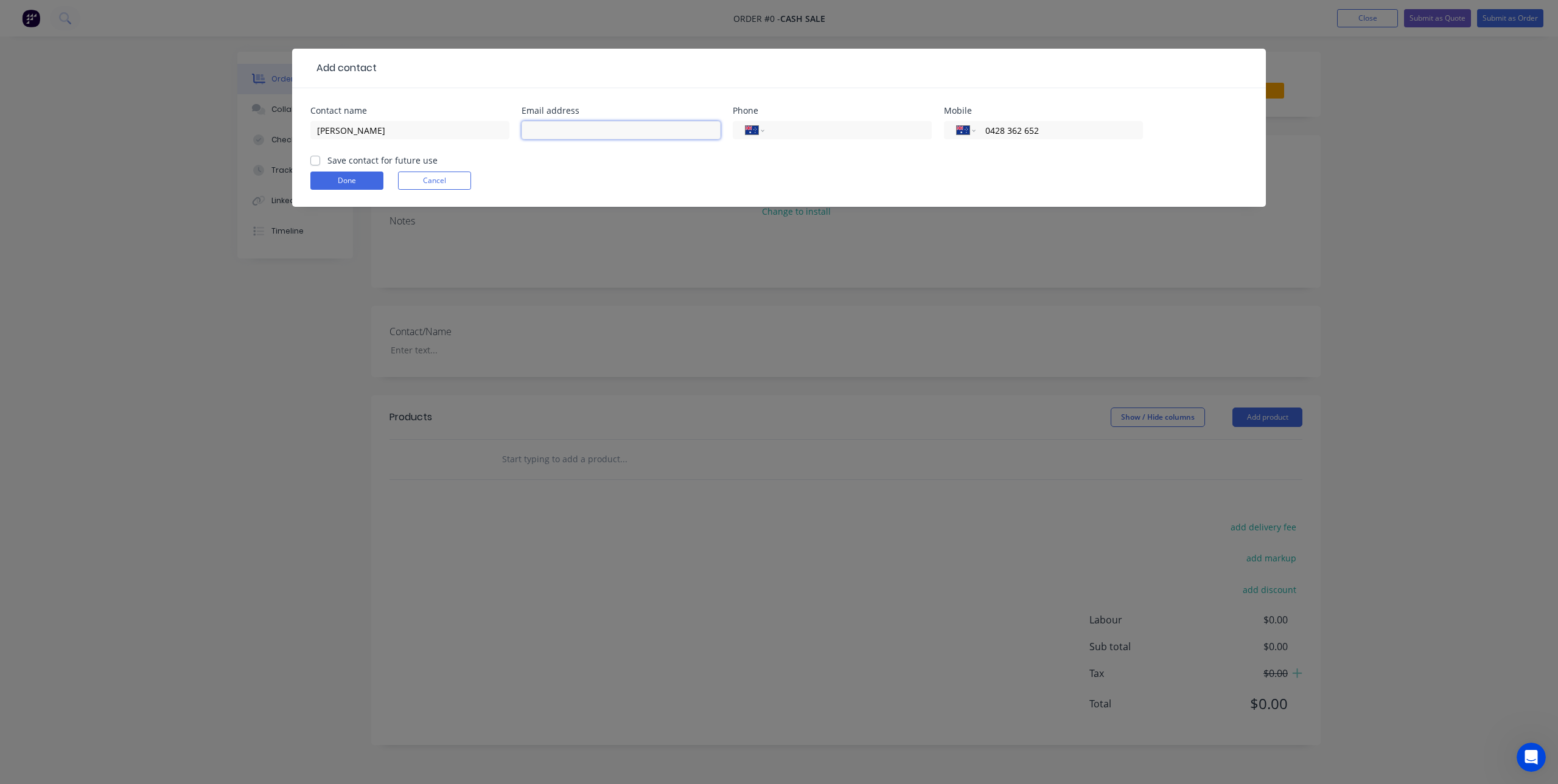
paste input "[EMAIL_ADDRESS][DOMAIN_NAME]"
type input "[EMAIL_ADDRESS][DOMAIN_NAME]"
click at [317, 155] on div "Save contact for future use" at bounding box center [374, 160] width 127 height 13
click at [327, 160] on label "Save contact for future use" at bounding box center [382, 160] width 110 height 13
click at [315, 160] on input "Save contact for future use" at bounding box center [315, 160] width 10 height 12
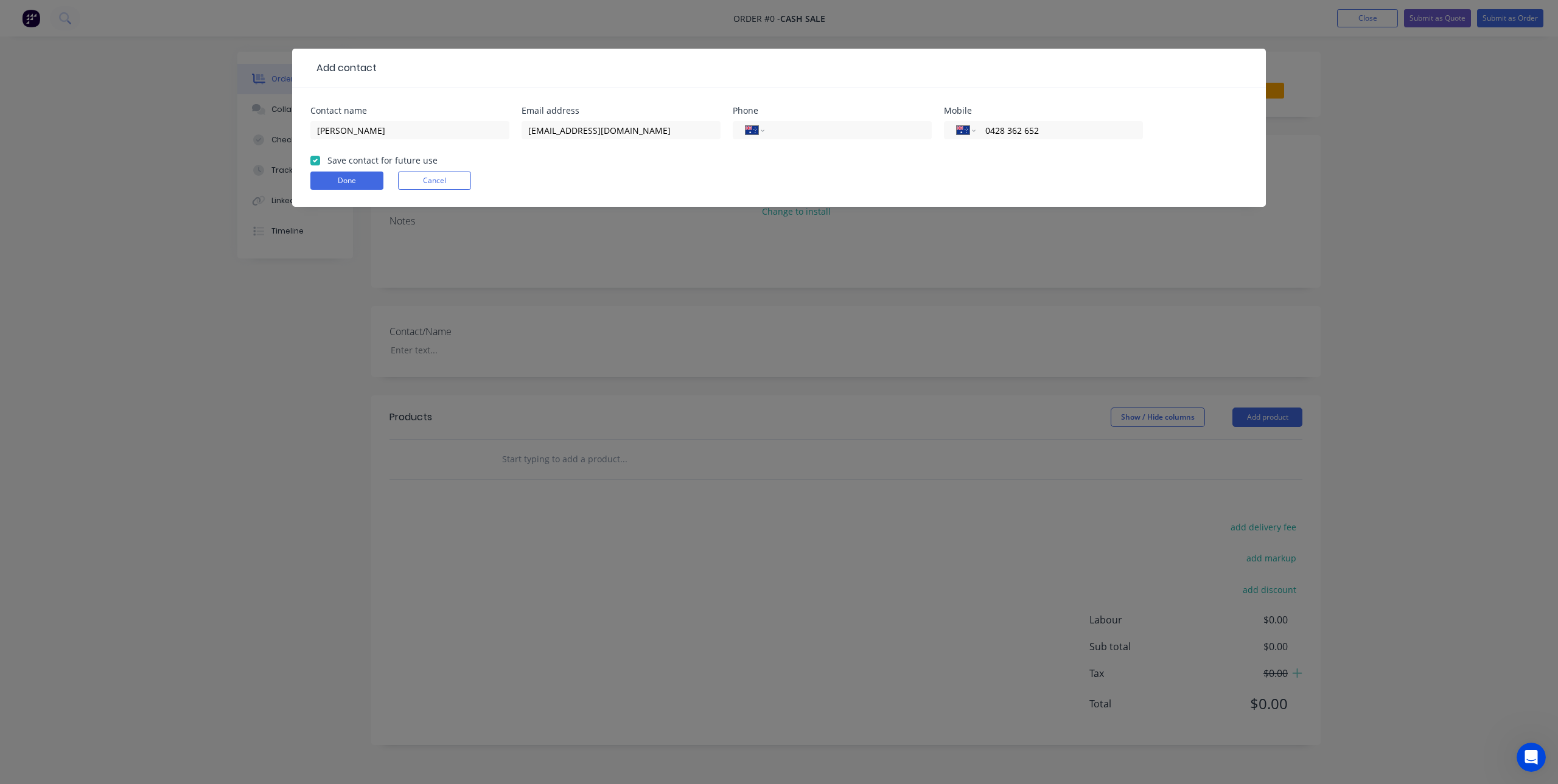
checkbox input "true"
click at [354, 181] on button "Done" at bounding box center [347, 181] width 73 height 19
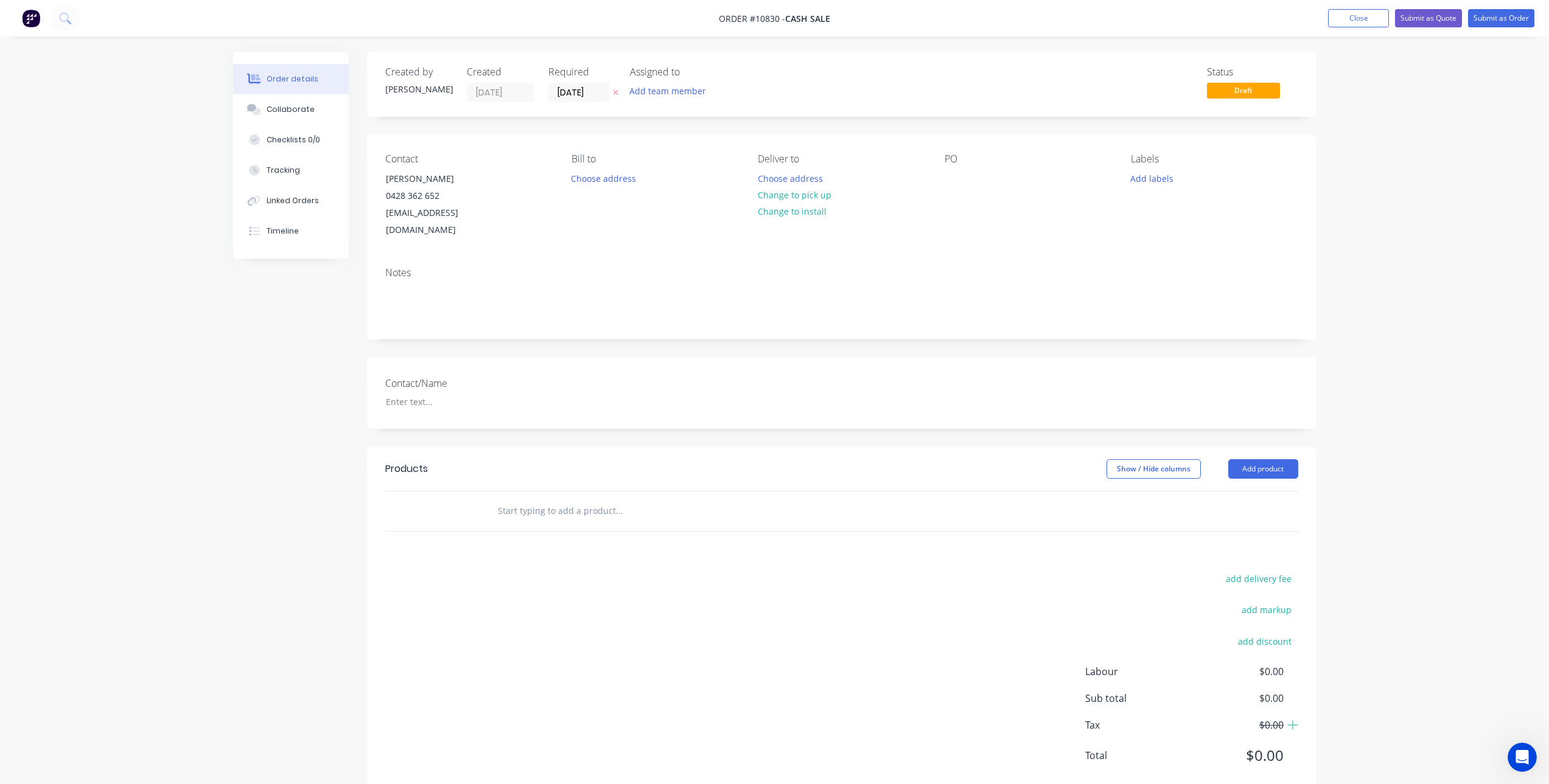
click at [512, 499] on input "text" at bounding box center [619, 511] width 244 height 24
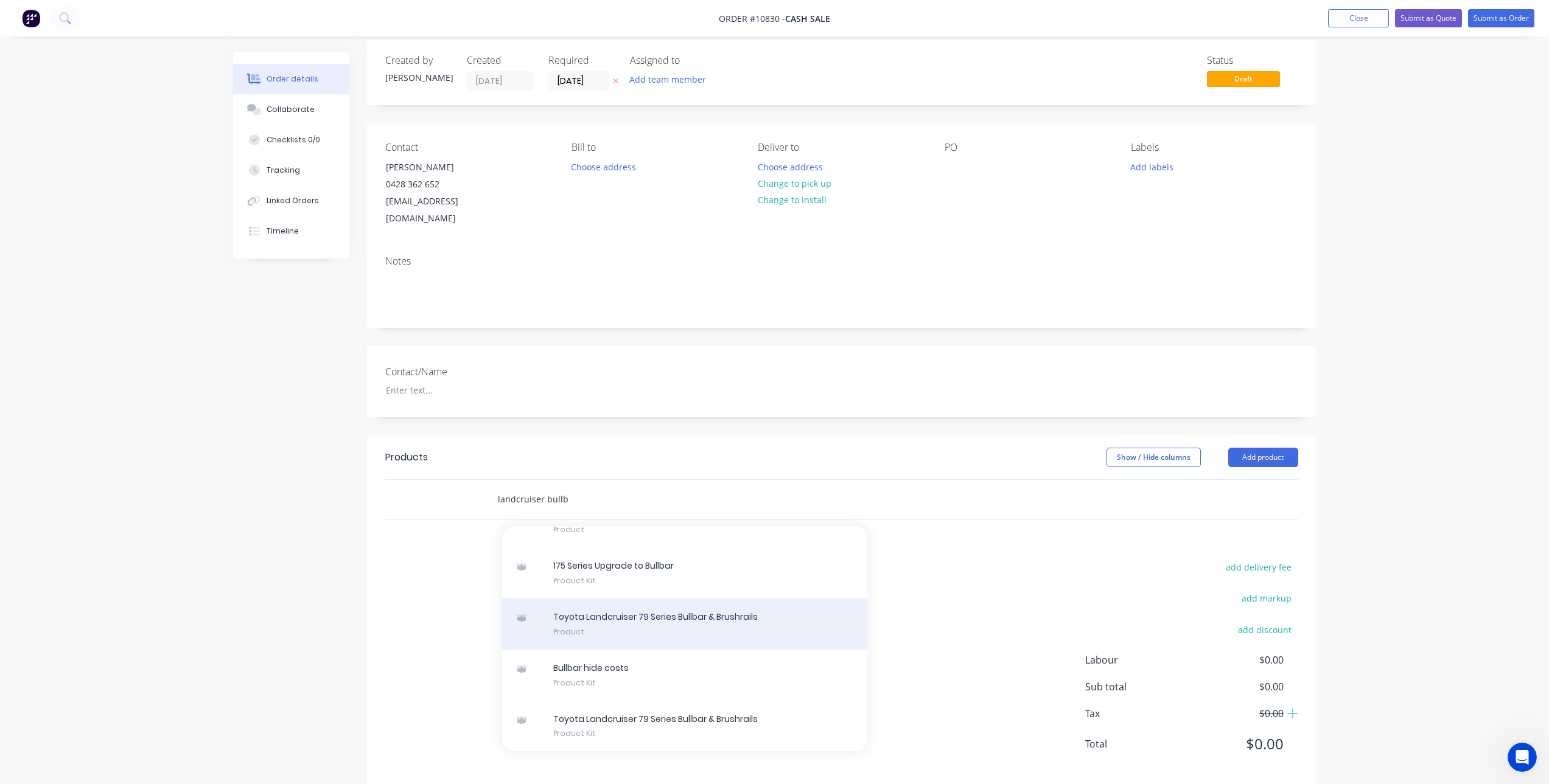
scroll to position [14, 0]
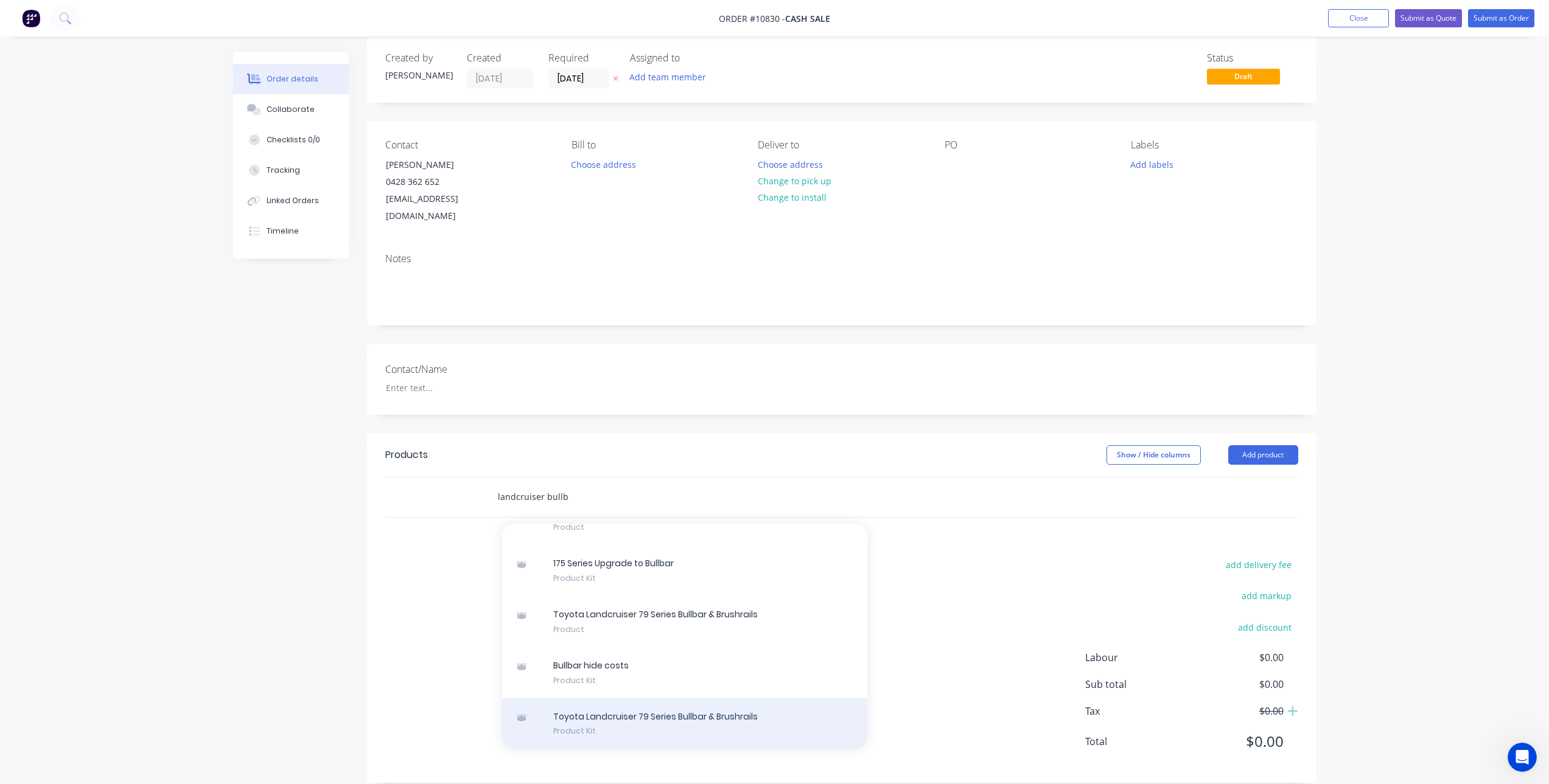
type input "landcruiser bullb"
click at [698, 707] on div "Toyota Landcruiser 79 Series Bullbar & Brushrails Product Kit" at bounding box center [685, 724] width 365 height 51
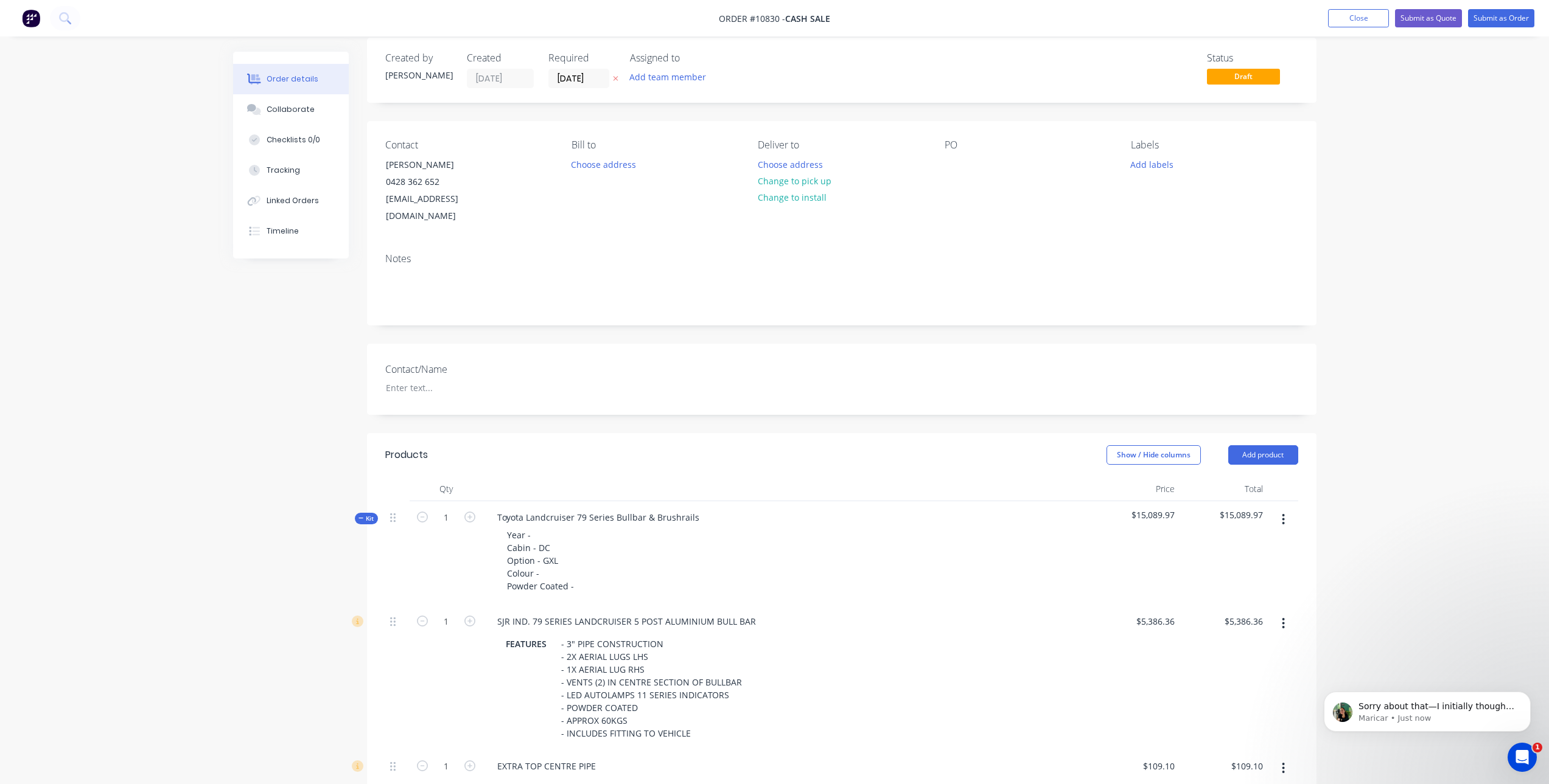
scroll to position [106, 0]
click at [1427, 707] on p "Sorry about that—I initially thought you were referring to displaying sub-kits." at bounding box center [1437, 707] width 157 height 12
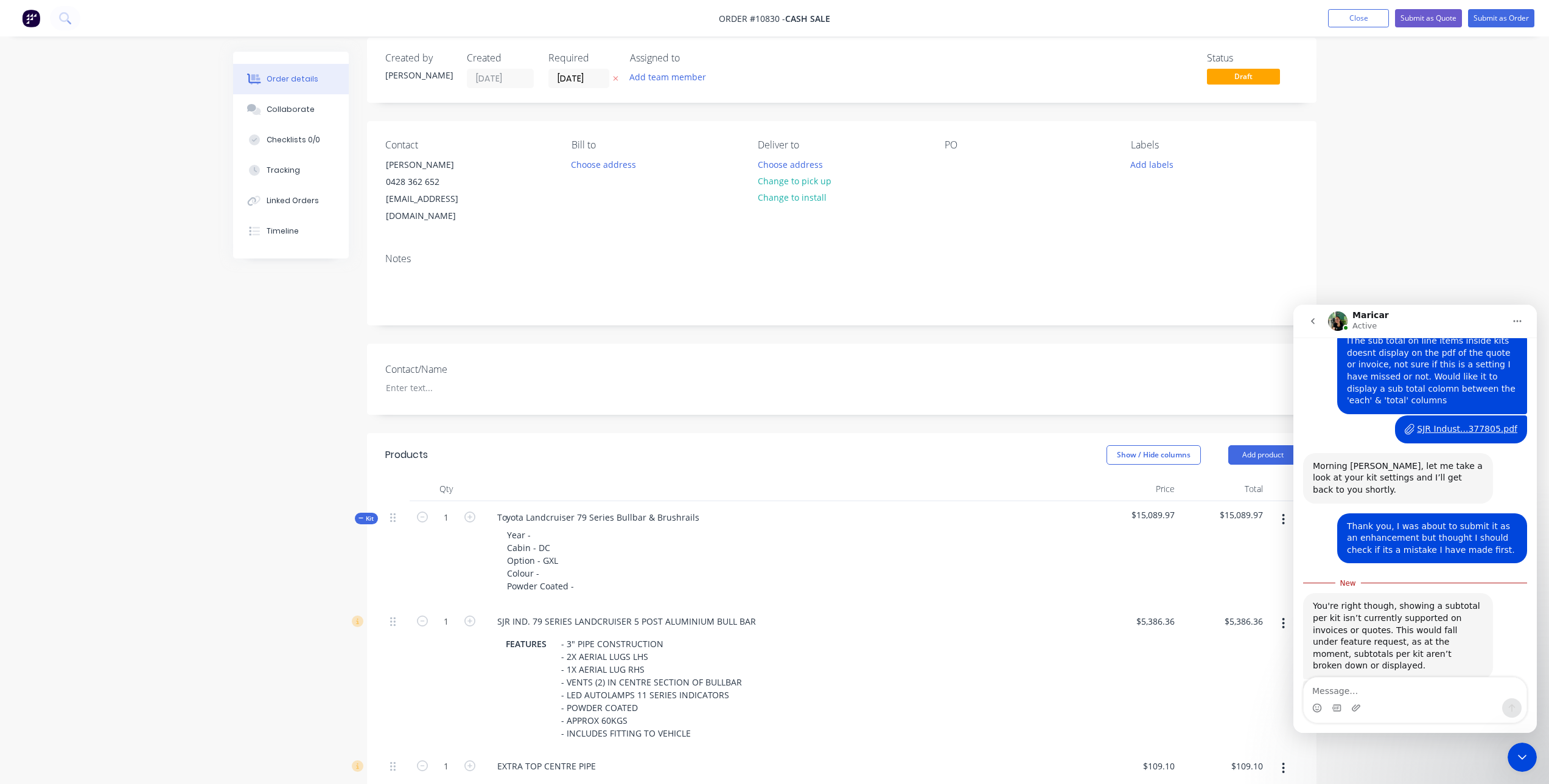
scroll to position [126, 0]
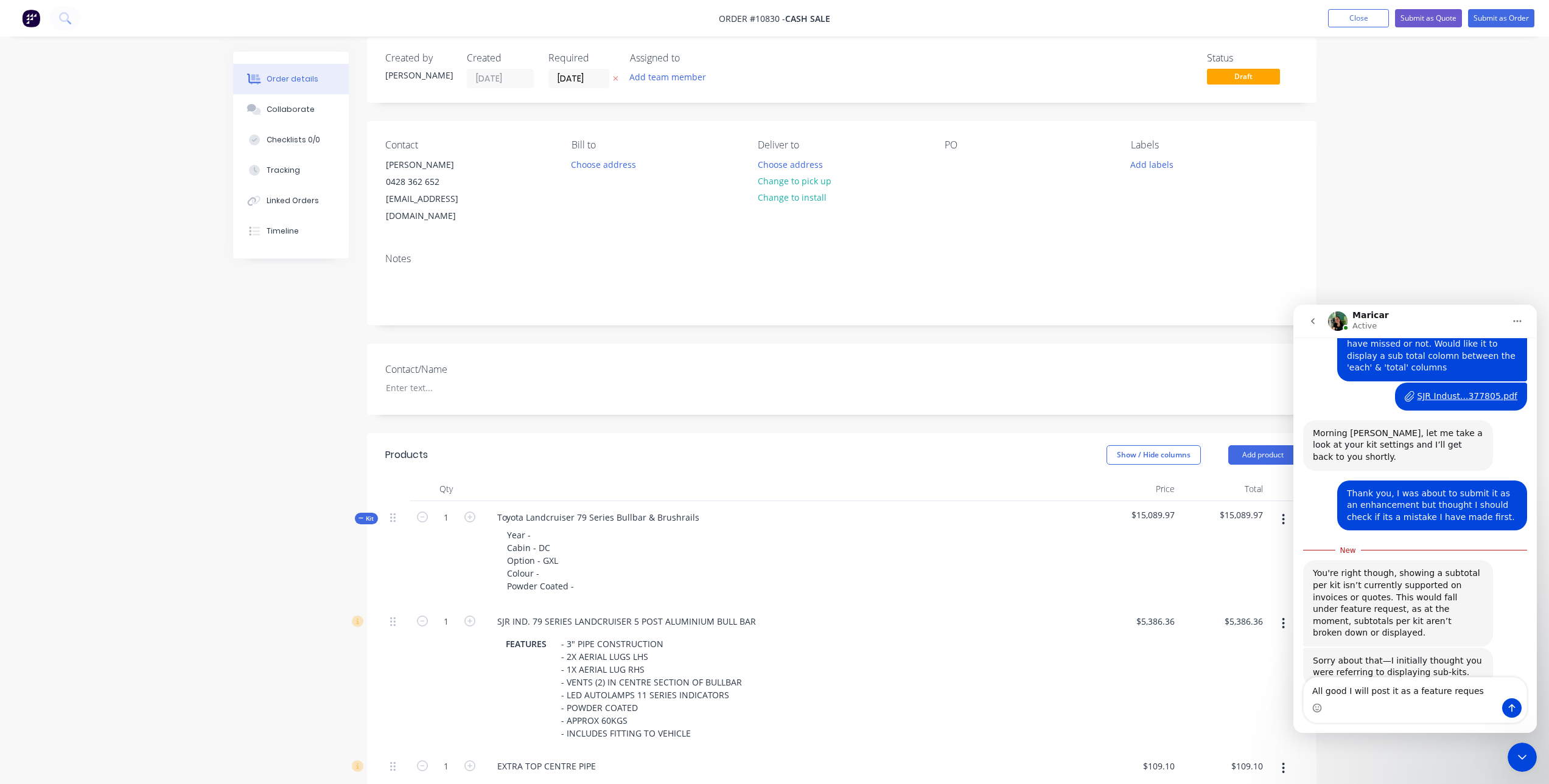
type textarea "All good I will post it as a feature request"
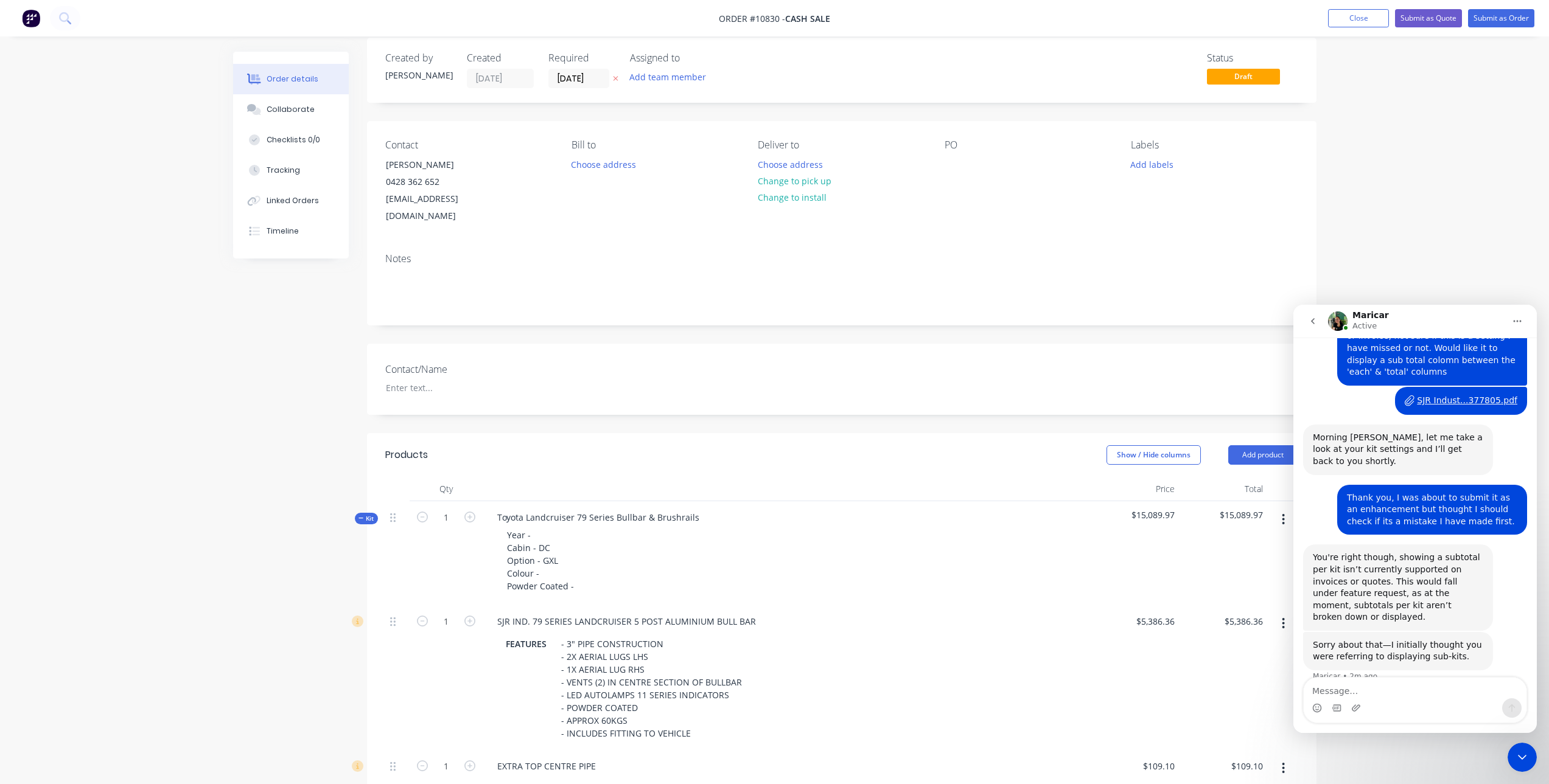
scroll to position [0, 0]
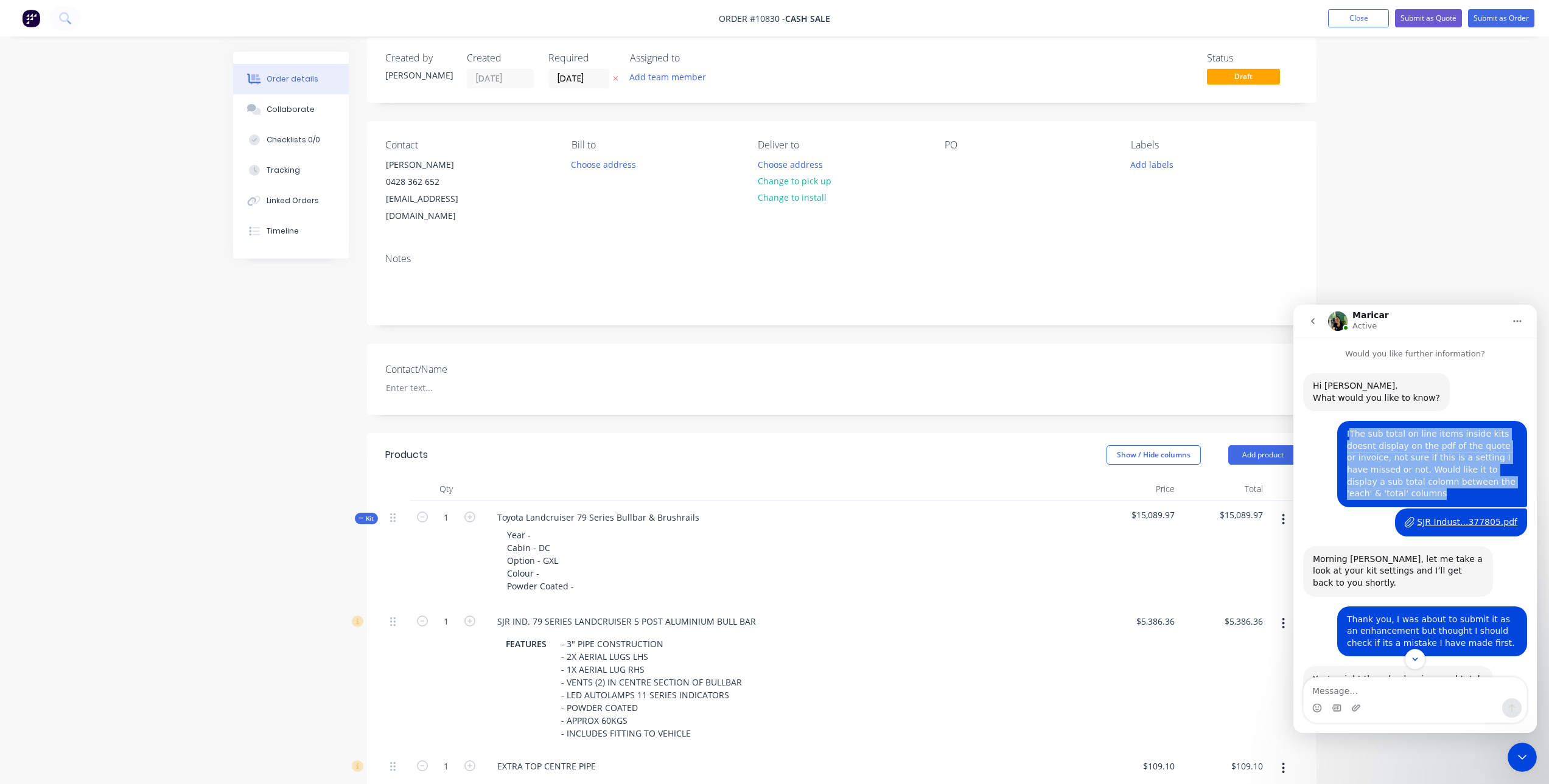
drag, startPoint x: 1345, startPoint y: 434, endPoint x: 1513, endPoint y: 484, distance: 175.3
click at [1513, 484] on div "IThe sub total on line items inside kits doesnt display on the pdf of the quote…" at bounding box center [1432, 464] width 190 height 87
copy div "The sub total on line items inside kits doesnt display on the pdf of the quote …"
click at [1310, 321] on icon "go back" at bounding box center [1313, 322] width 10 height 10
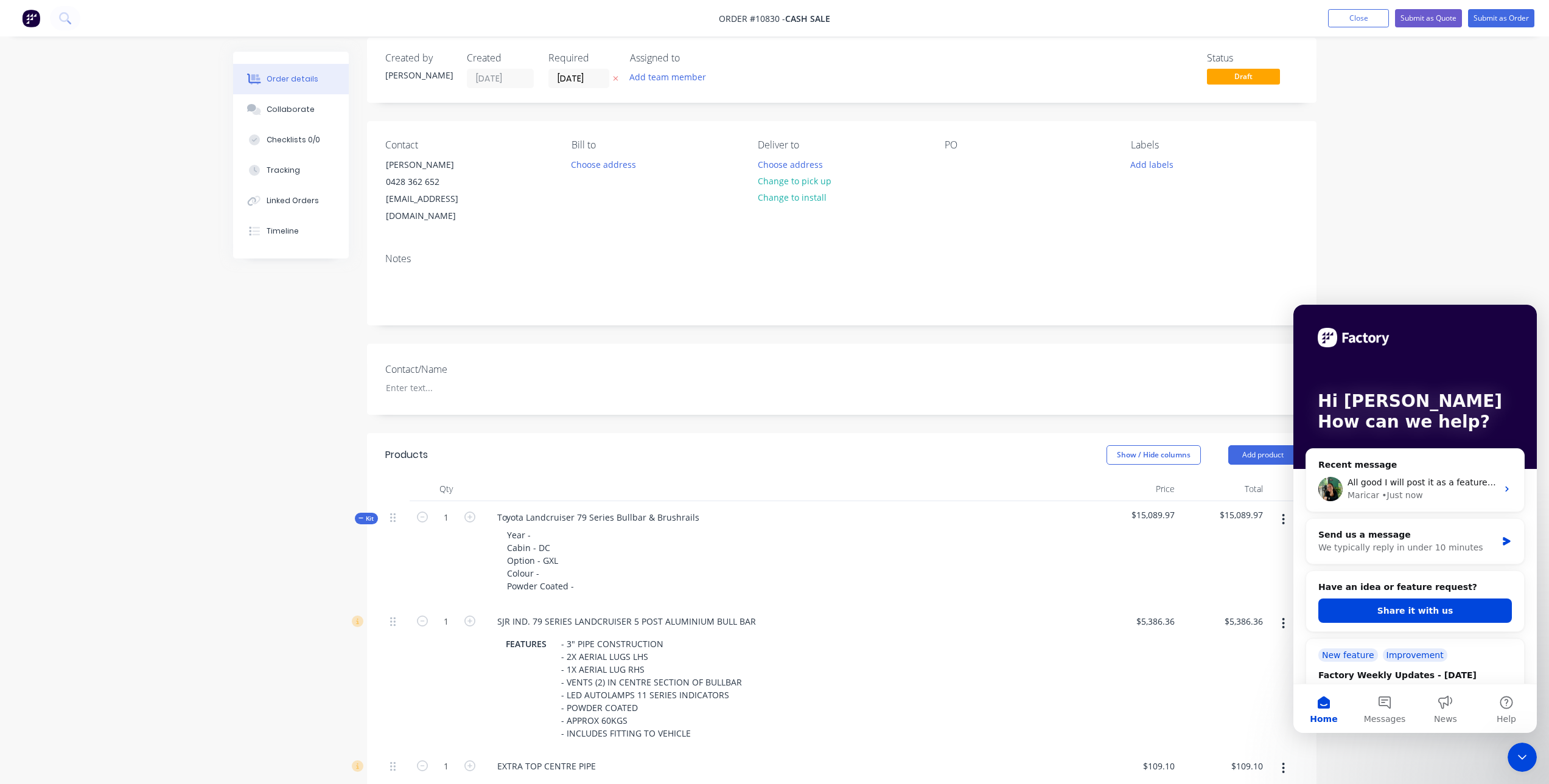
click at [1438, 621] on button "Share it with us" at bounding box center [1415, 610] width 194 height 24
click at [1419, 609] on button "Share it with us" at bounding box center [1415, 610] width 194 height 24
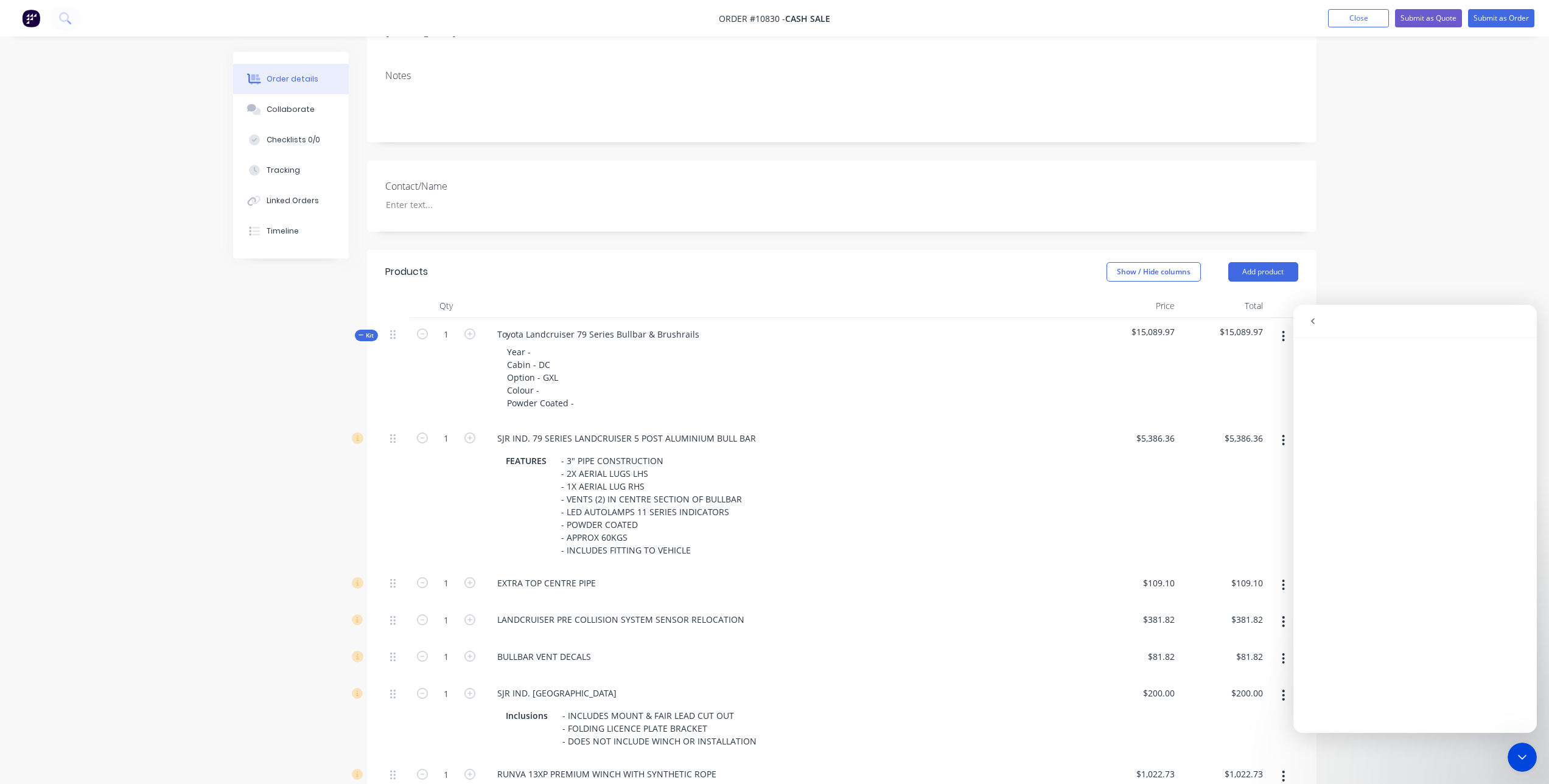
scroll to position [197, 0]
